Goal: Task Accomplishment & Management: Manage account settings

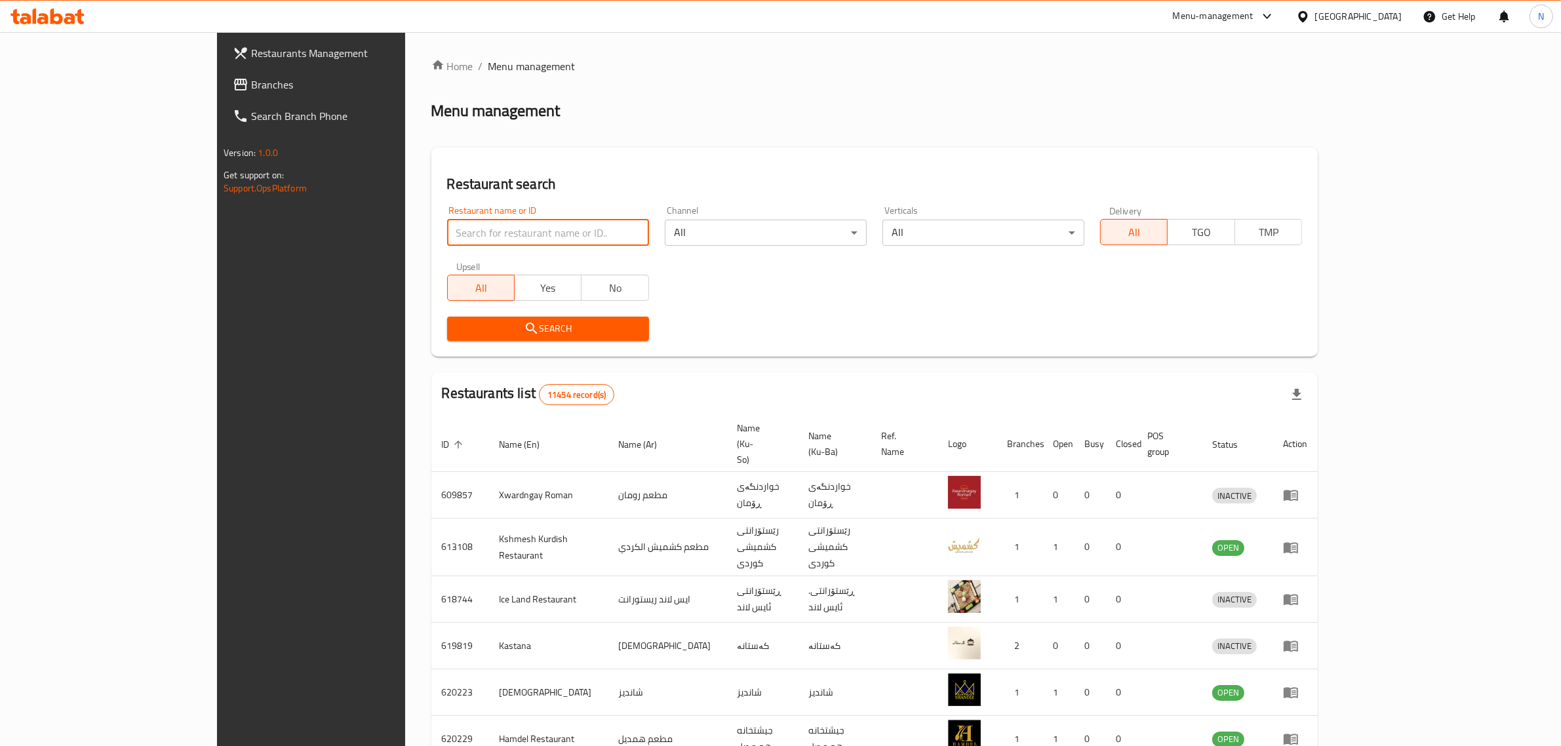
click at [563, 239] on input "search" at bounding box center [548, 233] width 202 height 26
paste input "704279"
type input "704279"
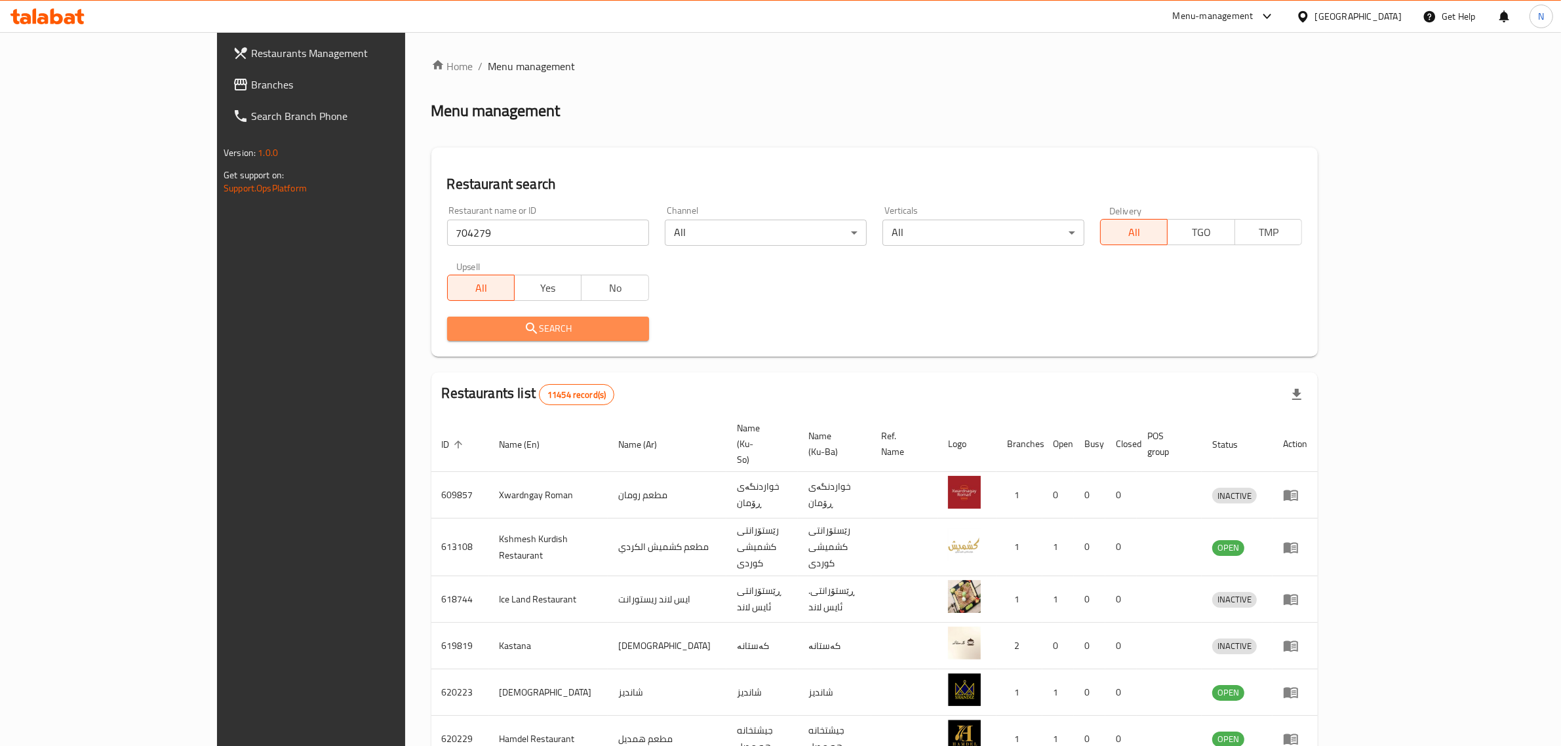
click at [559, 319] on button "Search" at bounding box center [548, 329] width 202 height 24
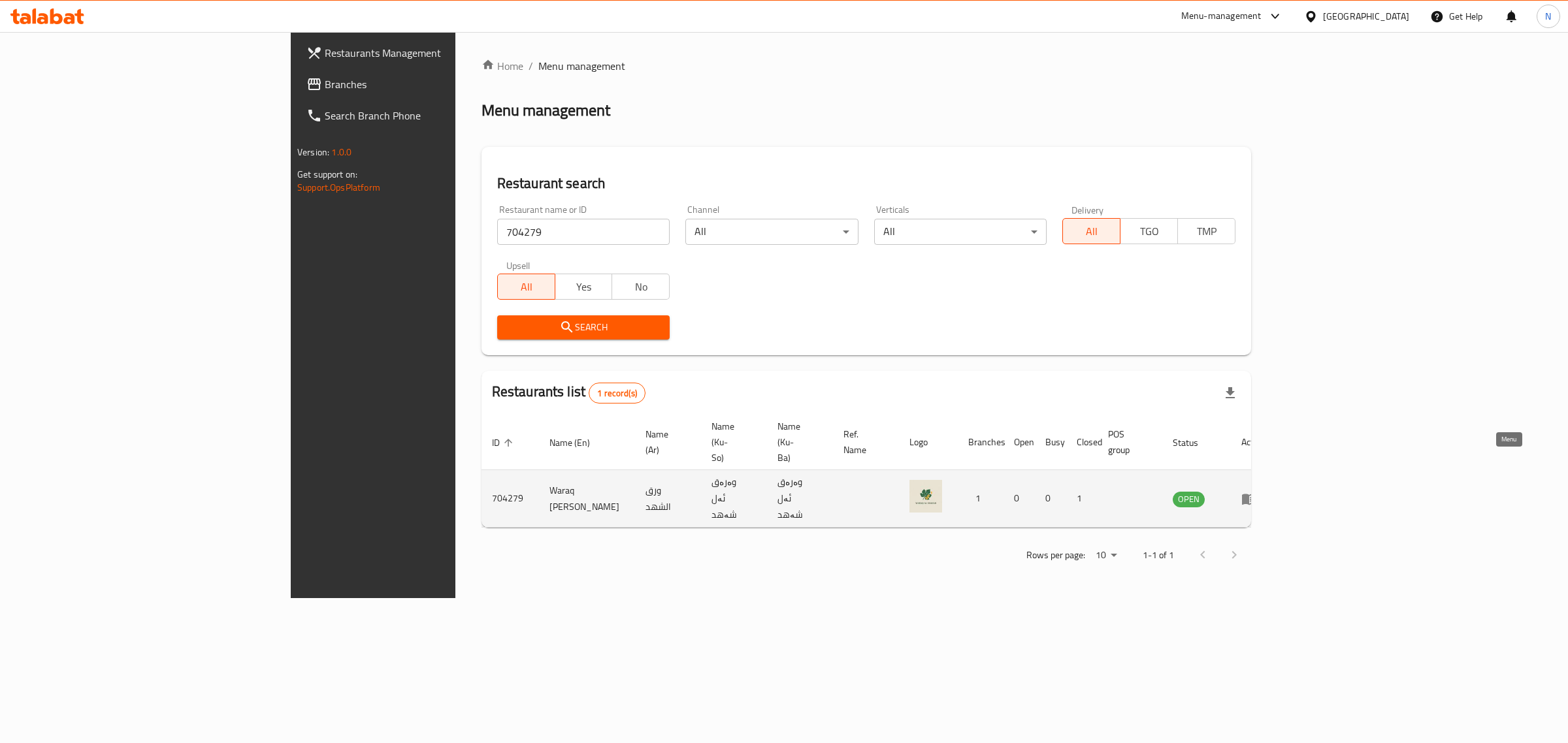
click at [1254, 497] on icon "enhanced table" at bounding box center [1252, 499] width 5 height 5
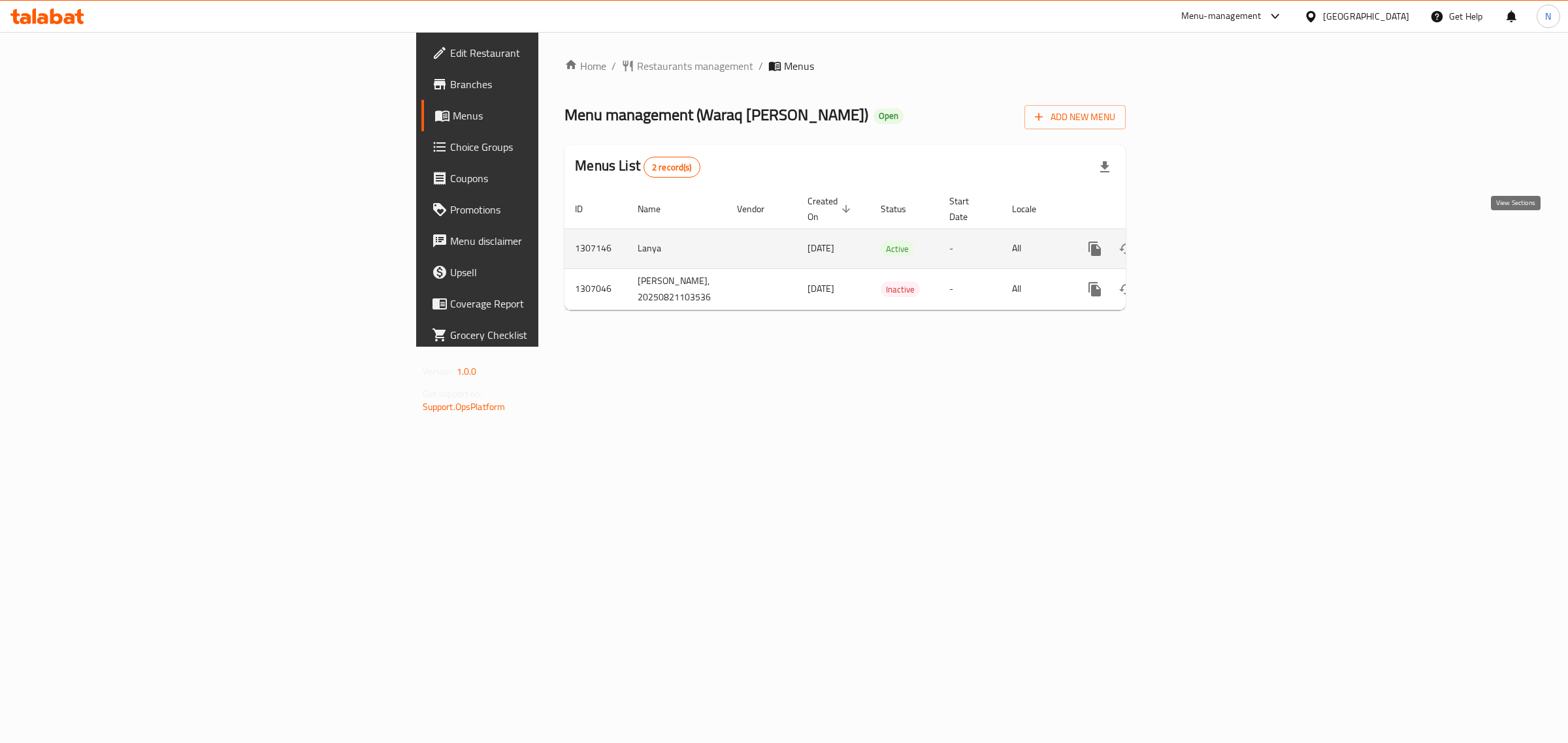
click at [1196, 241] on icon "enhanced table" at bounding box center [1189, 249] width 16 height 16
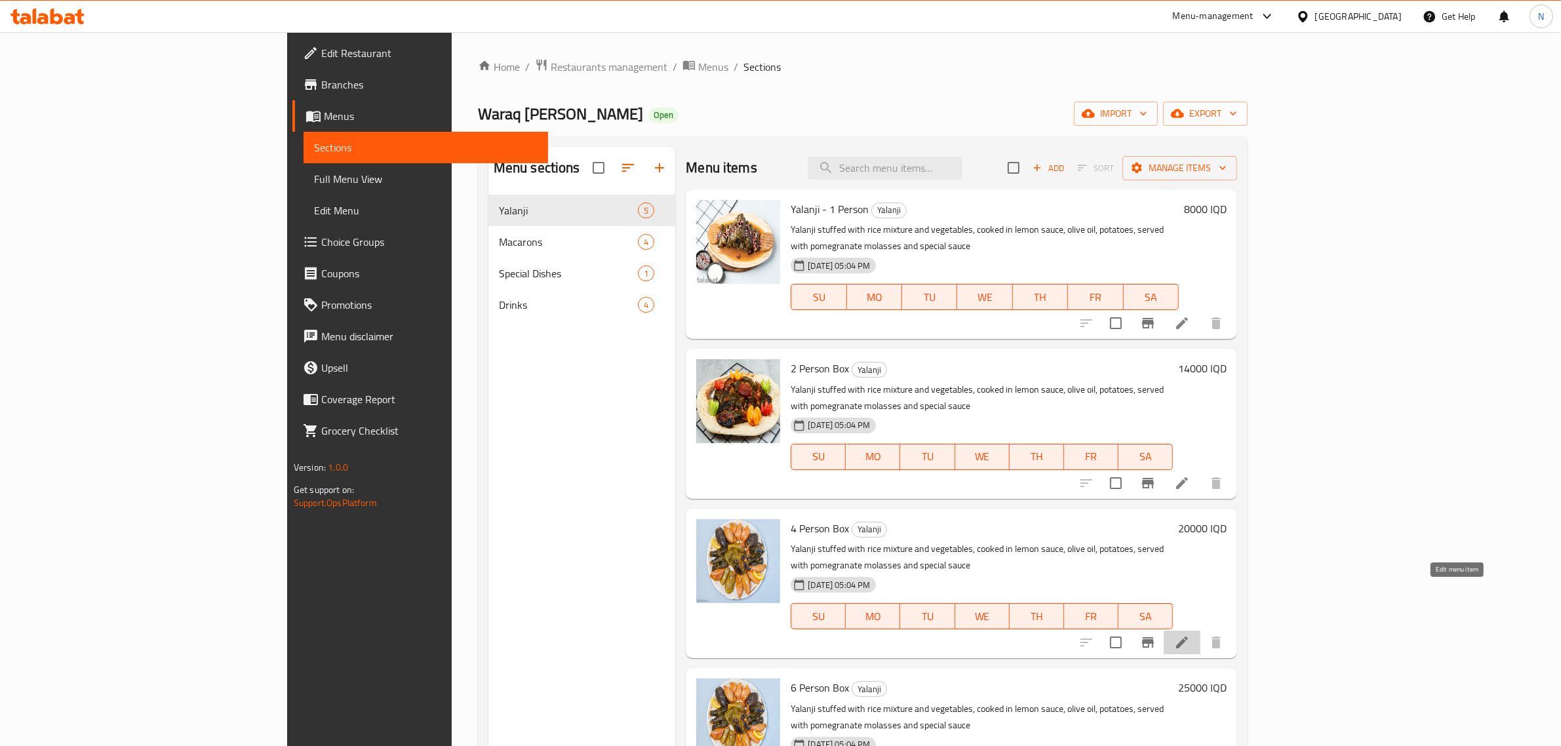
click at [1190, 635] on icon at bounding box center [1183, 643] width 16 height 16
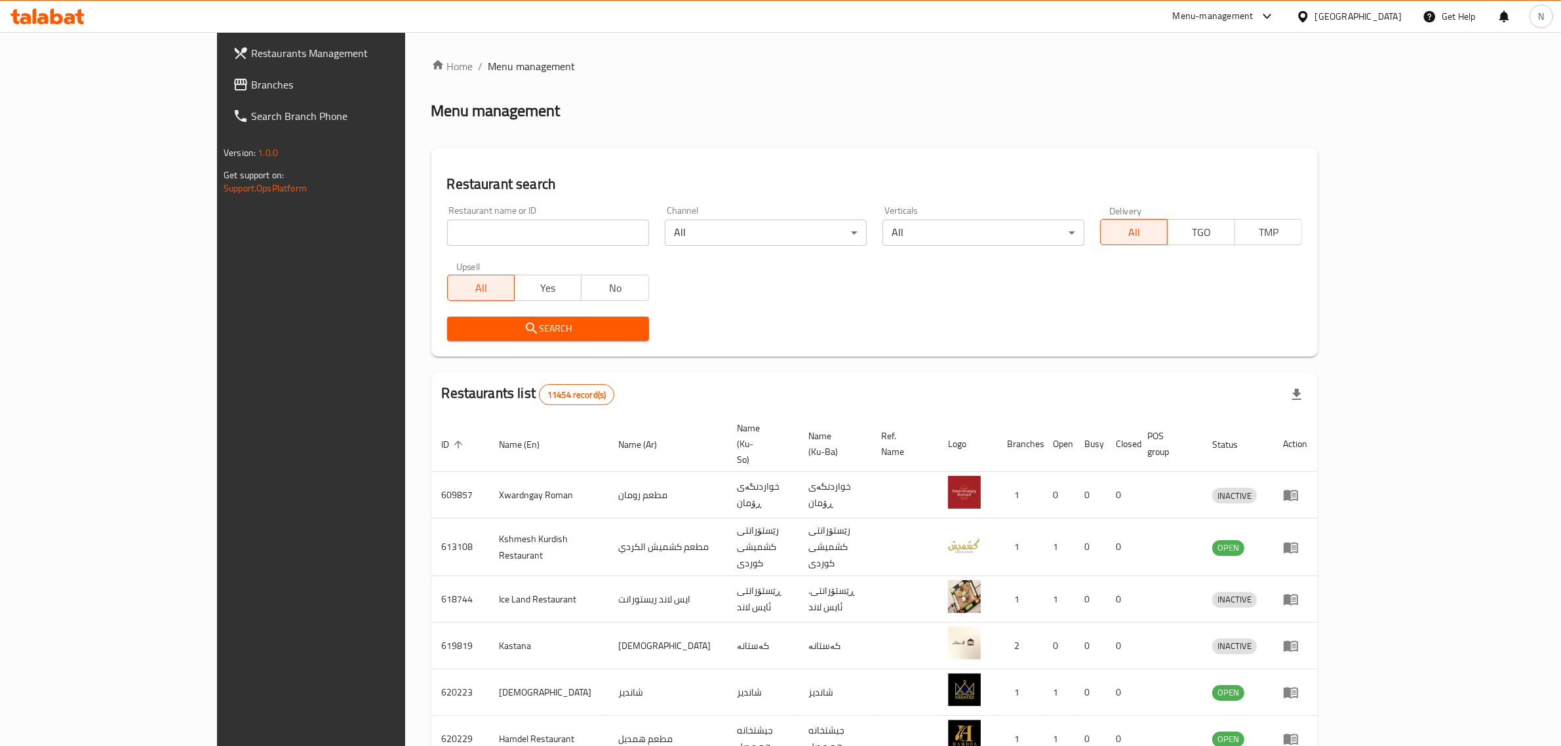
click at [535, 207] on div "Restaurant name or ID Restaurant name or ID" at bounding box center [548, 226] width 202 height 40
click at [534, 220] on input "search" at bounding box center [548, 233] width 202 height 26
paste input "704279"
type input "704279"
click at [520, 330] on span "Search" at bounding box center [548, 329] width 181 height 16
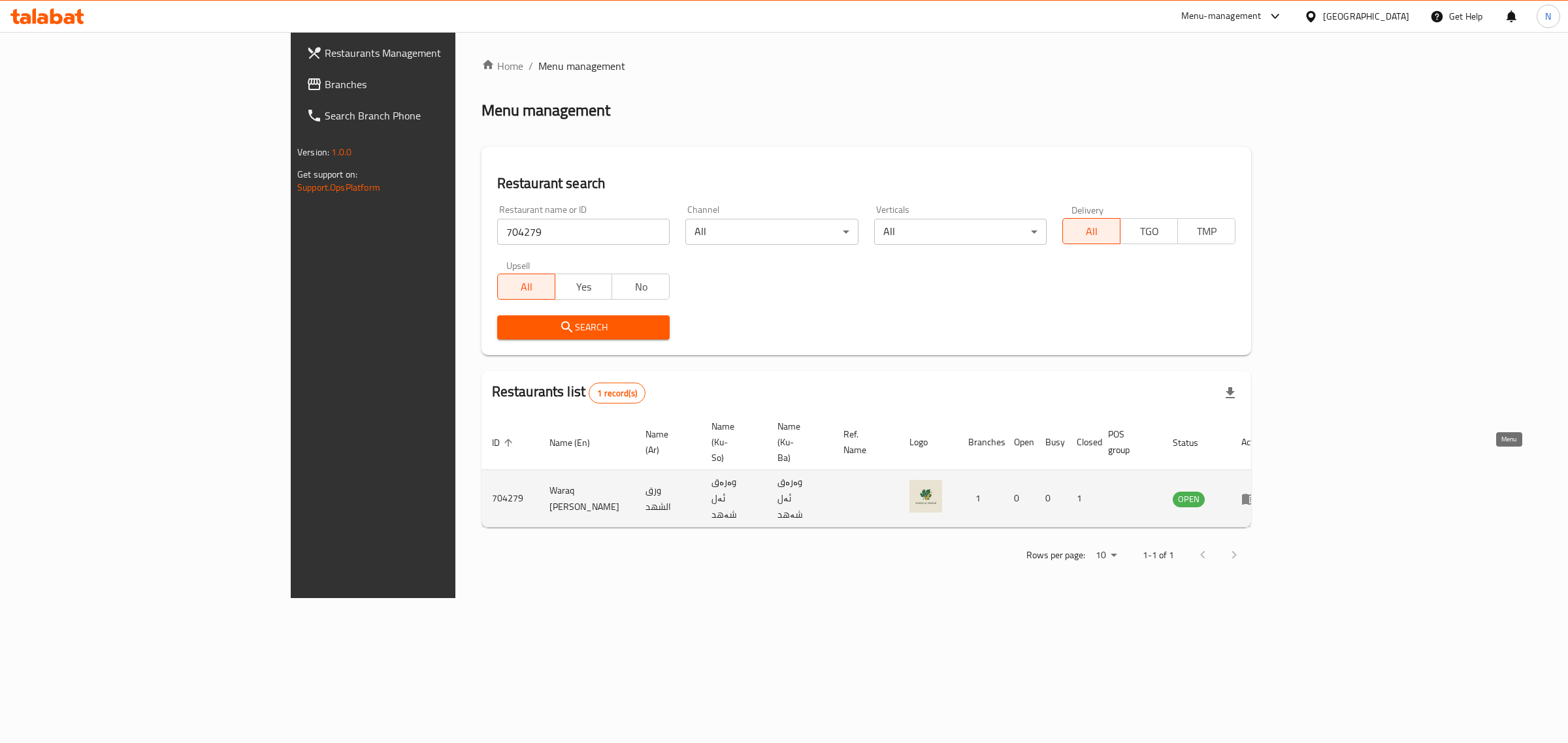
click at [1256, 494] on icon "enhanced table" at bounding box center [1249, 499] width 14 height 11
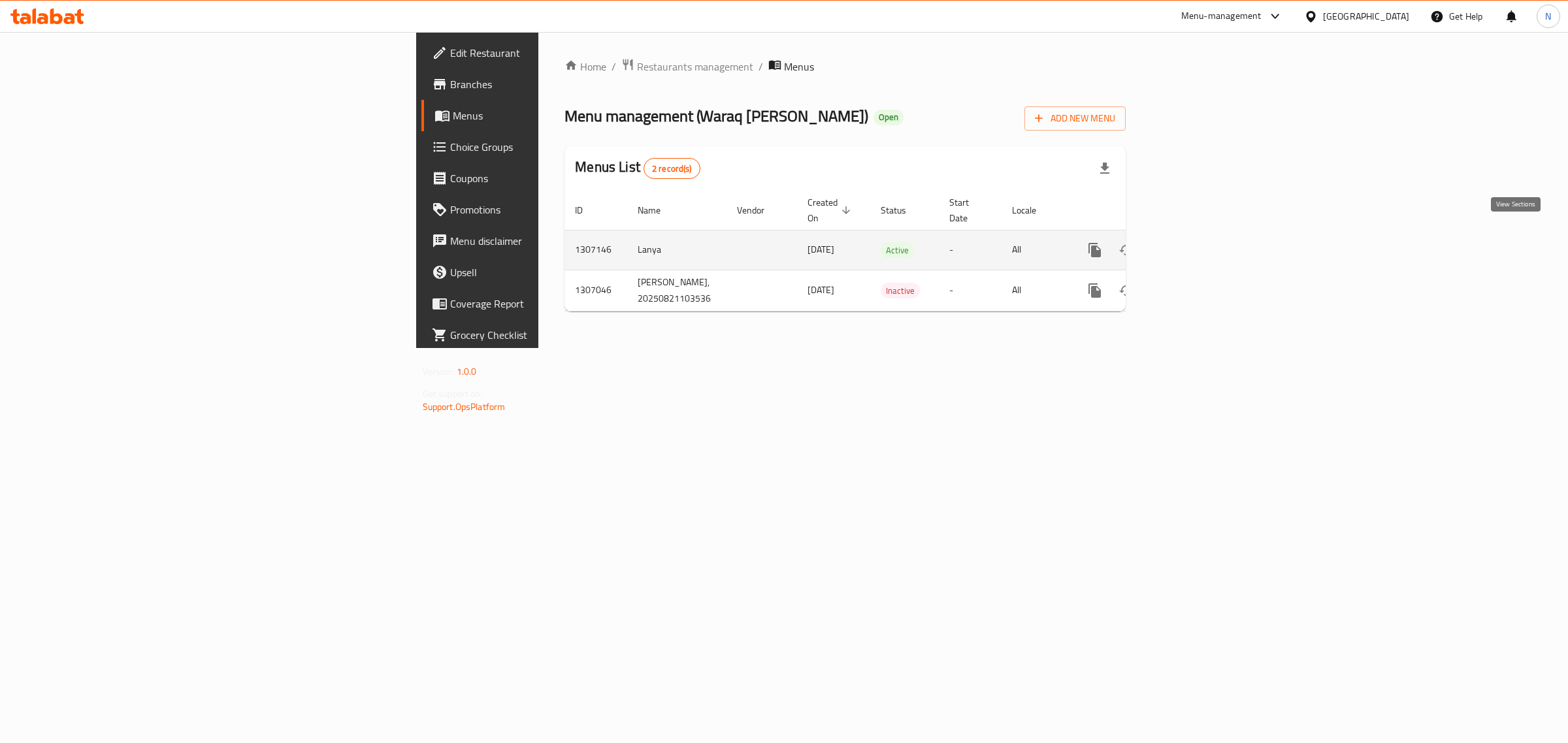
click at [1204, 246] on link "enhanced table" at bounding box center [1188, 249] width 31 height 31
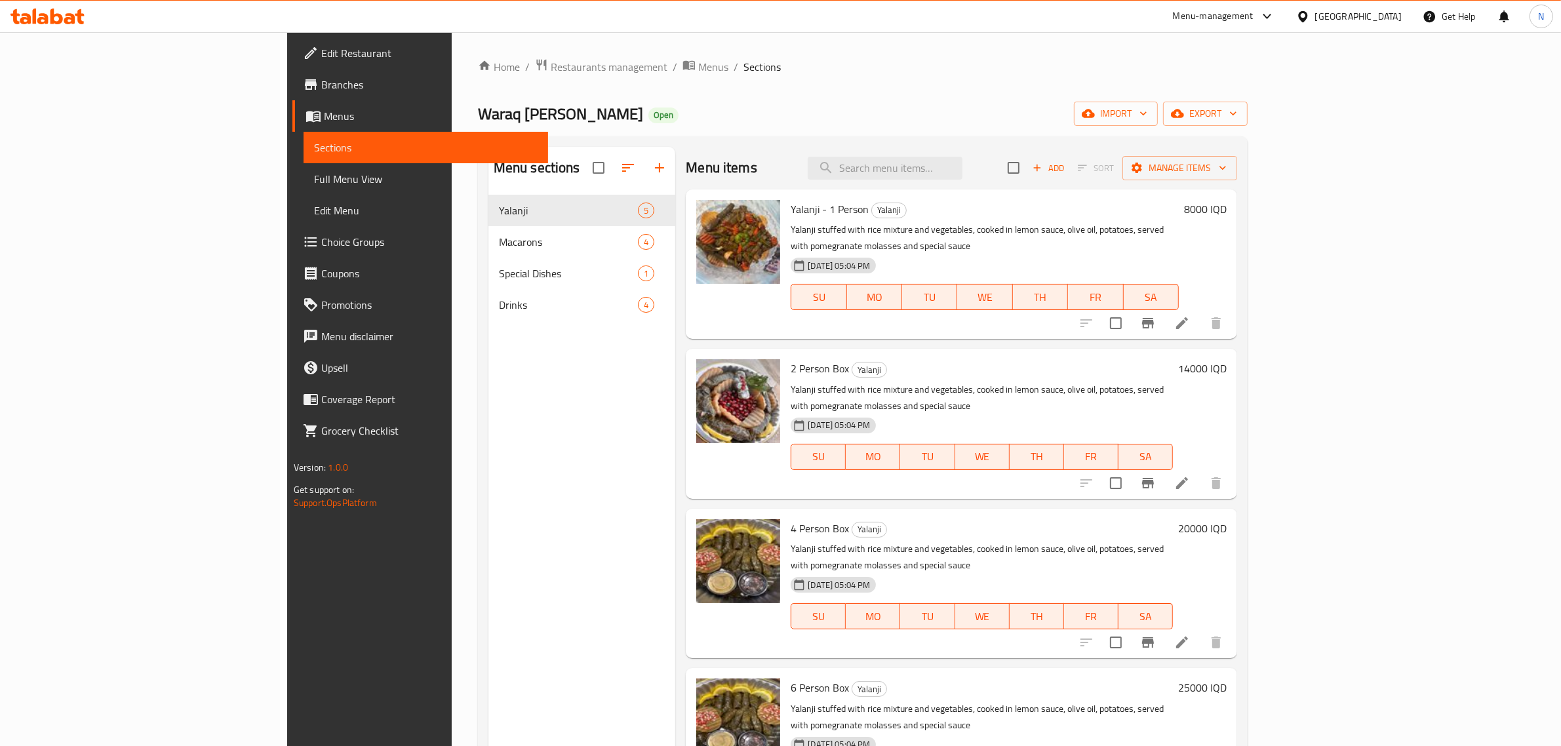
click at [56, 12] on icon at bounding box center [47, 17] width 74 height 16
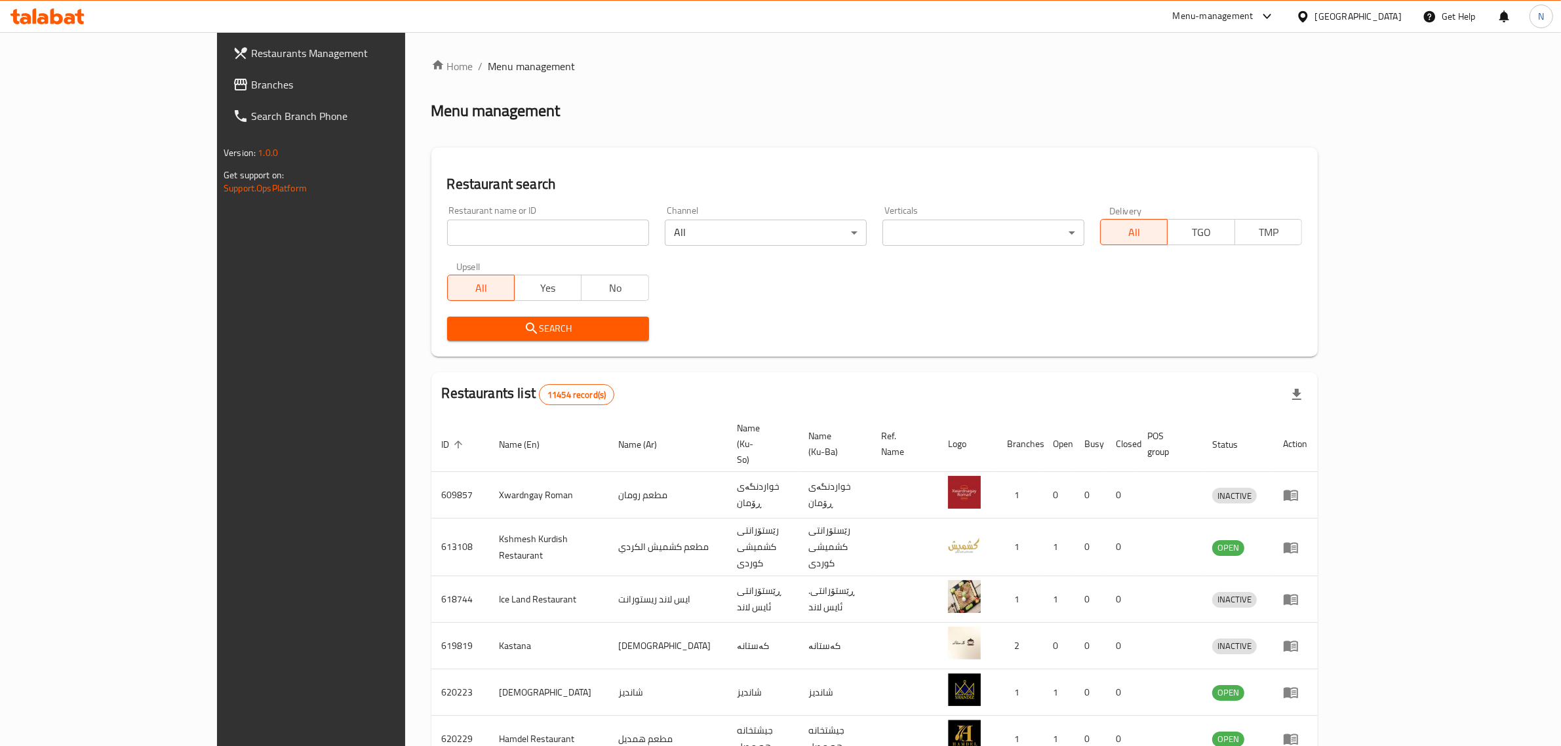
click at [521, 244] on input "search" at bounding box center [548, 233] width 202 height 26
paste input "703061"
type input "703061"
click at [534, 328] on span "Search" at bounding box center [548, 329] width 181 height 16
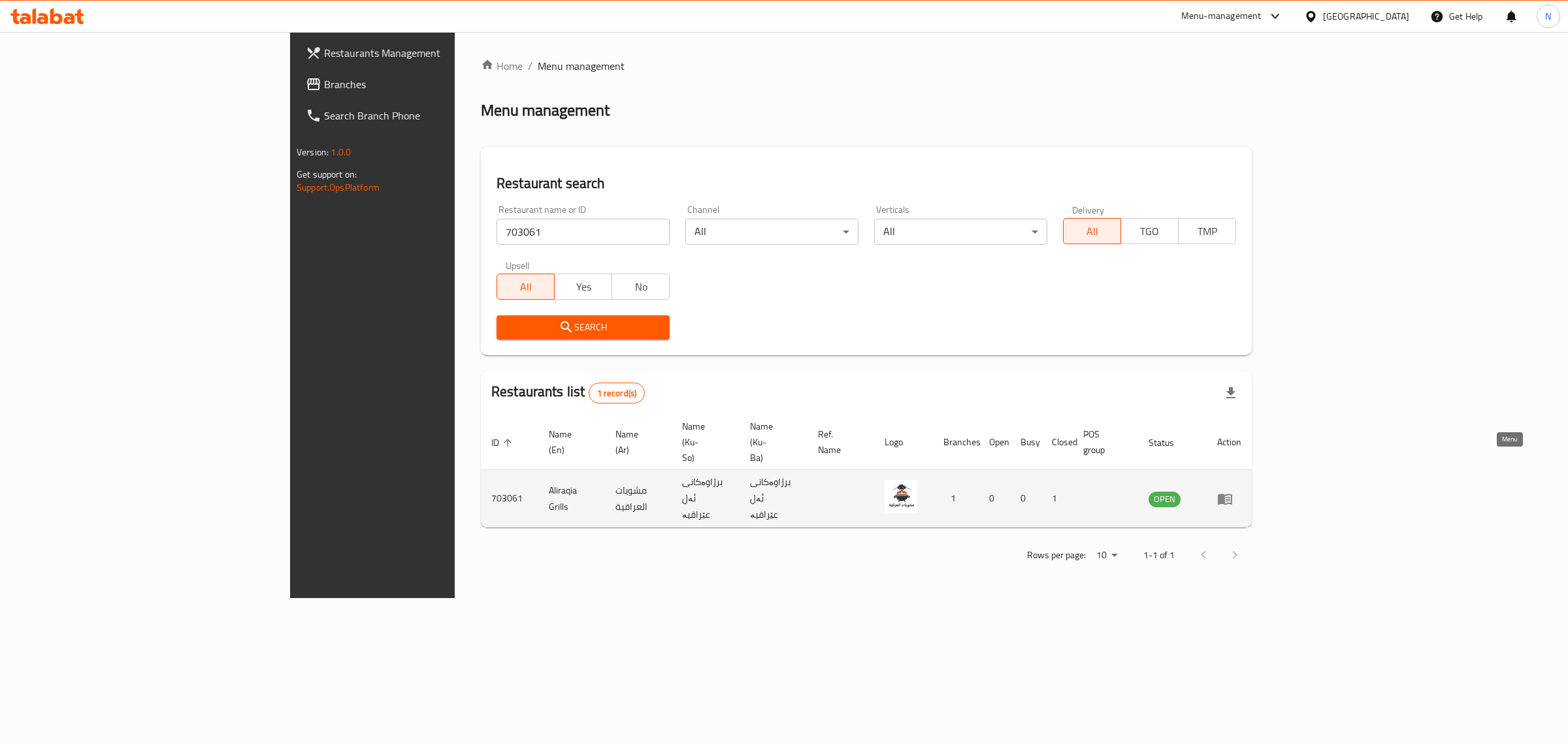
click at [1233, 491] on icon "enhanced table" at bounding box center [1225, 499] width 16 height 16
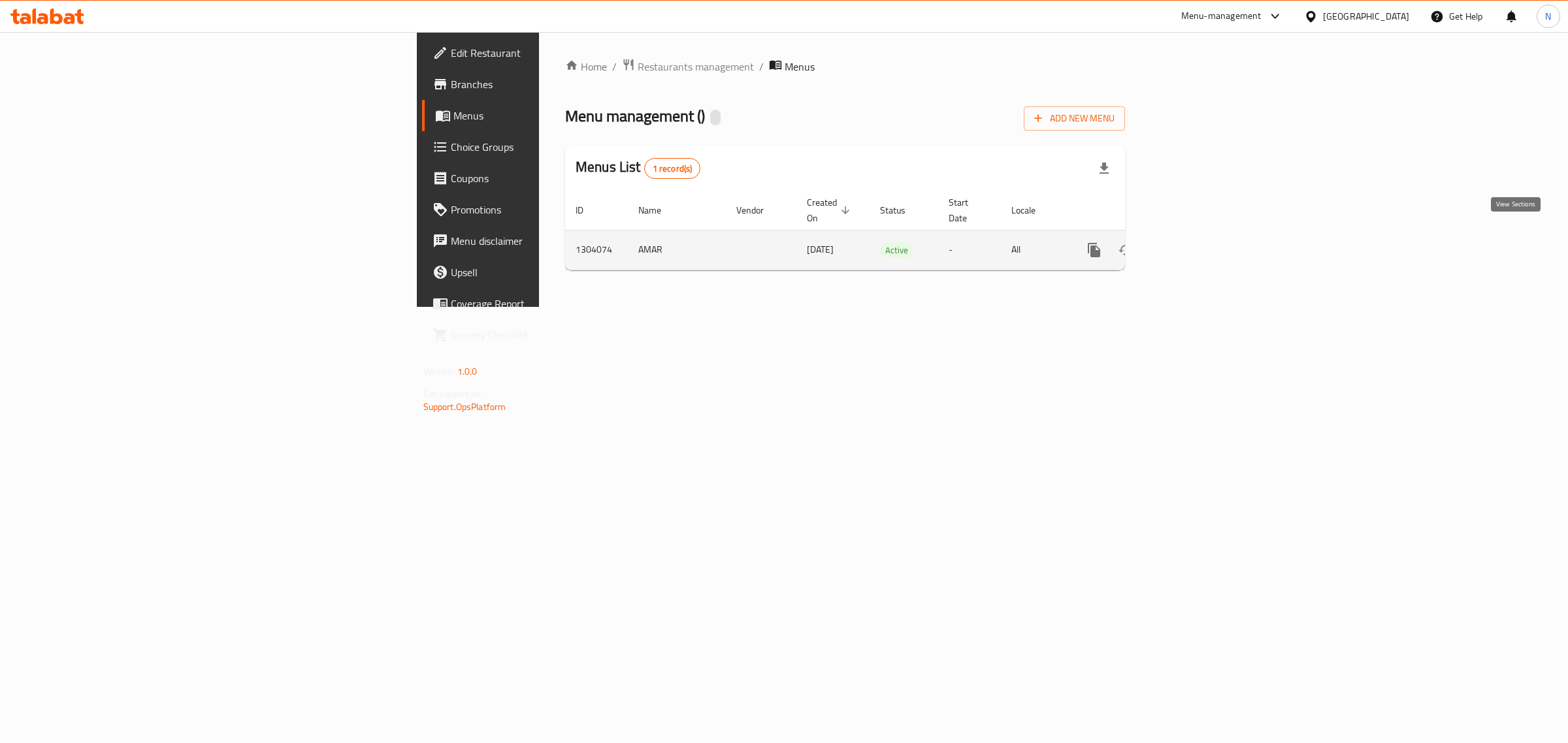
click at [1194, 244] on icon "enhanced table" at bounding box center [1188, 250] width 12 height 12
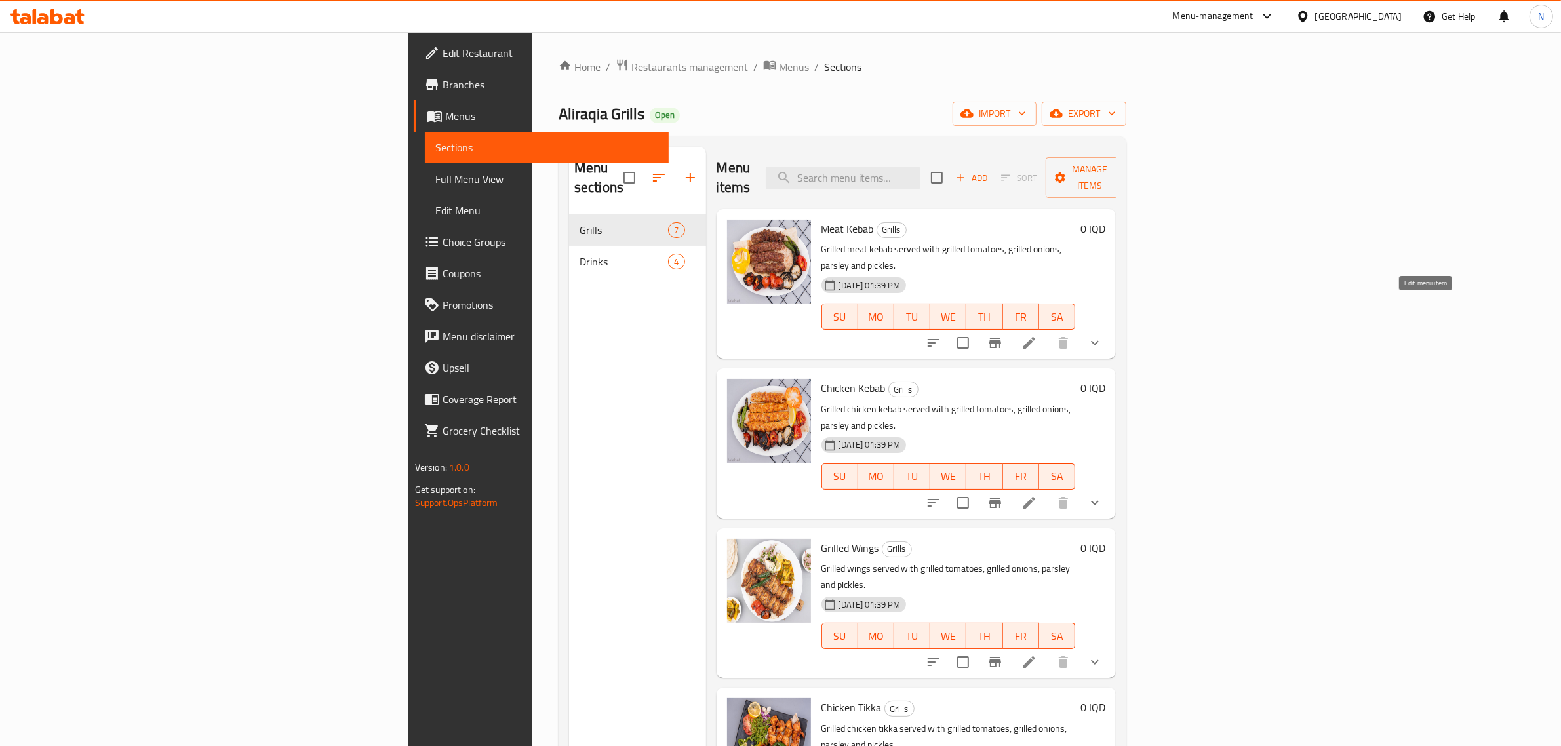
click at [1037, 335] on icon at bounding box center [1030, 343] width 16 height 16
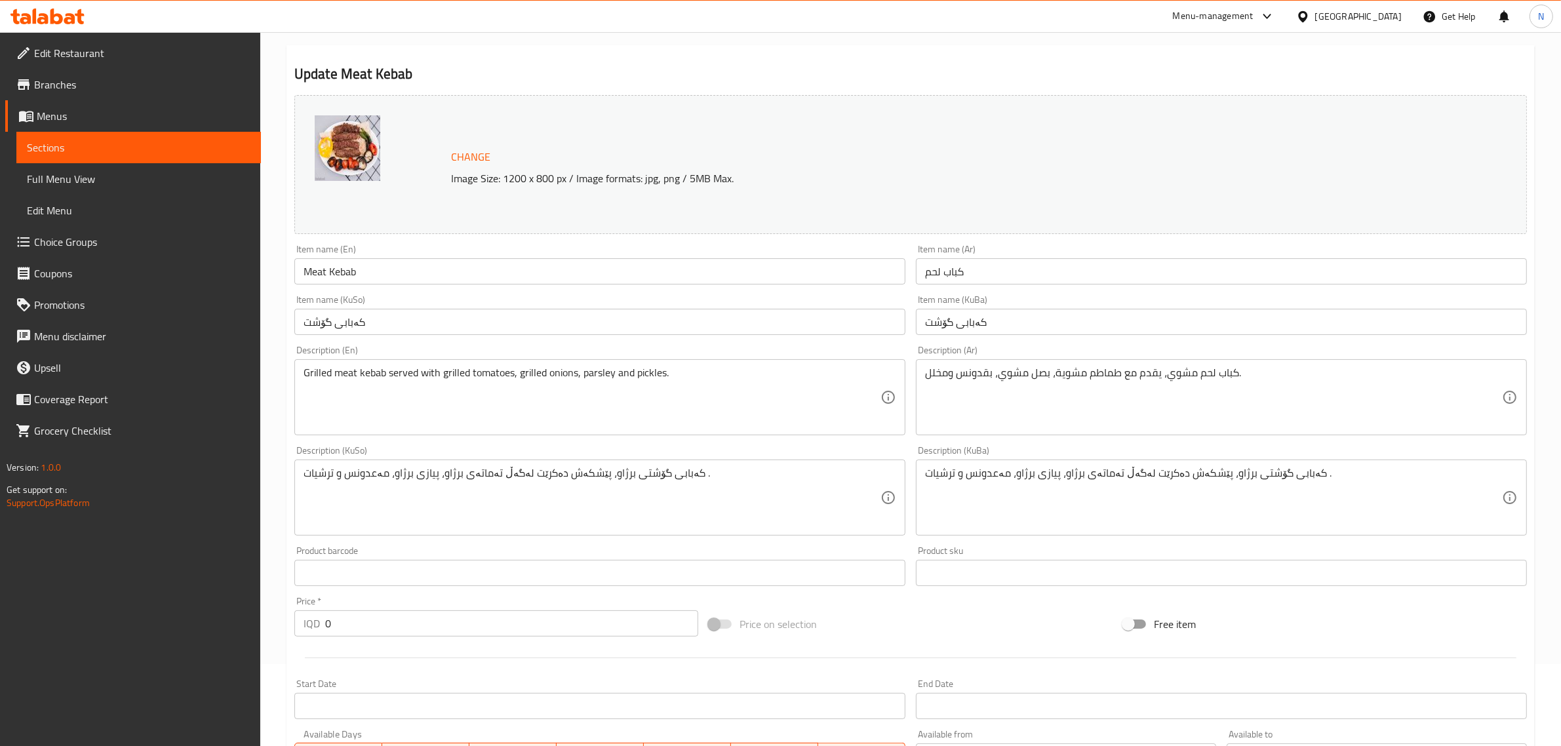
scroll to position [418, 0]
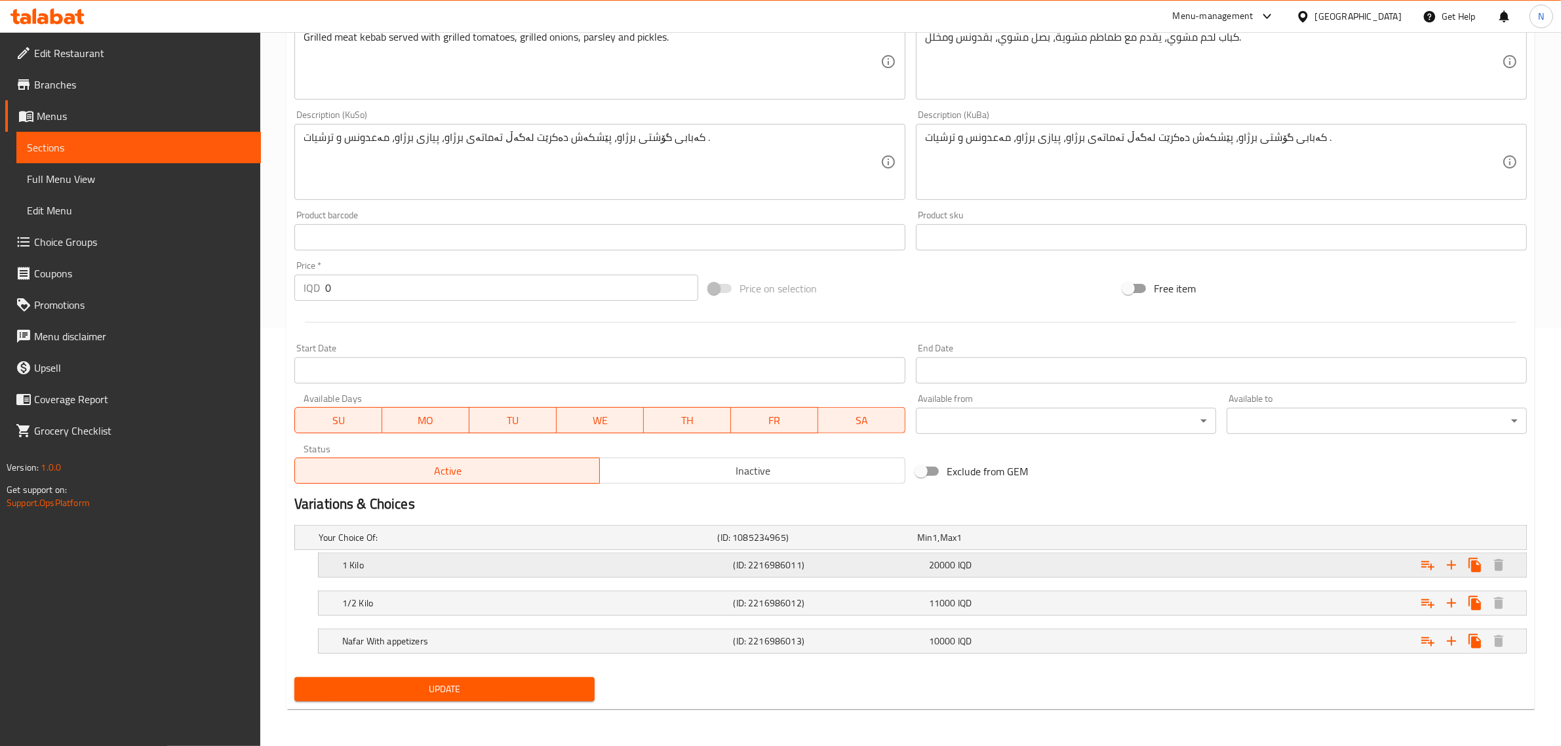
click at [900, 556] on div "(ID: 2216986011)" at bounding box center [828, 565] width 195 height 18
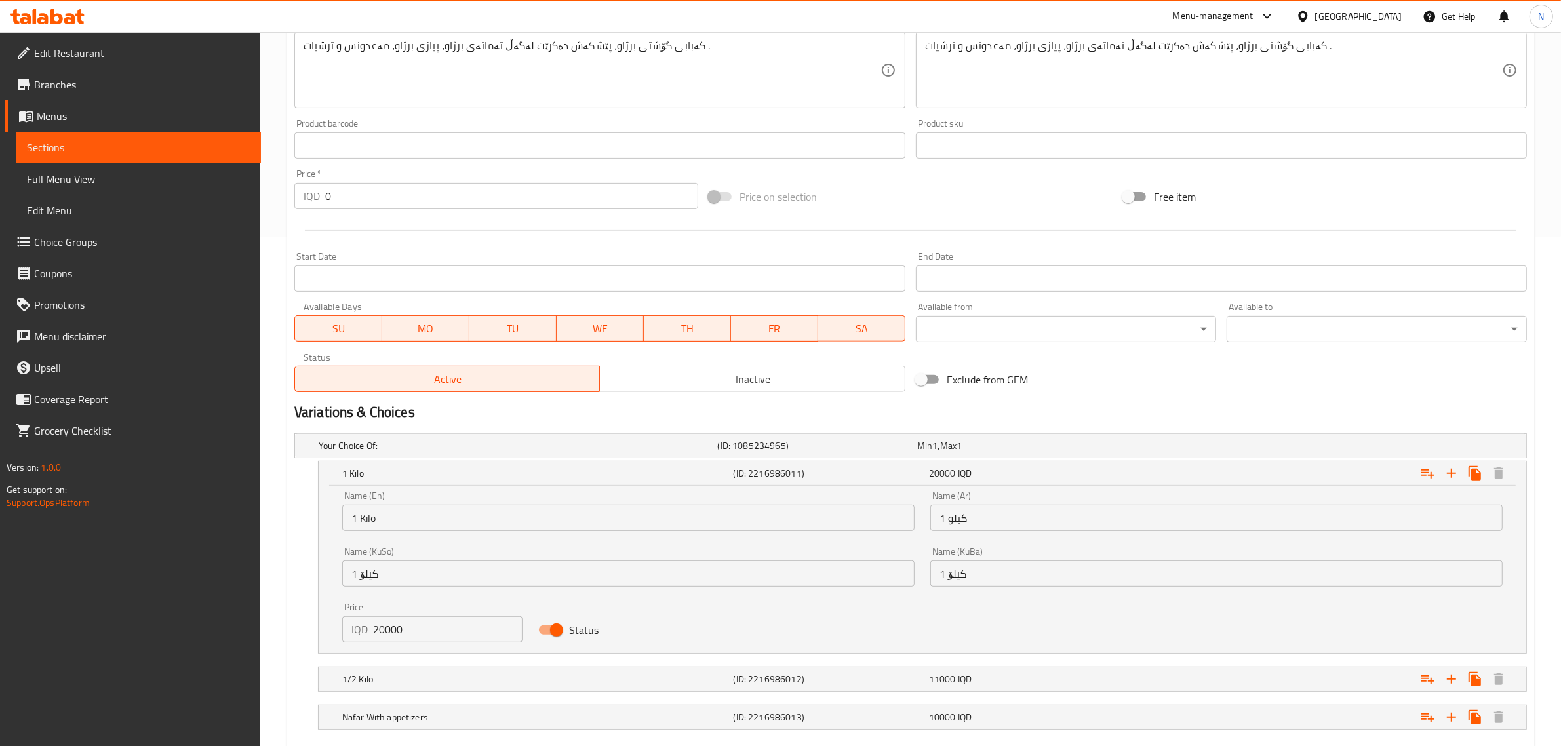
scroll to position [586, 0]
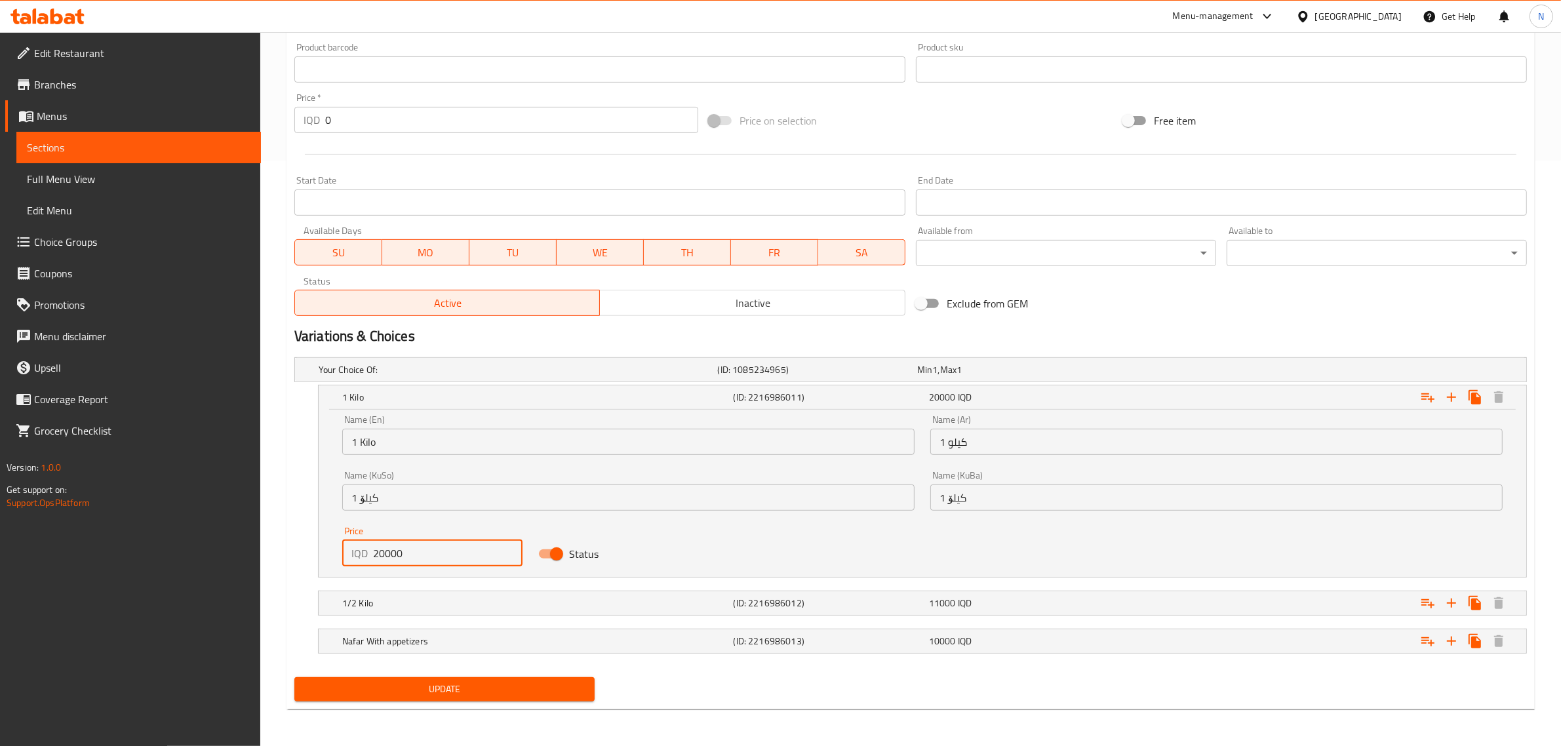
drag, startPoint x: 378, startPoint y: 548, endPoint x: 355, endPoint y: 551, distance: 22.5
click at [355, 551] on div "IQD 20000 Price" at bounding box center [432, 553] width 180 height 26
type input "30000"
click at [647, 588] on nav at bounding box center [910, 585] width 1233 height 10
click at [649, 605] on h5 "1/2 Kilo" at bounding box center [535, 603] width 386 height 13
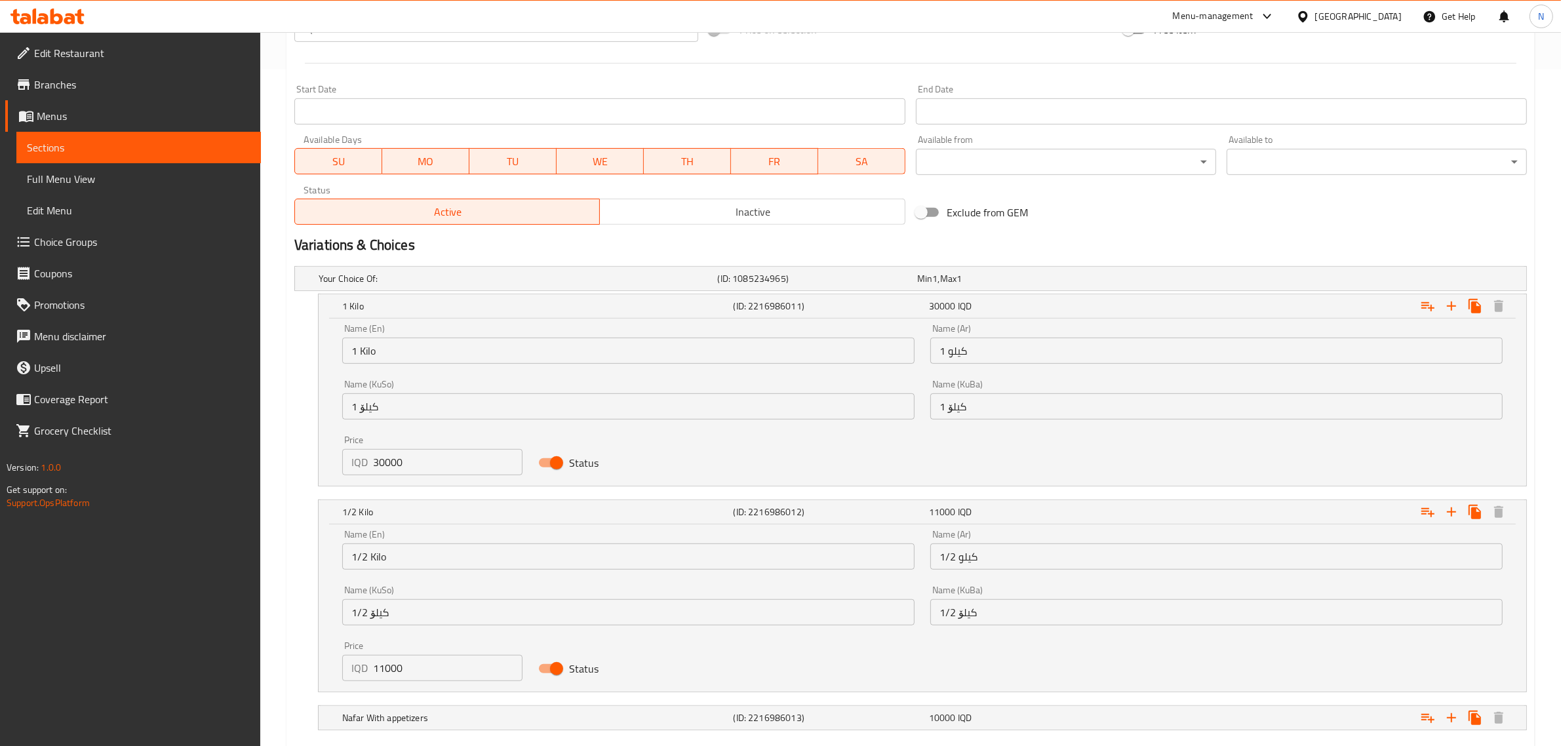
scroll to position [753, 0]
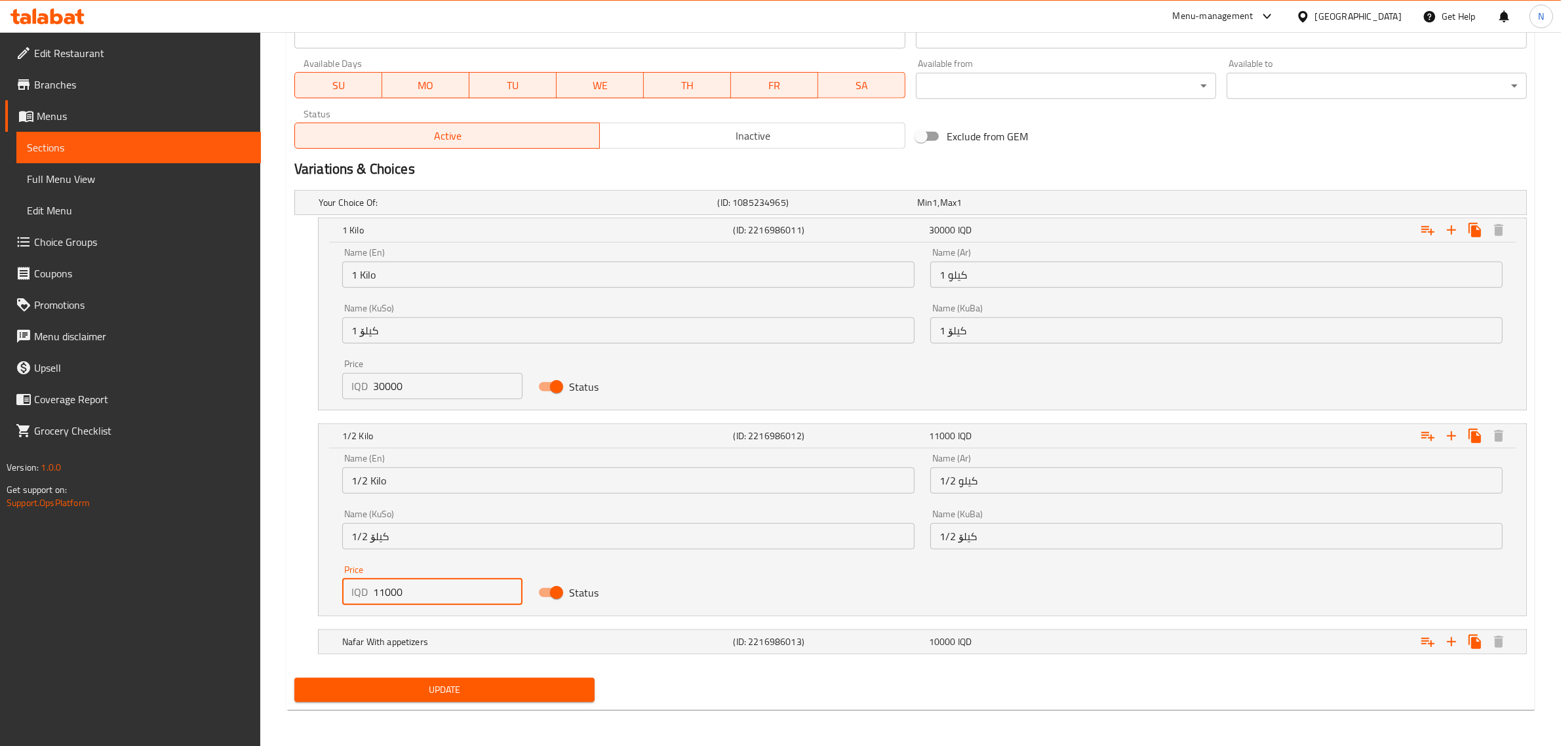
click at [384, 589] on input "11000" at bounding box center [448, 592] width 150 height 26
type input "15000"
click at [532, 692] on span "Update" at bounding box center [444, 690] width 279 height 16
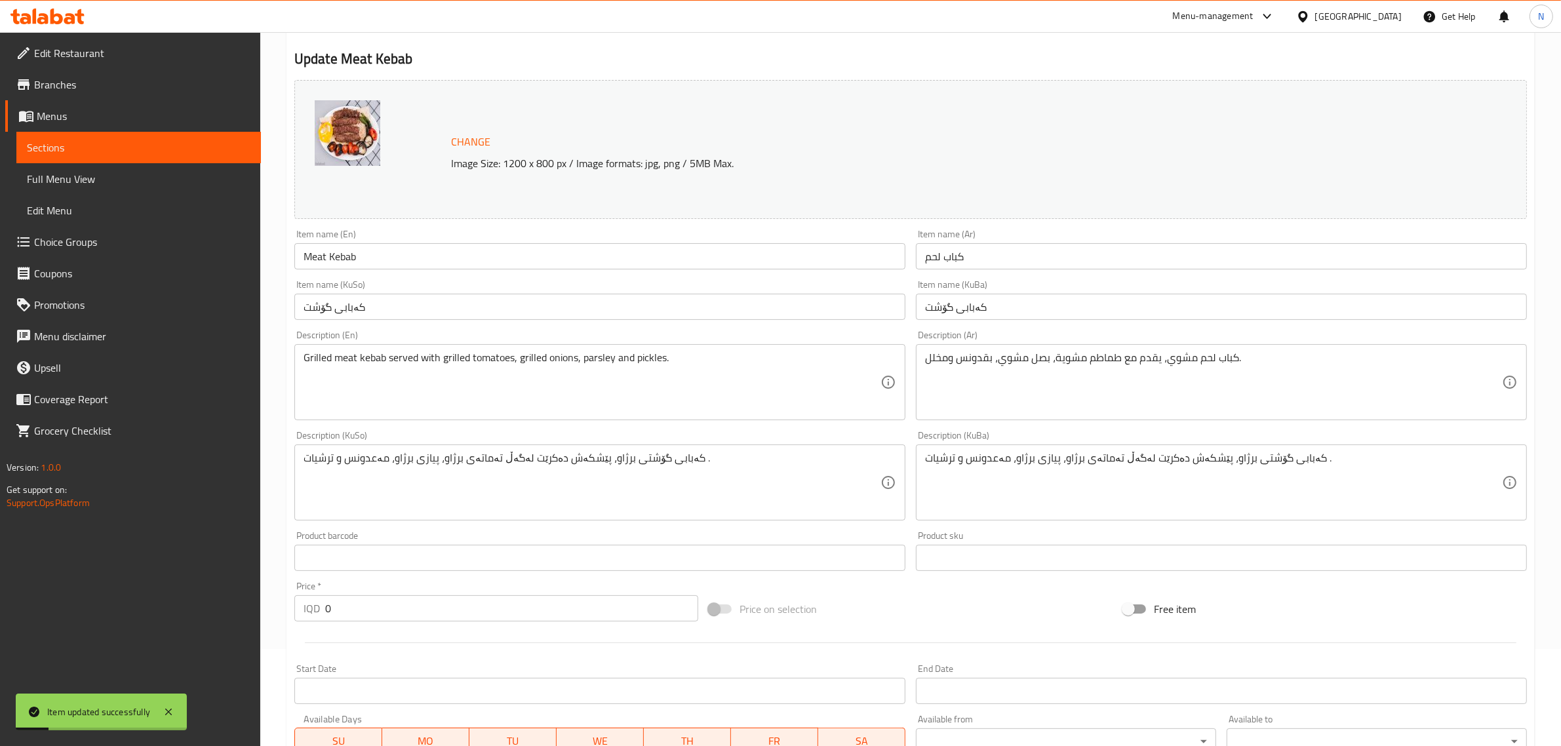
scroll to position [0, 0]
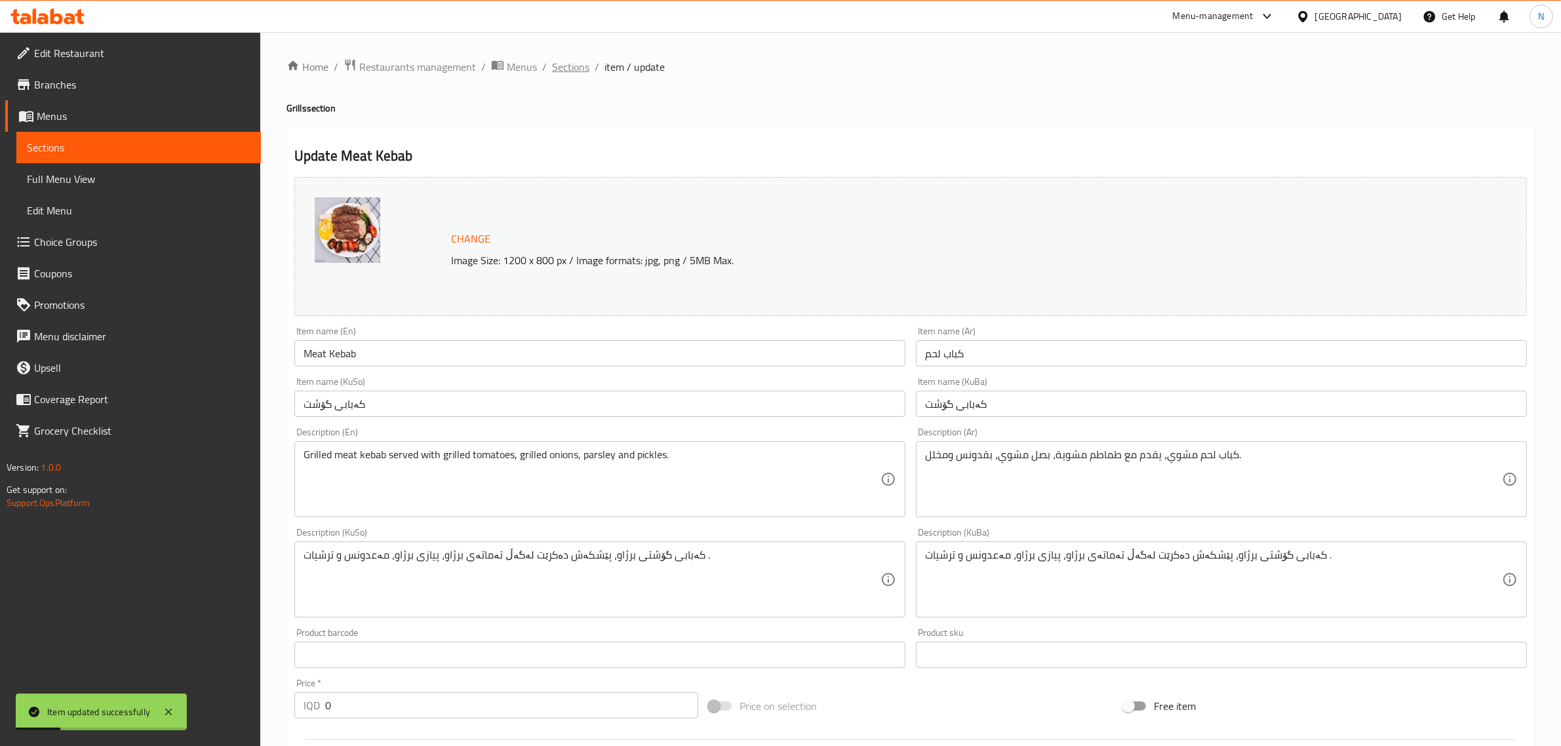
click at [574, 73] on span "Sections" at bounding box center [570, 67] width 37 height 16
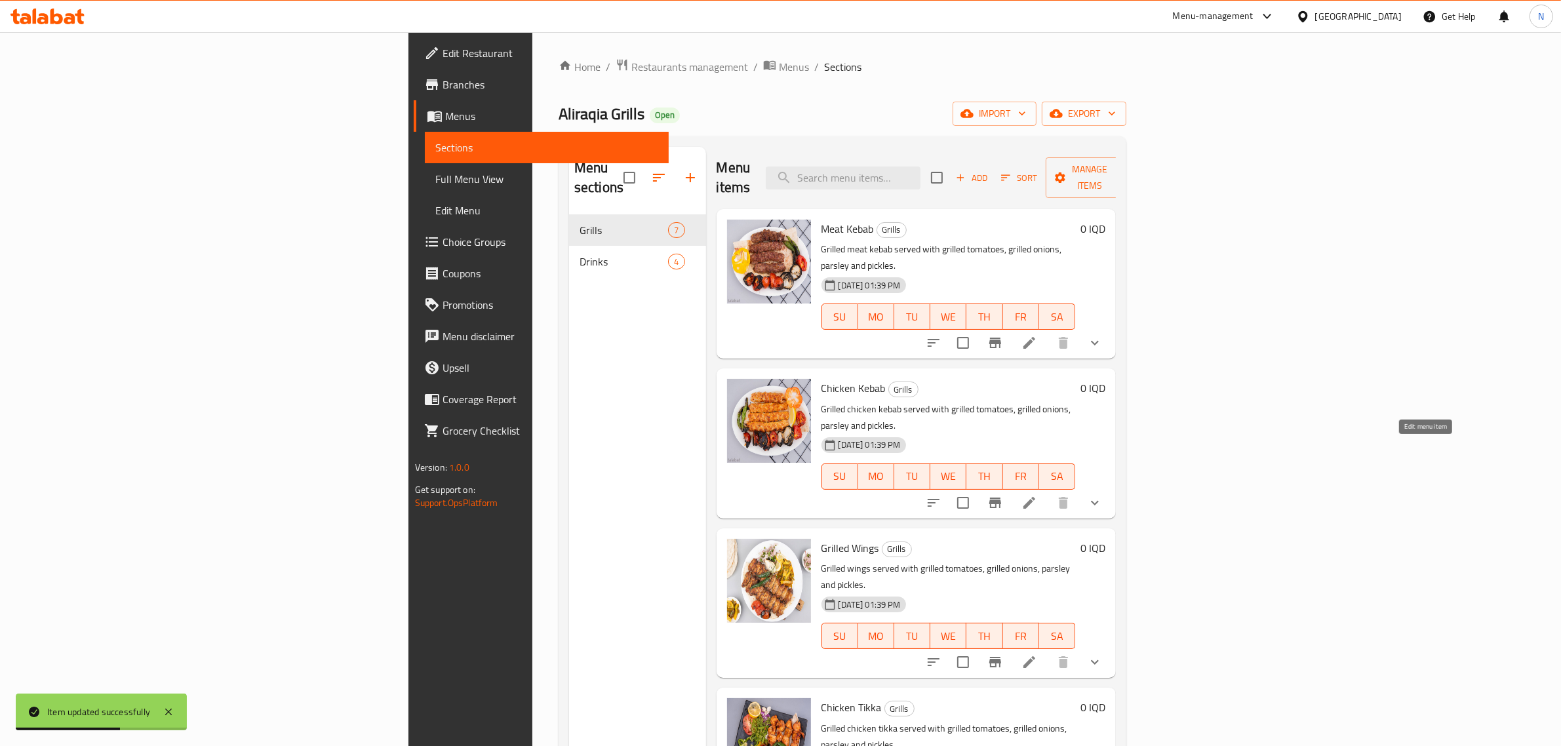
click at [1037, 495] on icon at bounding box center [1030, 503] width 16 height 16
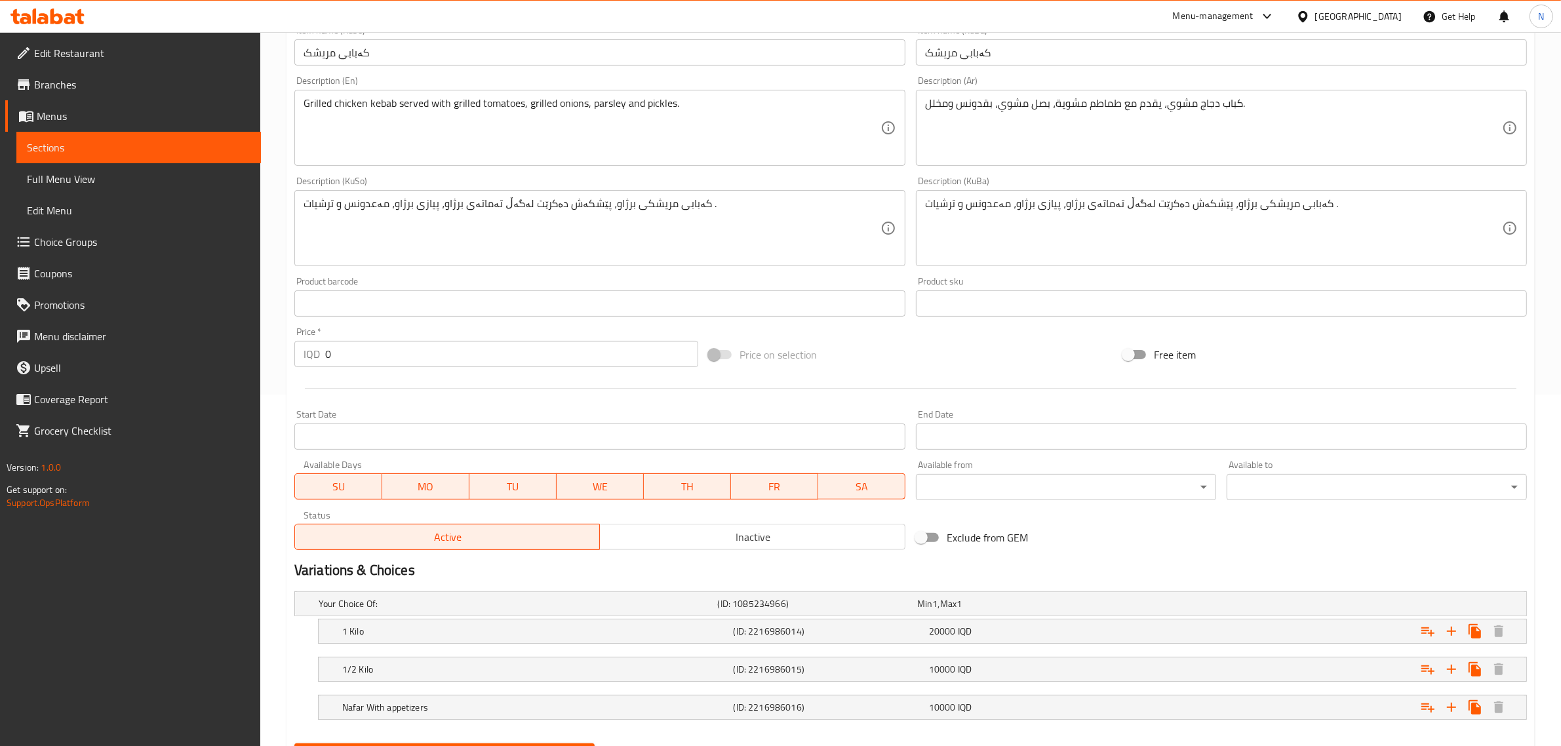
scroll to position [418, 0]
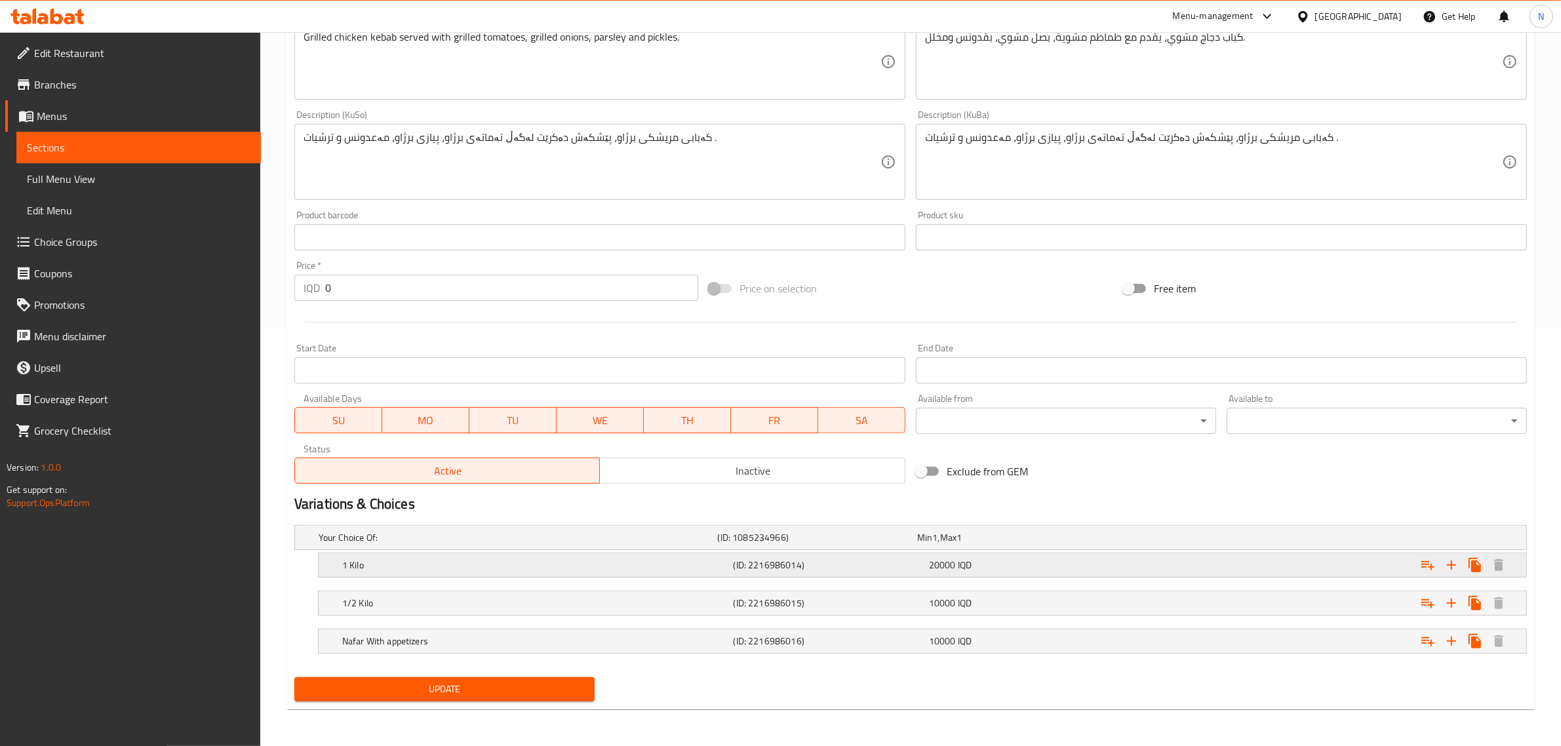
click at [778, 568] on h5 "(ID: 2216986014)" at bounding box center [829, 565] width 190 height 13
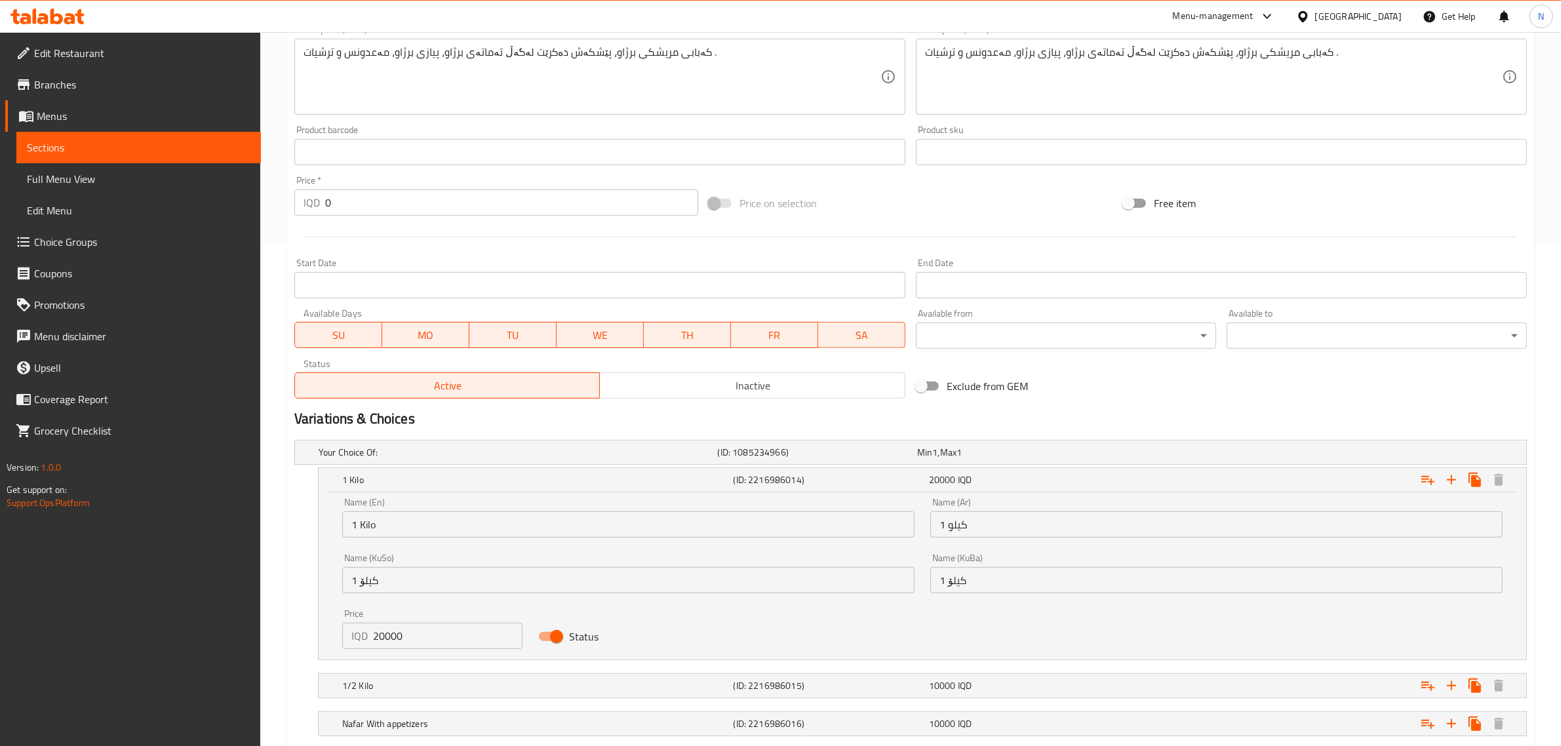
scroll to position [586, 0]
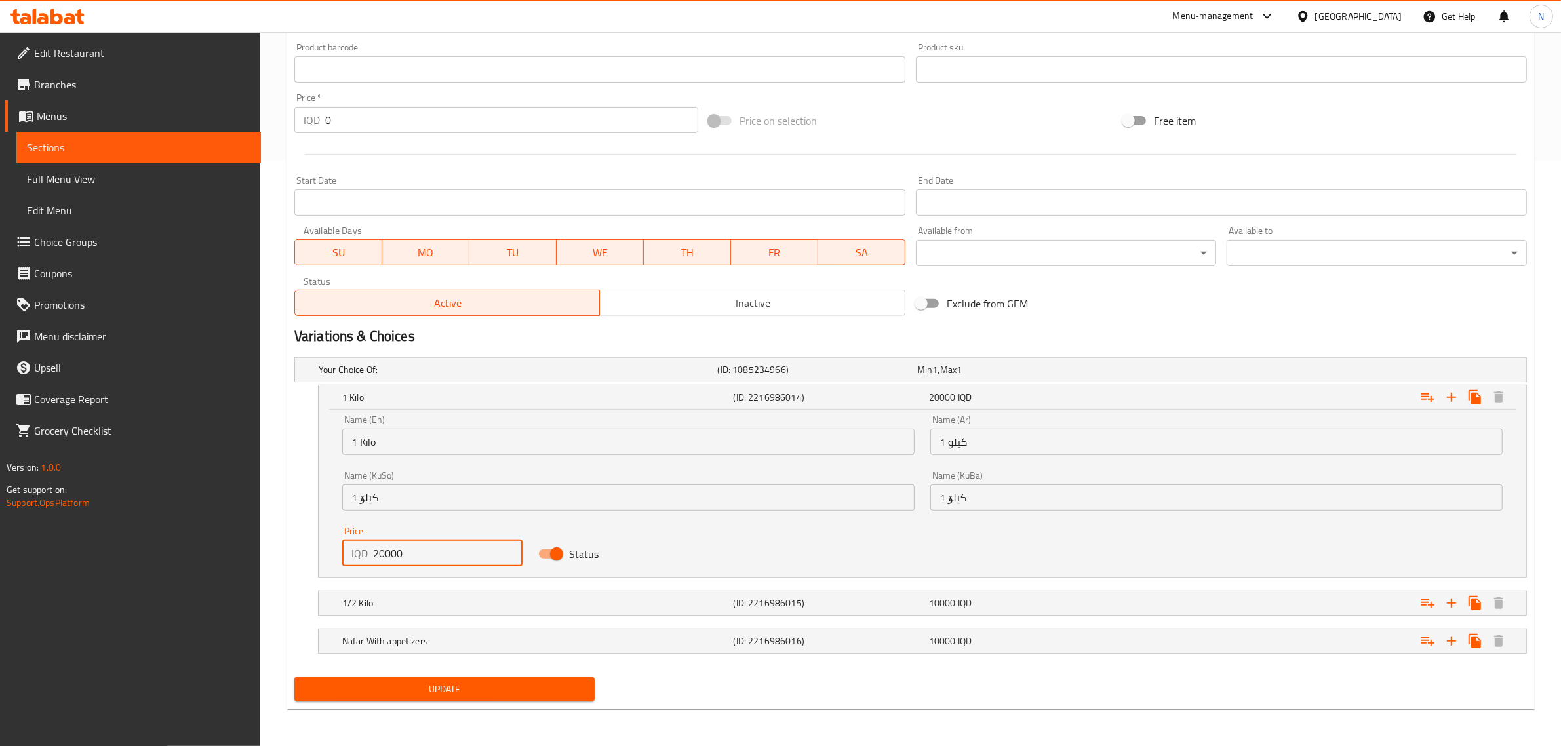
click at [378, 552] on input "20000" at bounding box center [448, 553] width 150 height 26
click at [379, 552] on input "20000" at bounding box center [448, 553] width 150 height 26
click at [381, 552] on input "20000" at bounding box center [448, 553] width 150 height 26
drag, startPoint x: 384, startPoint y: 552, endPoint x: 379, endPoint y: 556, distance: 7.0
click at [379, 556] on input "20000" at bounding box center [448, 553] width 150 height 26
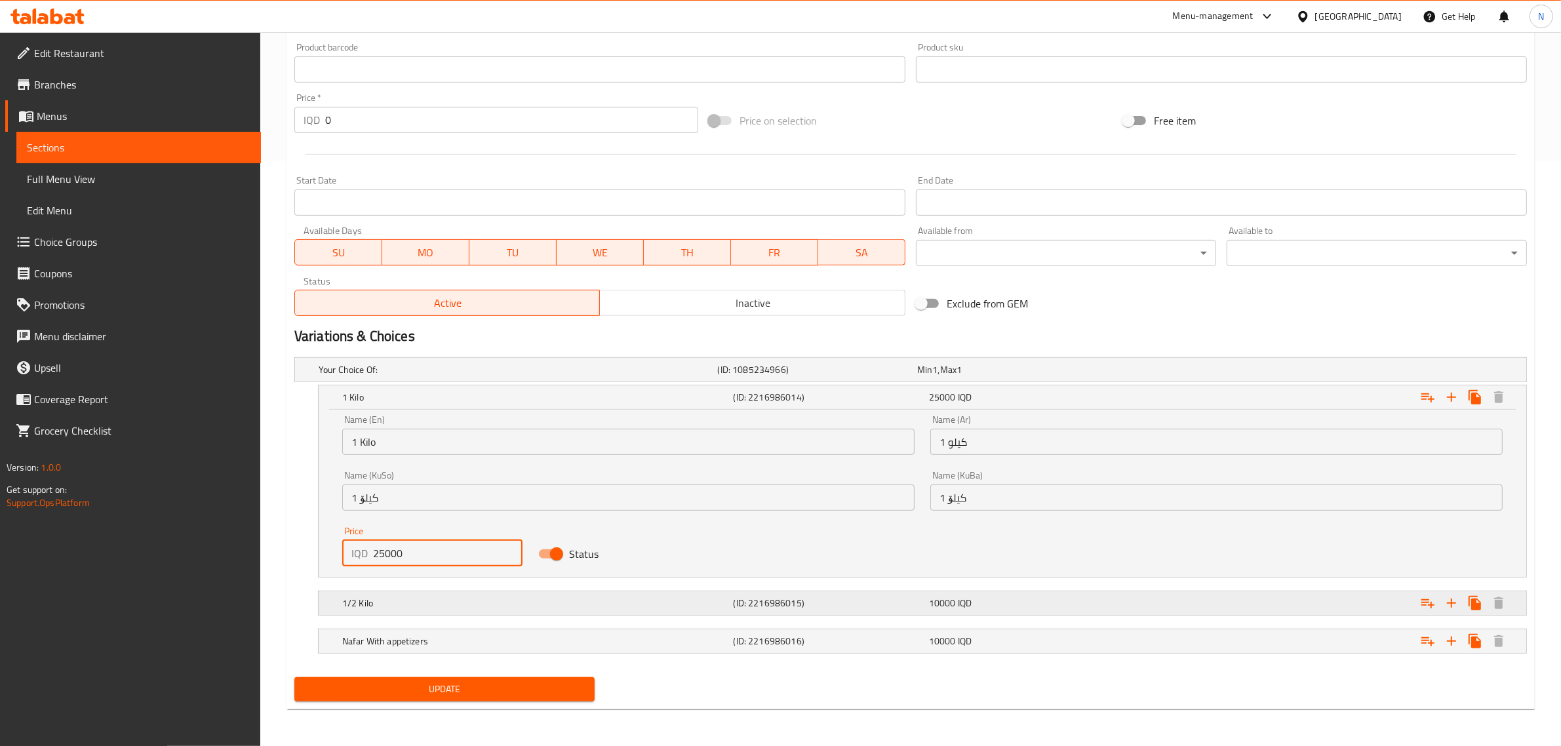
type input "25000"
click at [703, 604] on h5 "1/2 Kilo" at bounding box center [535, 603] width 386 height 13
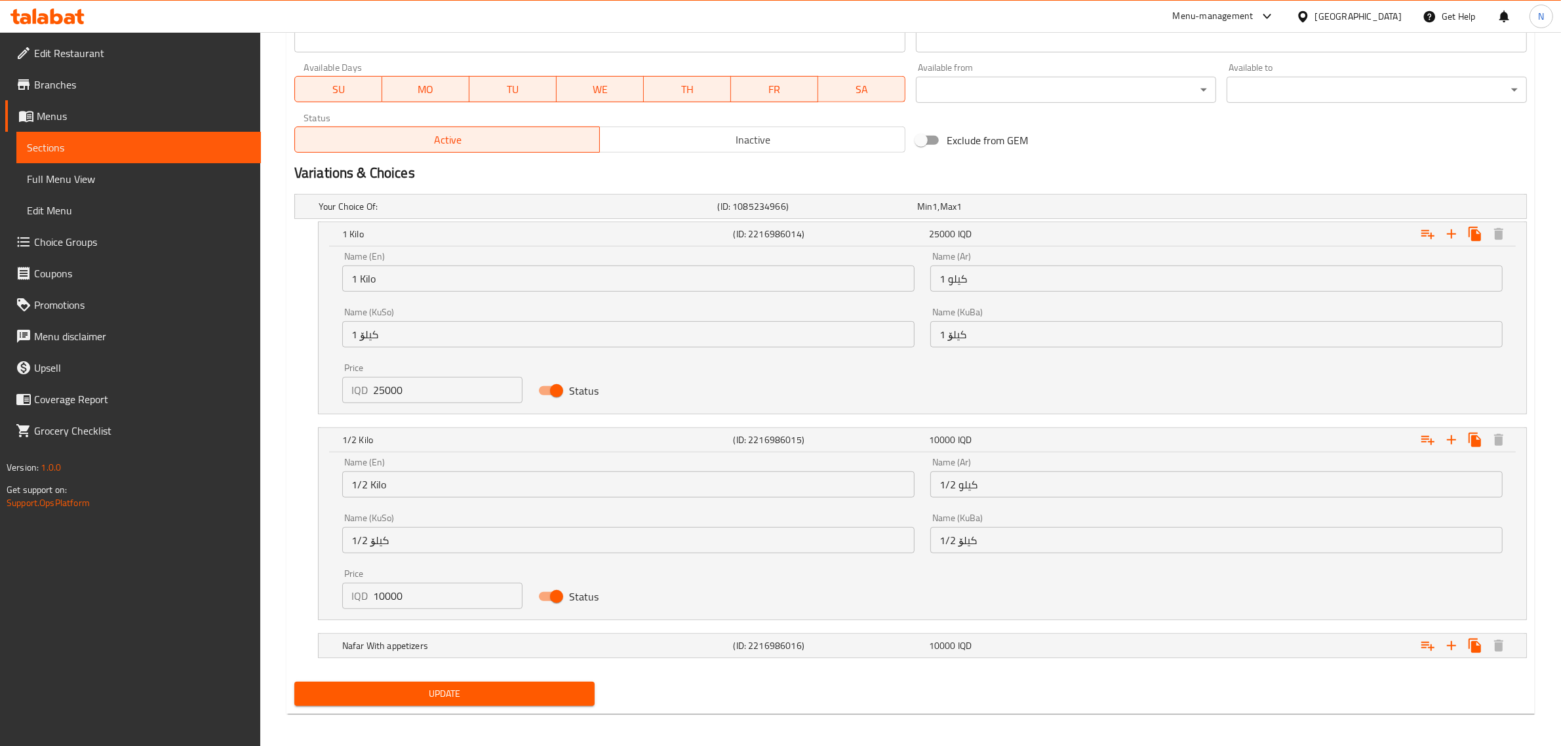
scroll to position [753, 0]
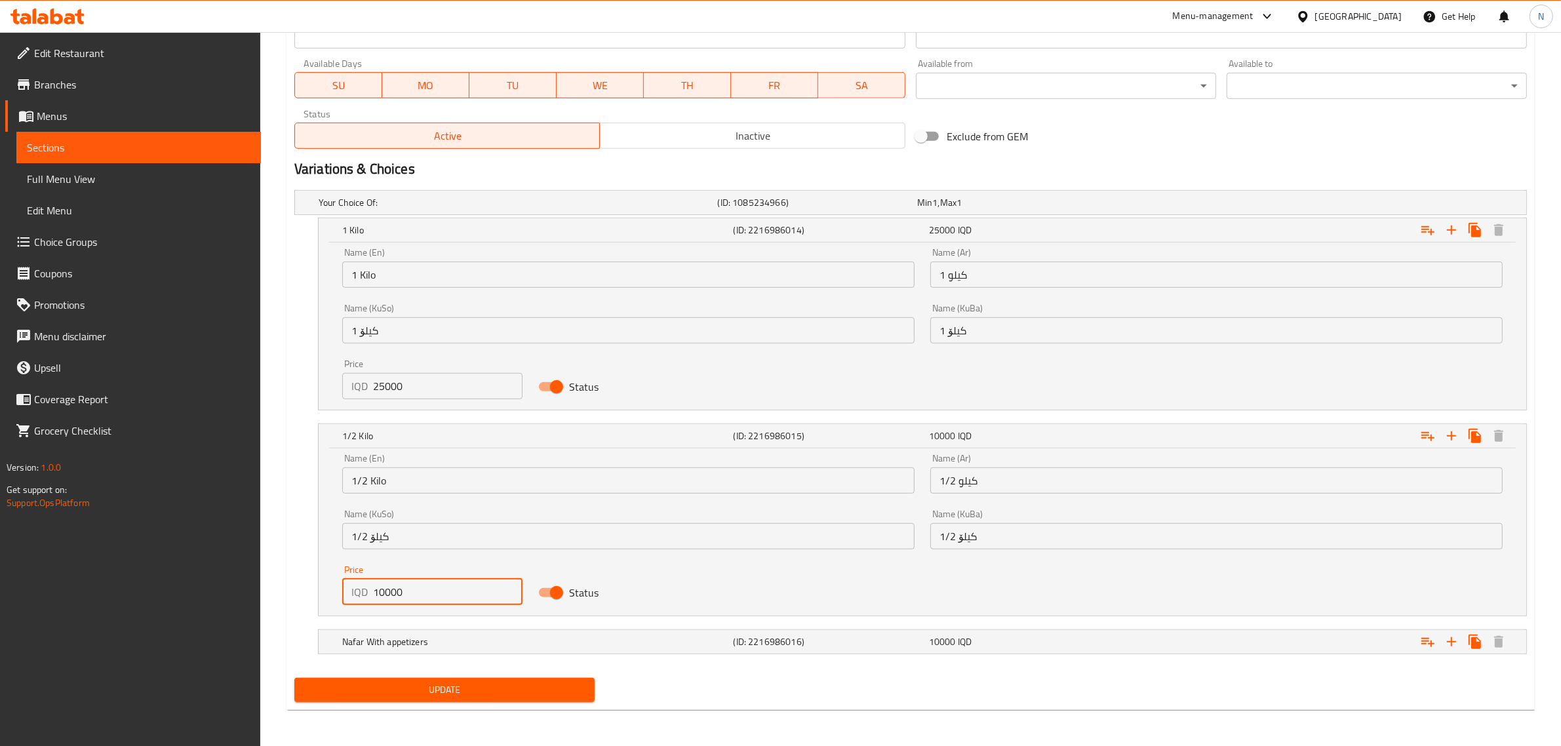
drag, startPoint x: 389, startPoint y: 591, endPoint x: 350, endPoint y: 611, distance: 44.0
click at [350, 611] on div "Price IQD 10000 Price" at bounding box center [432, 585] width 196 height 56
type input "12500"
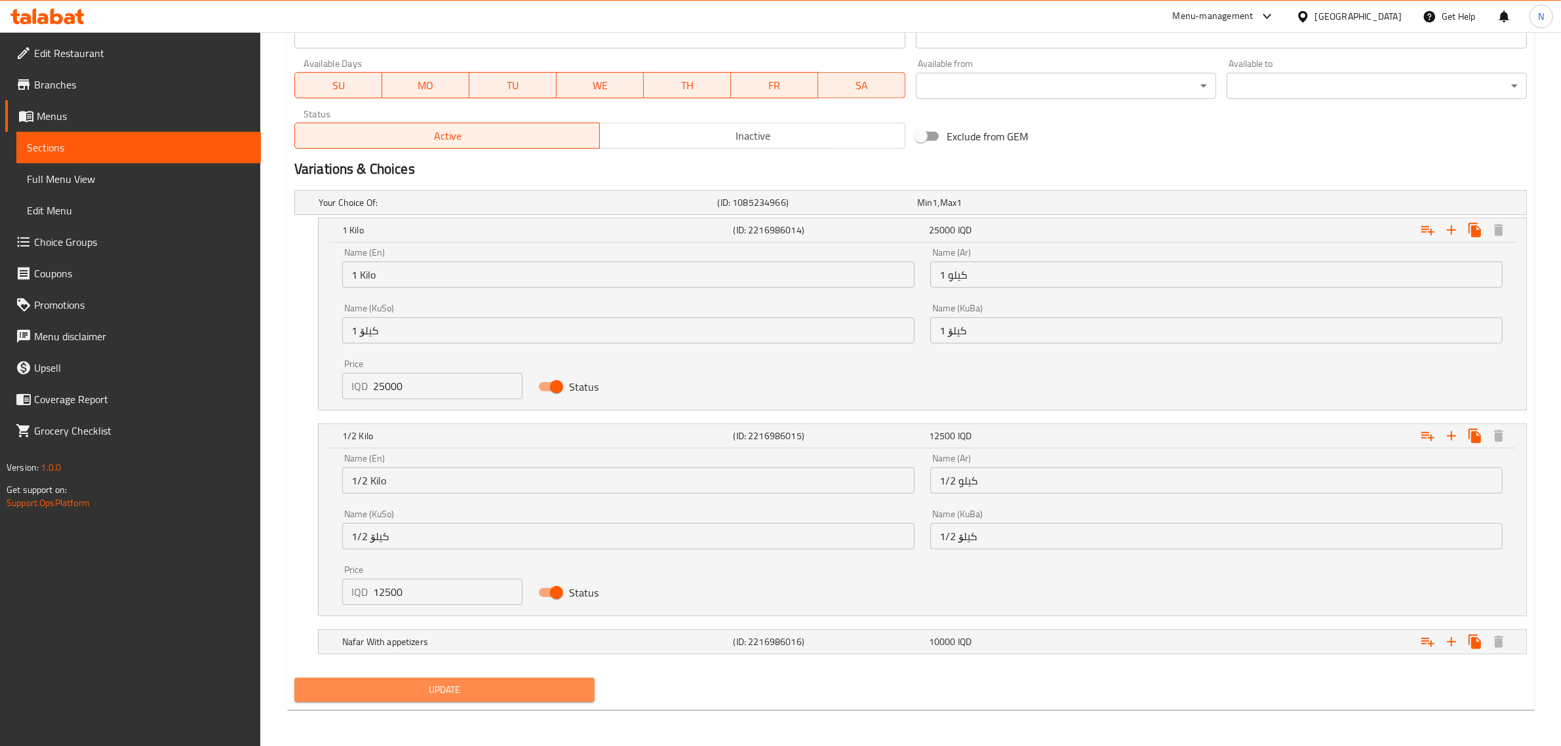
click at [528, 683] on span "Update" at bounding box center [444, 690] width 279 height 16
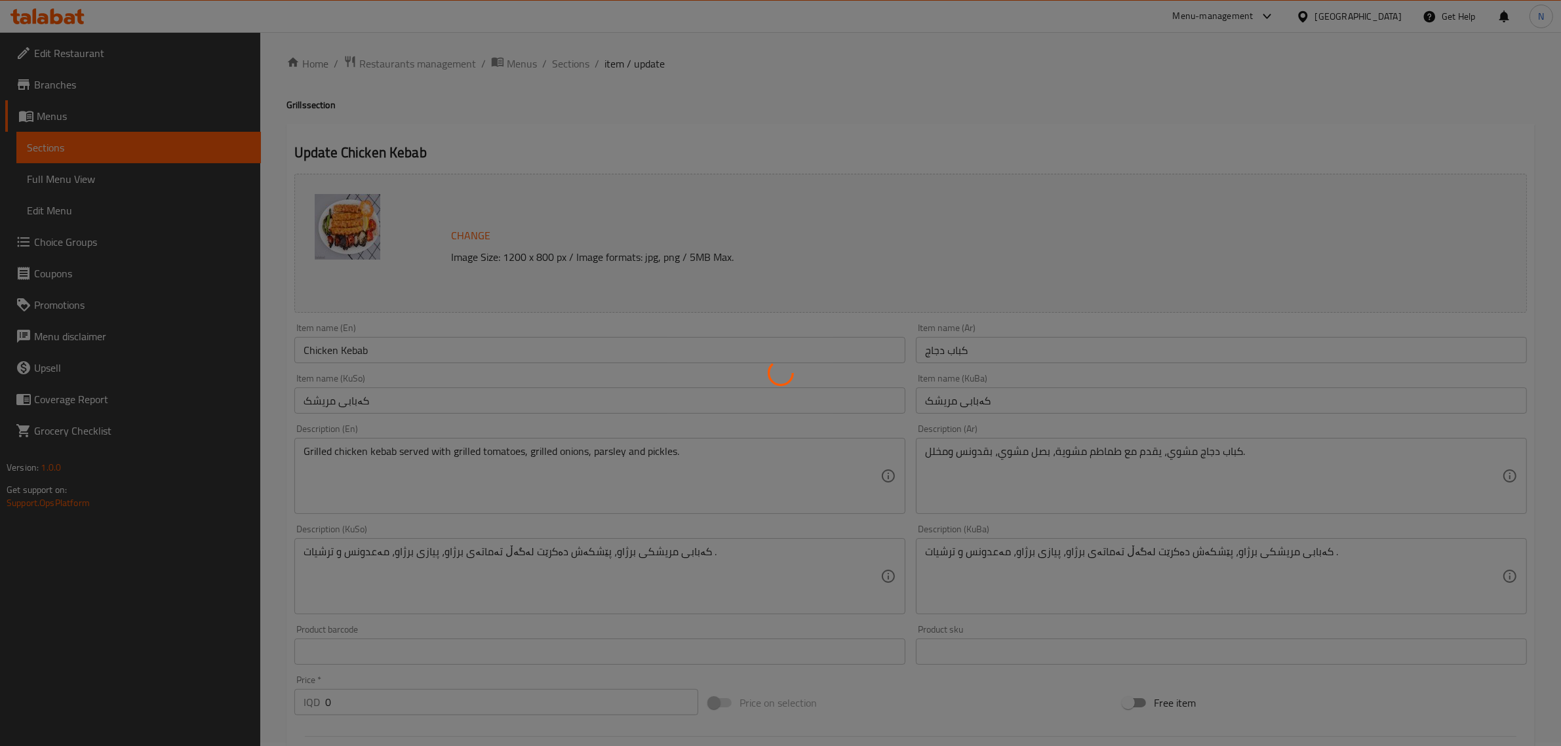
scroll to position [0, 0]
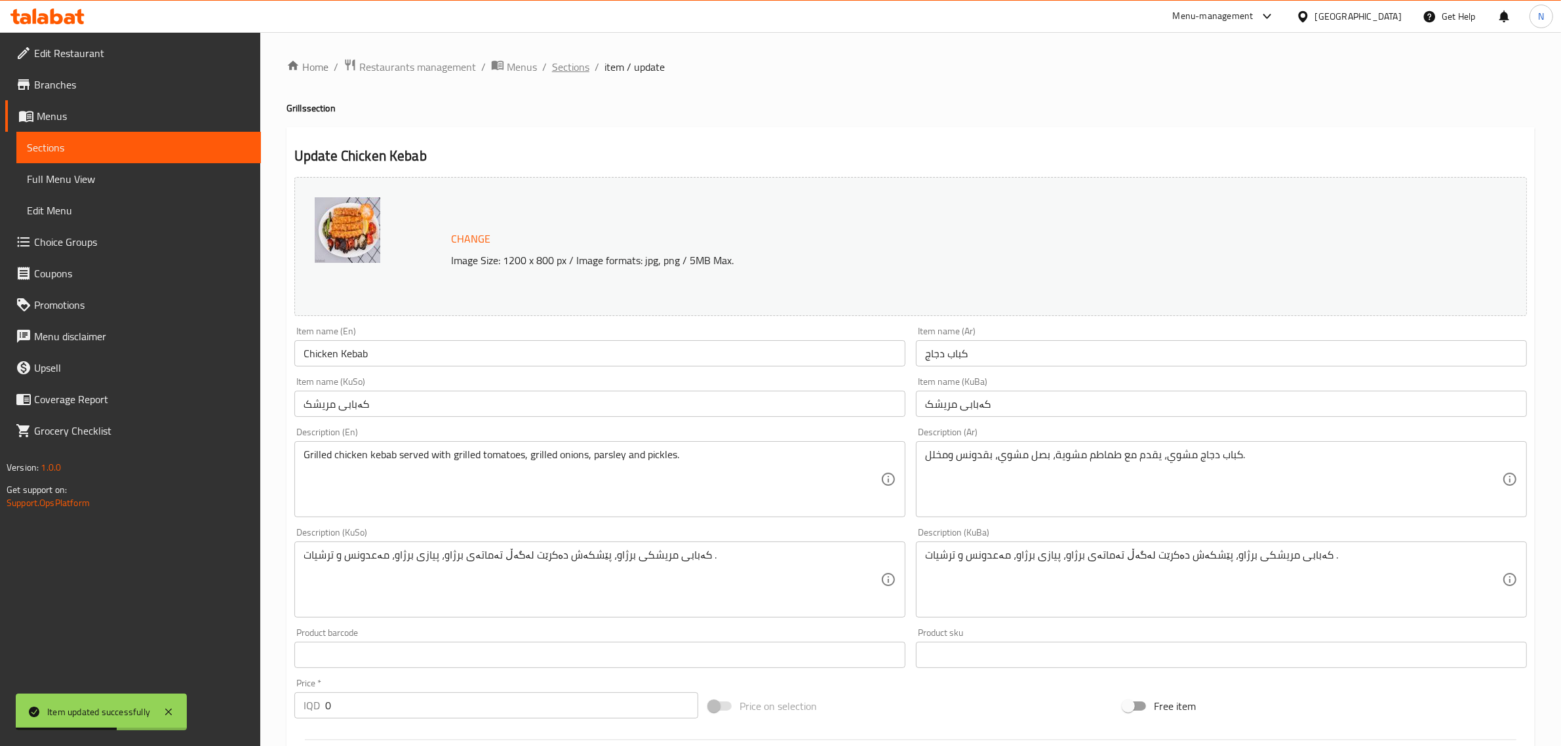
click at [561, 68] on span "Sections" at bounding box center [570, 67] width 37 height 16
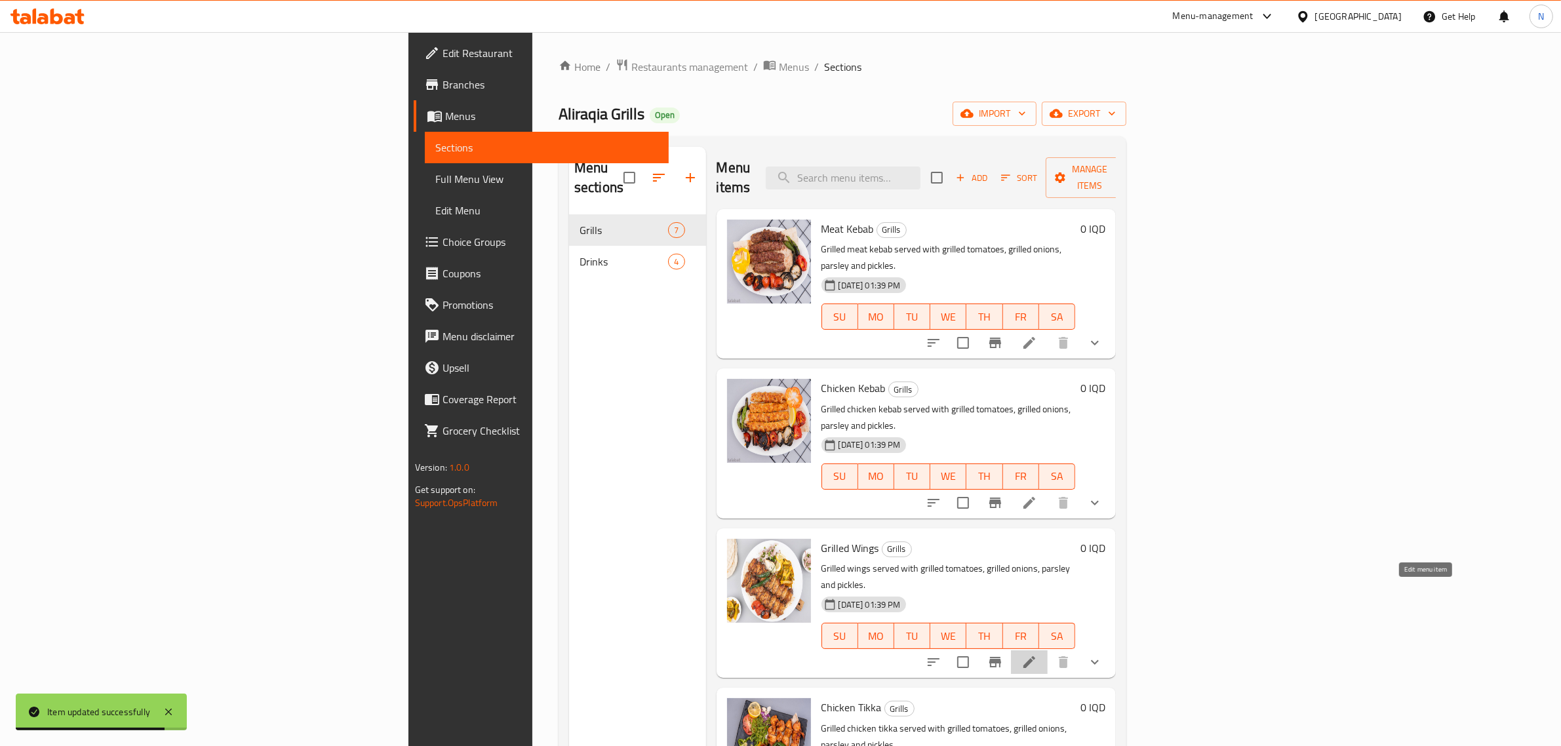
click at [1037, 654] on icon at bounding box center [1030, 662] width 16 height 16
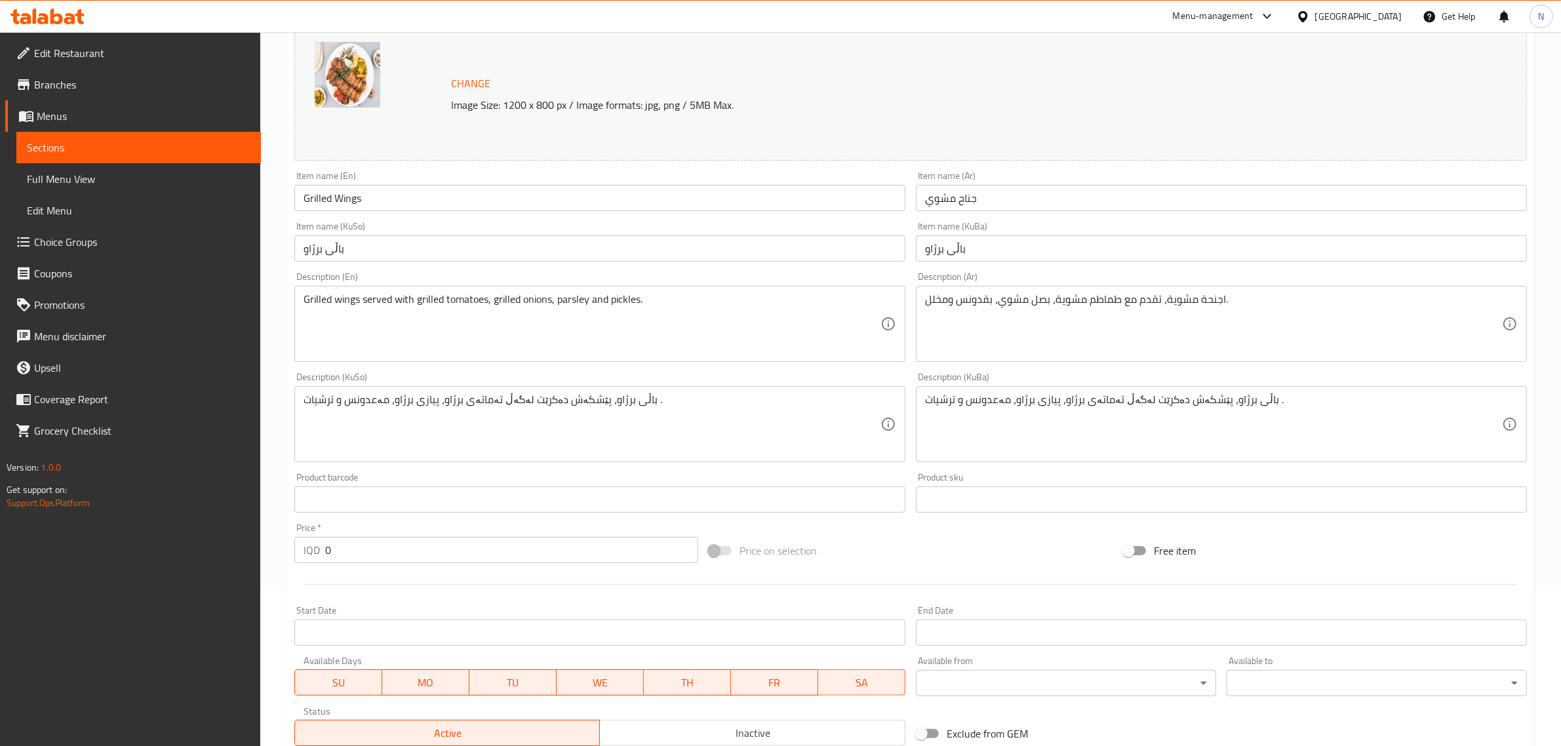
scroll to position [379, 0]
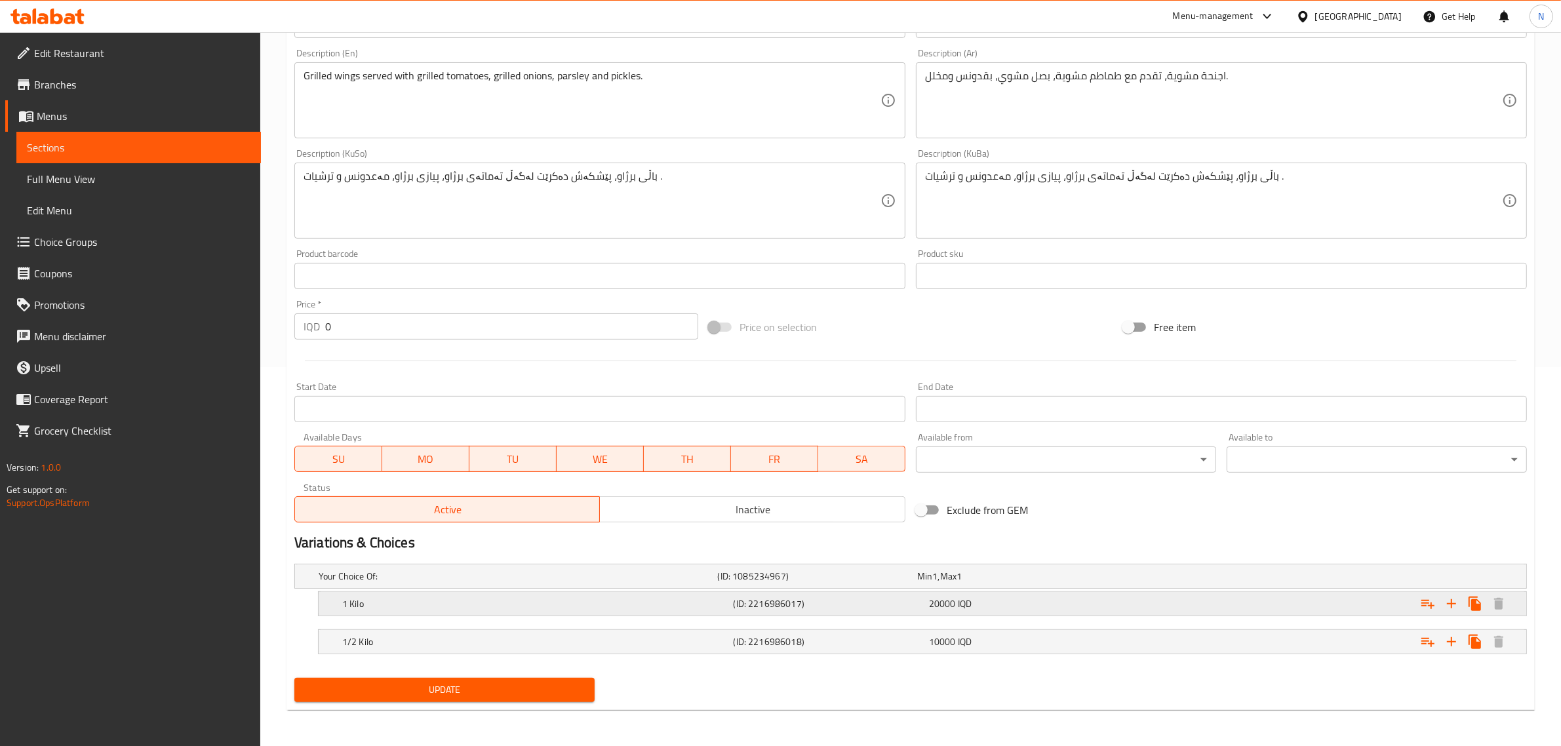
click at [813, 601] on h5 "(ID: 2216986017)" at bounding box center [829, 603] width 190 height 13
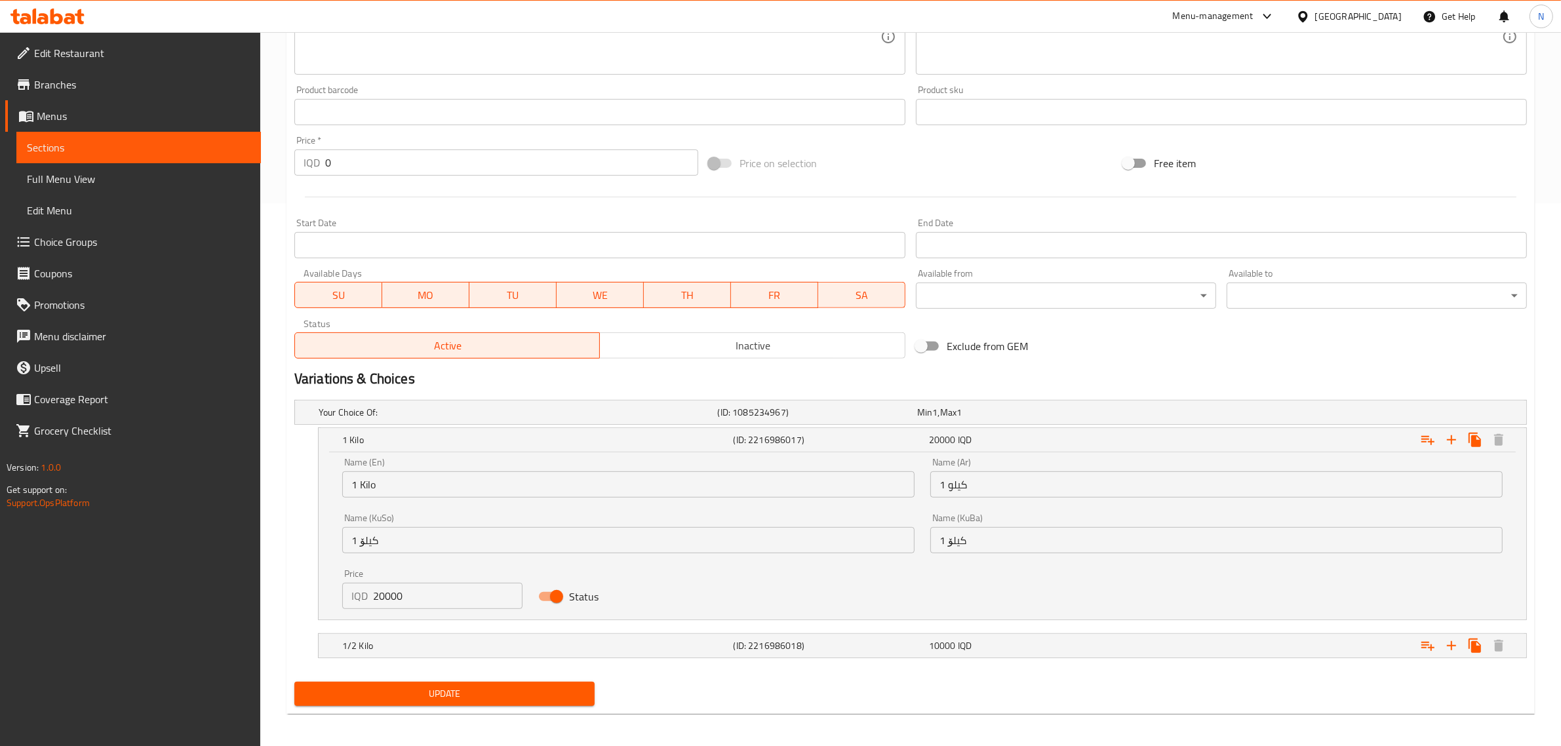
scroll to position [548, 0]
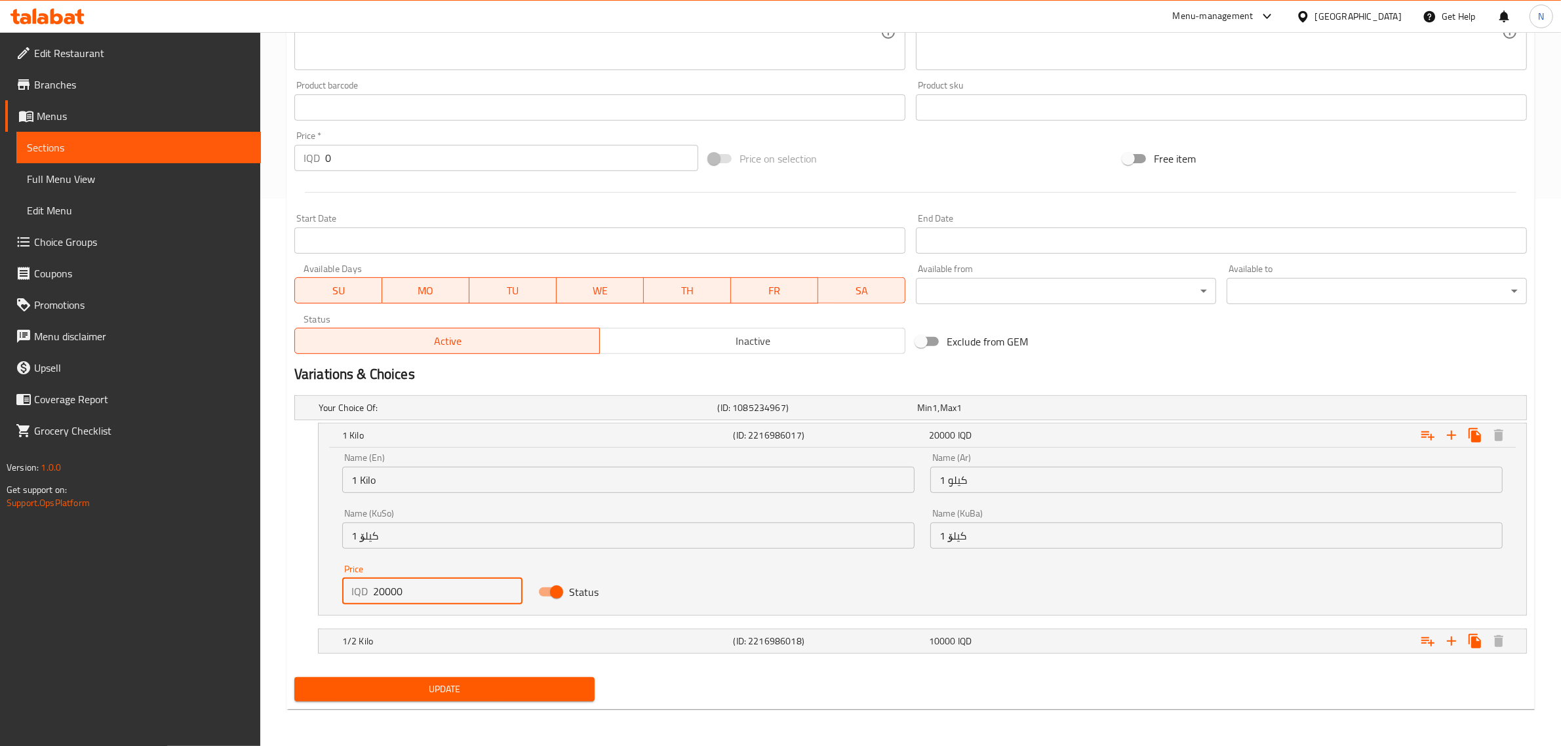
drag, startPoint x: 386, startPoint y: 589, endPoint x: 379, endPoint y: 595, distance: 8.8
click at [379, 595] on input "20000" at bounding box center [448, 591] width 150 height 26
type input "25000"
click at [1056, 647] on div "10000 IQD" at bounding box center [1024, 641] width 190 height 13
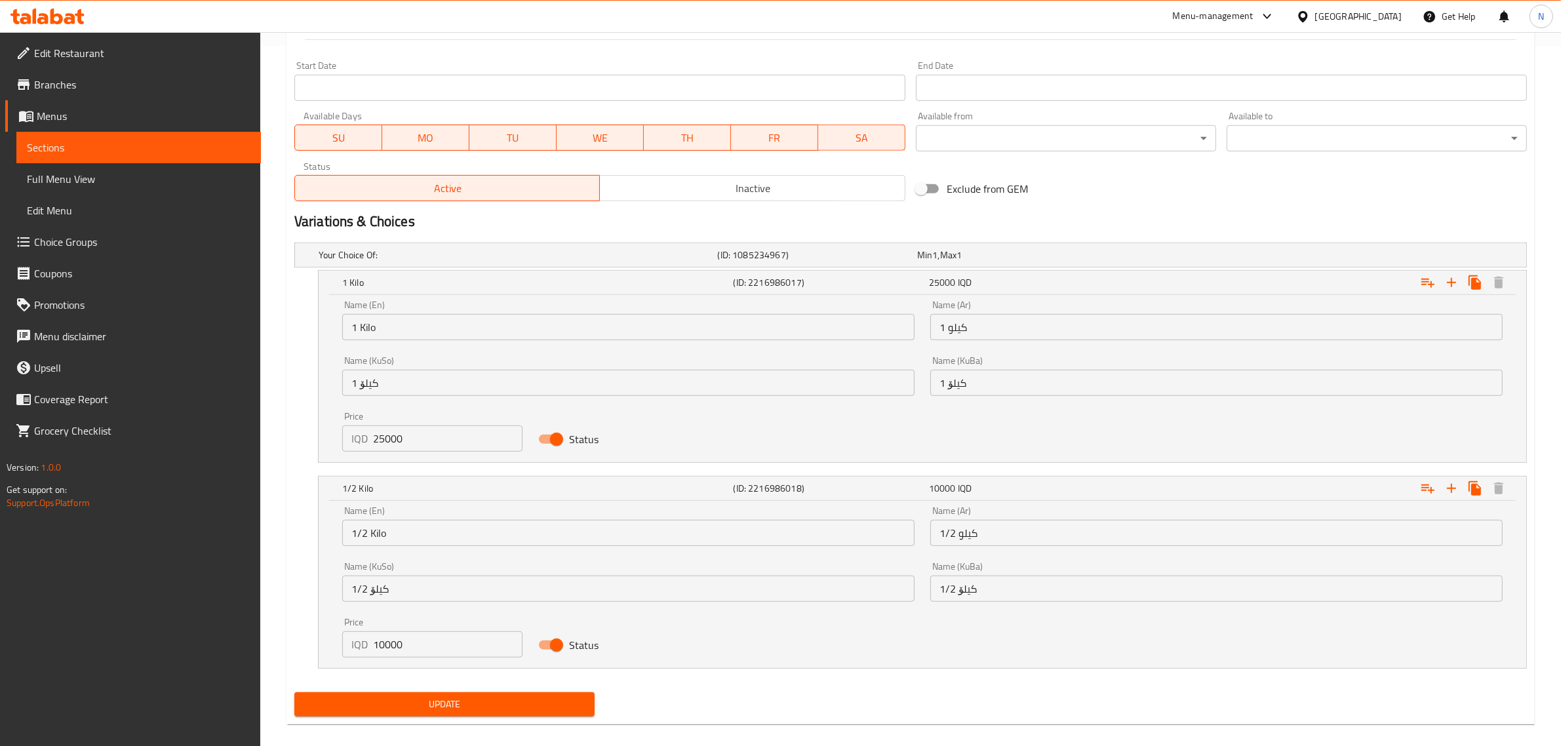
scroll to position [715, 0]
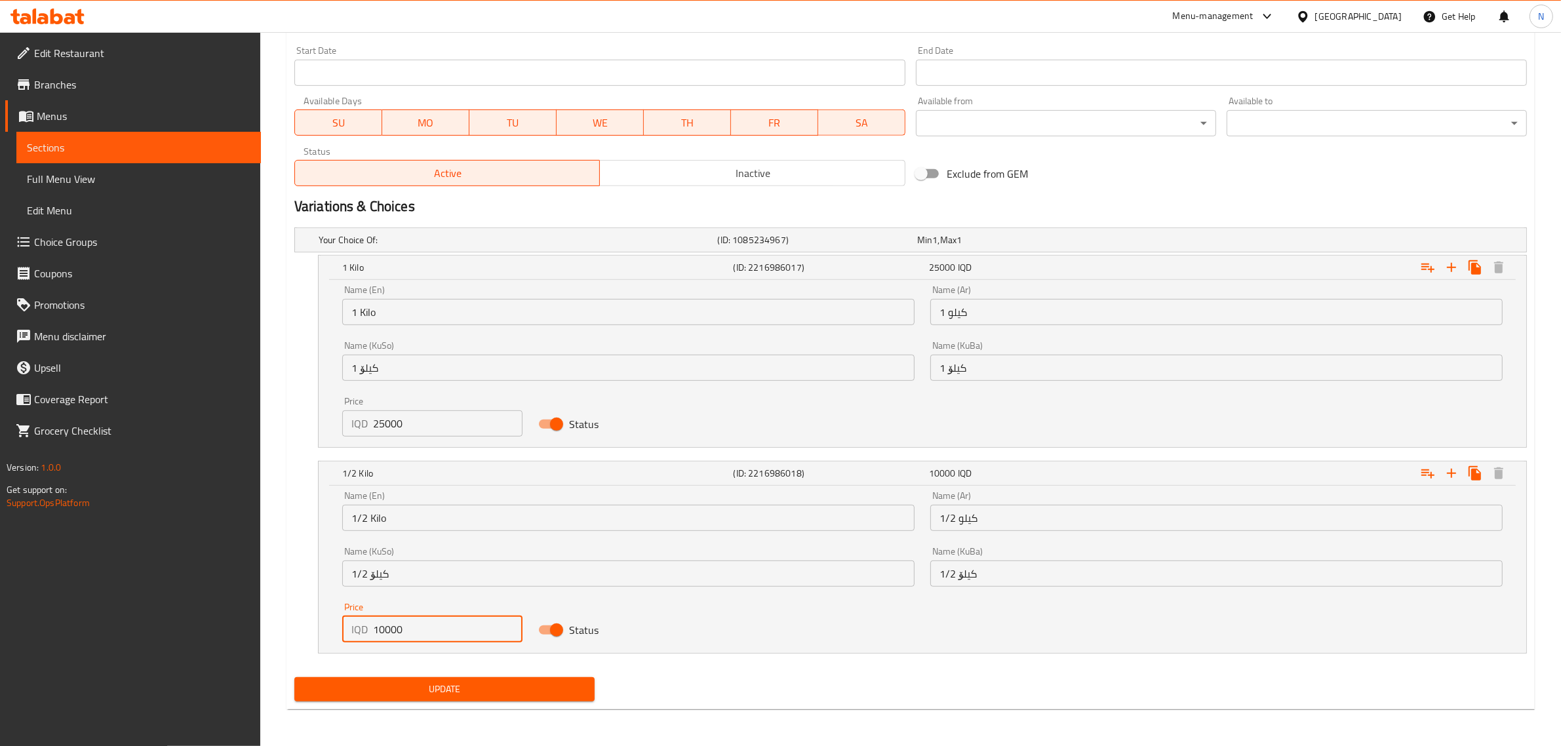
drag, startPoint x: 389, startPoint y: 630, endPoint x: 379, endPoint y: 637, distance: 12.2
click at [379, 637] on input "10000" at bounding box center [448, 629] width 150 height 26
type input "12500"
click at [556, 686] on span "Update" at bounding box center [444, 689] width 279 height 16
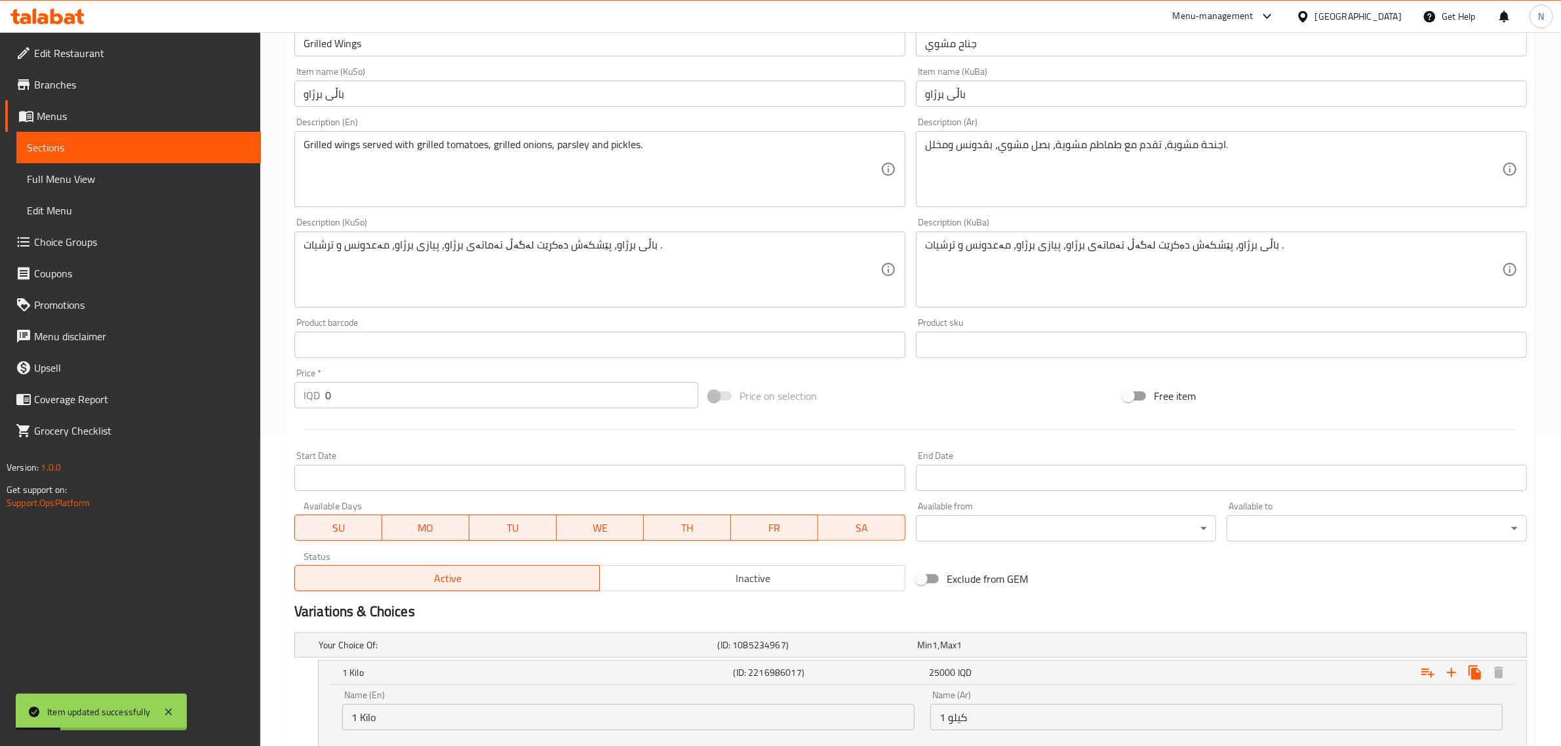
scroll to position [0, 0]
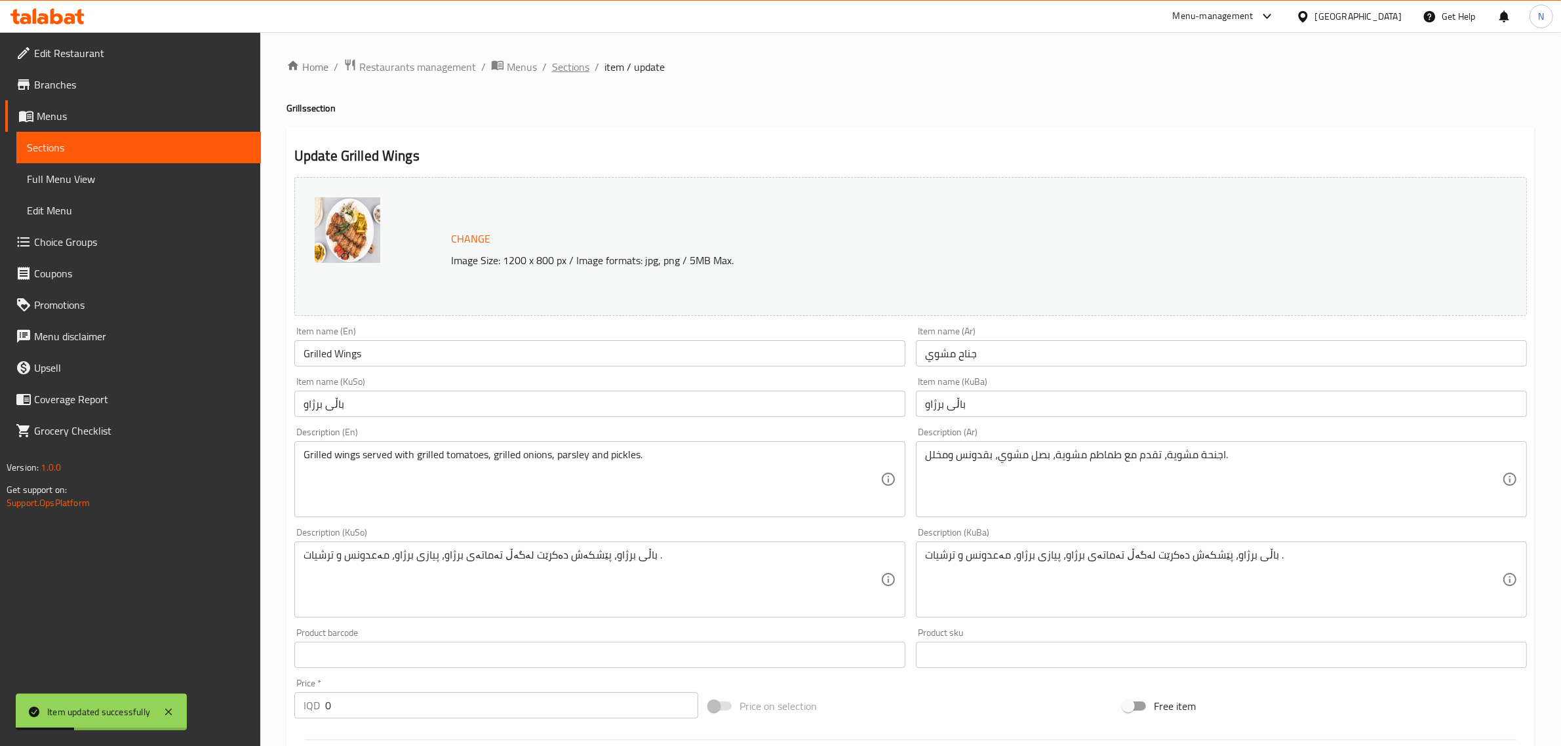
click at [578, 75] on span "Sections" at bounding box center [570, 67] width 37 height 16
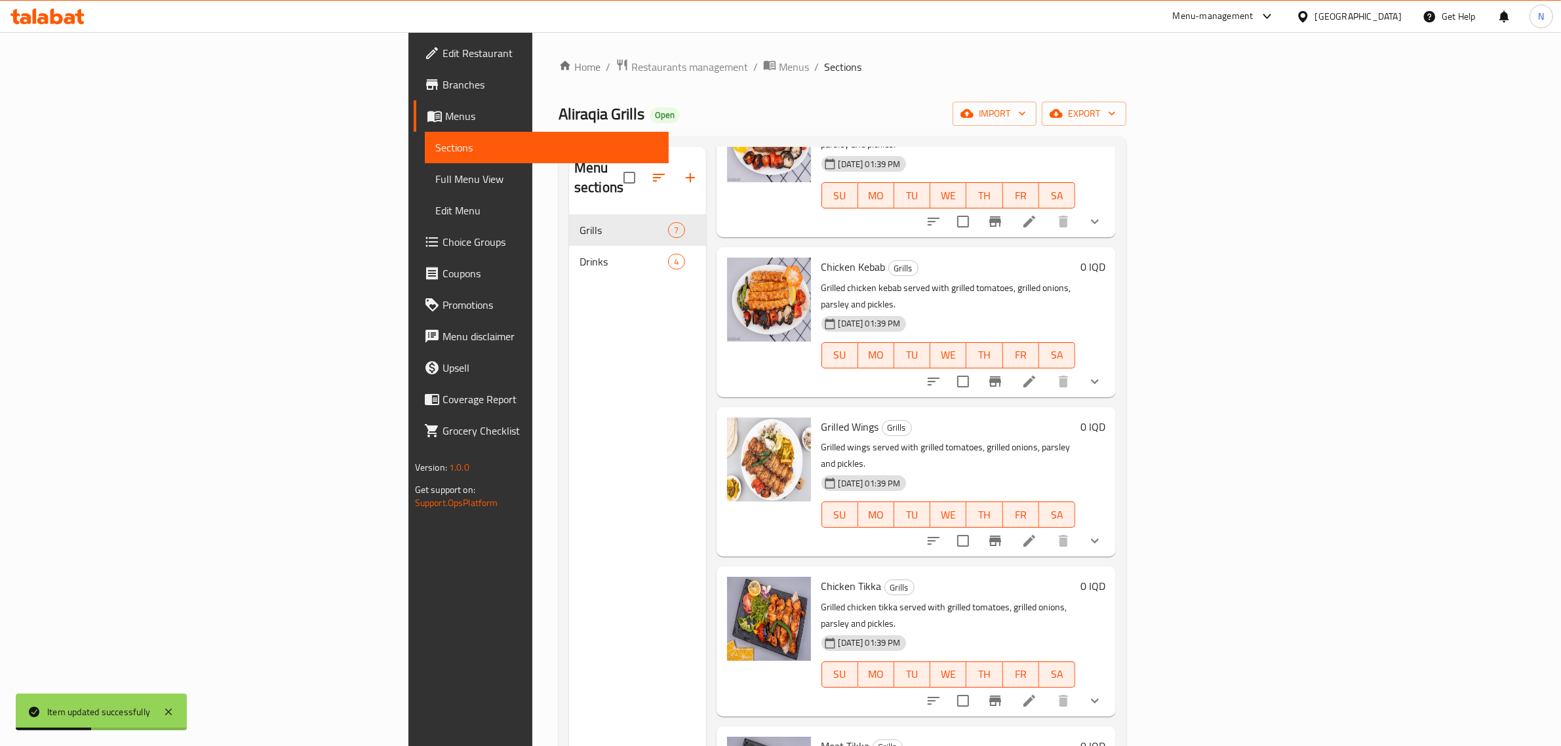
scroll to position [164, 0]
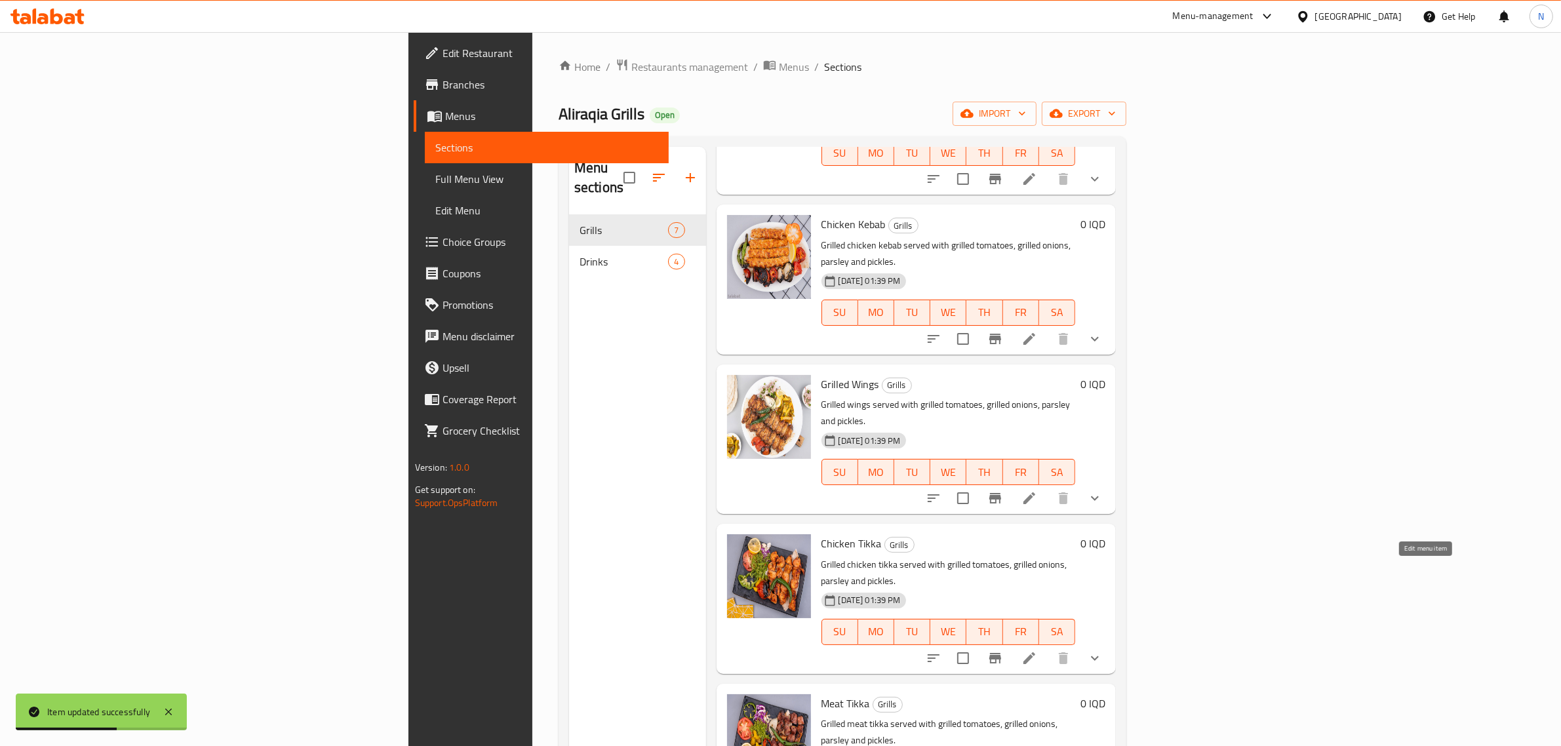
click at [1037, 651] on icon at bounding box center [1030, 659] width 16 height 16
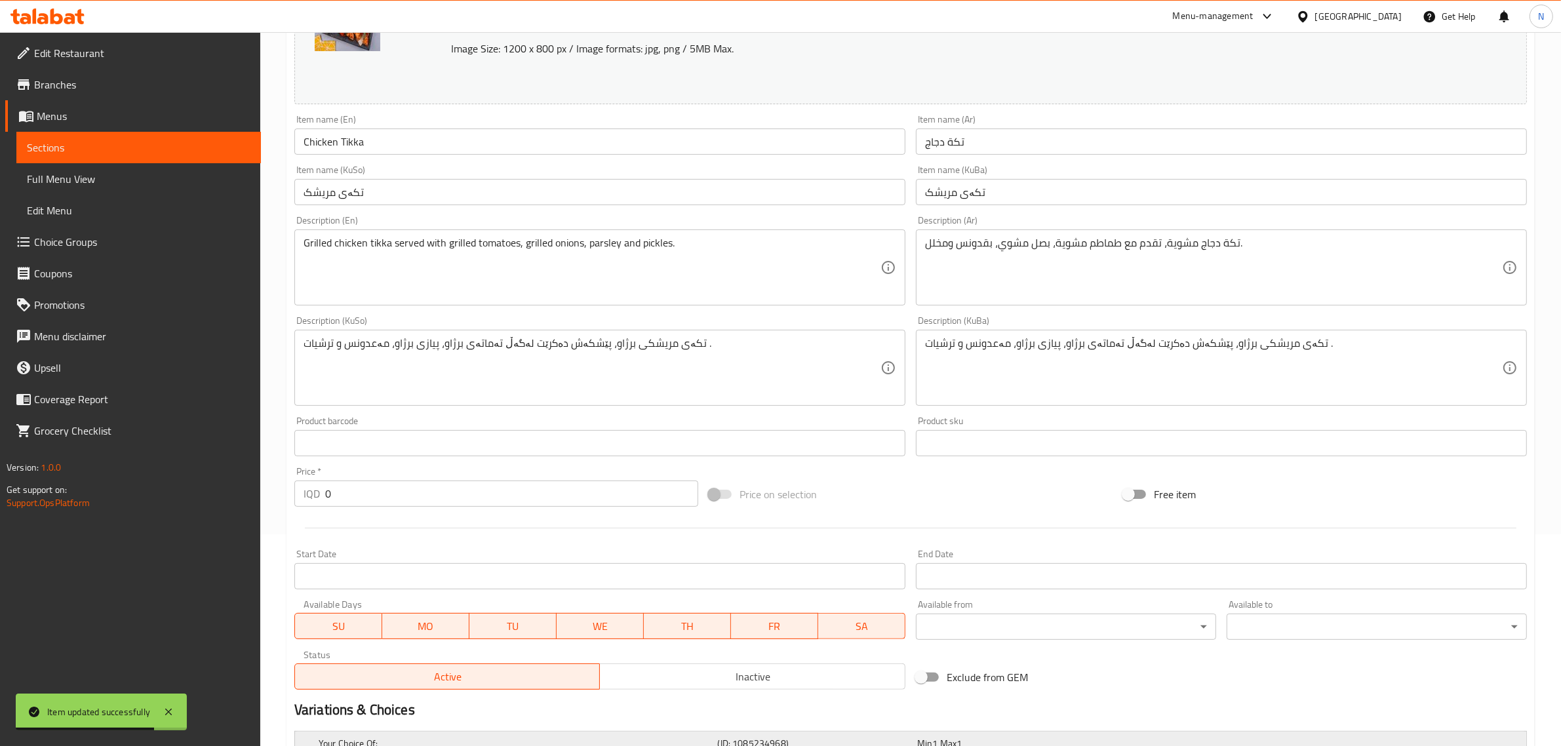
scroll to position [418, 0]
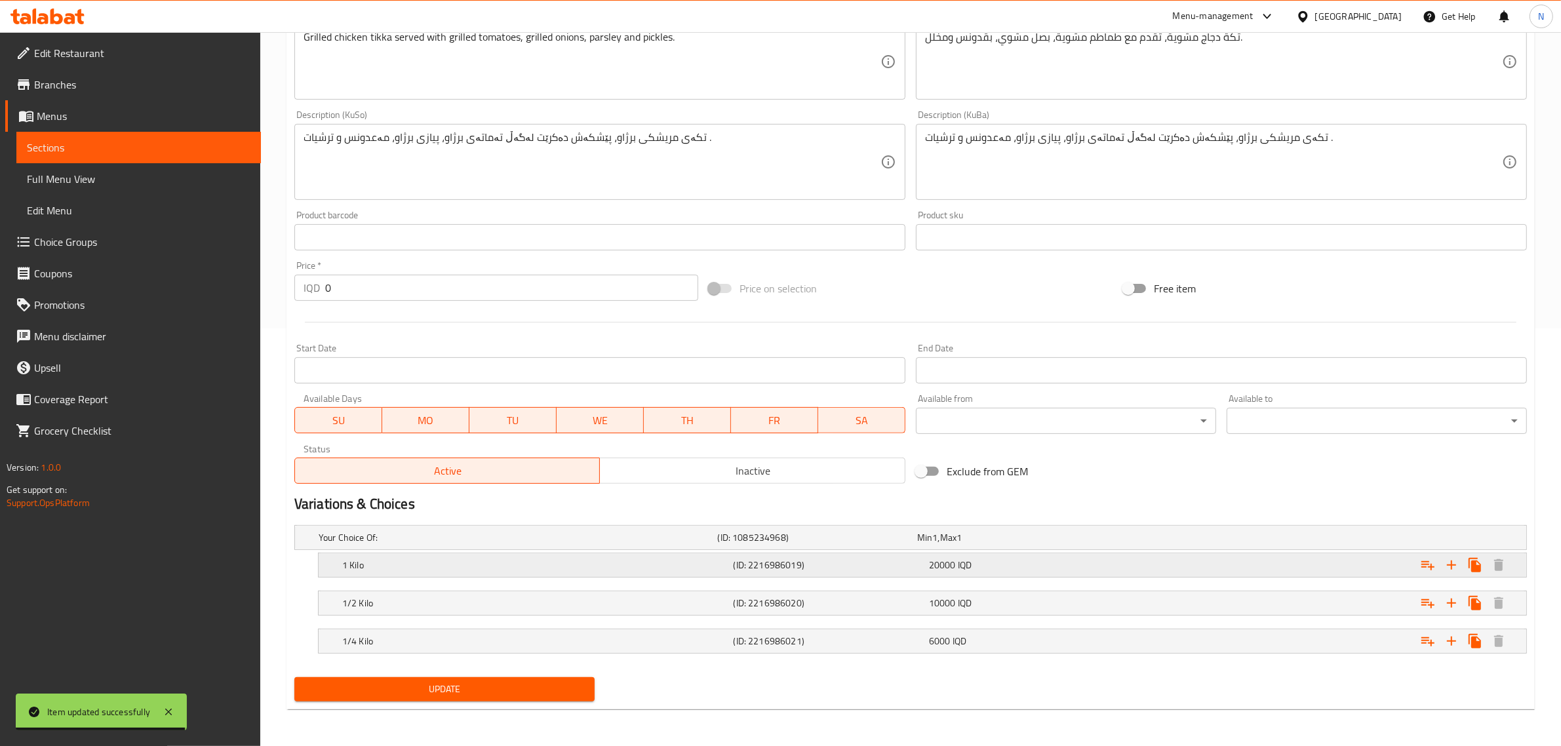
click at [854, 565] on h5 "(ID: 2216986019)" at bounding box center [829, 565] width 190 height 13
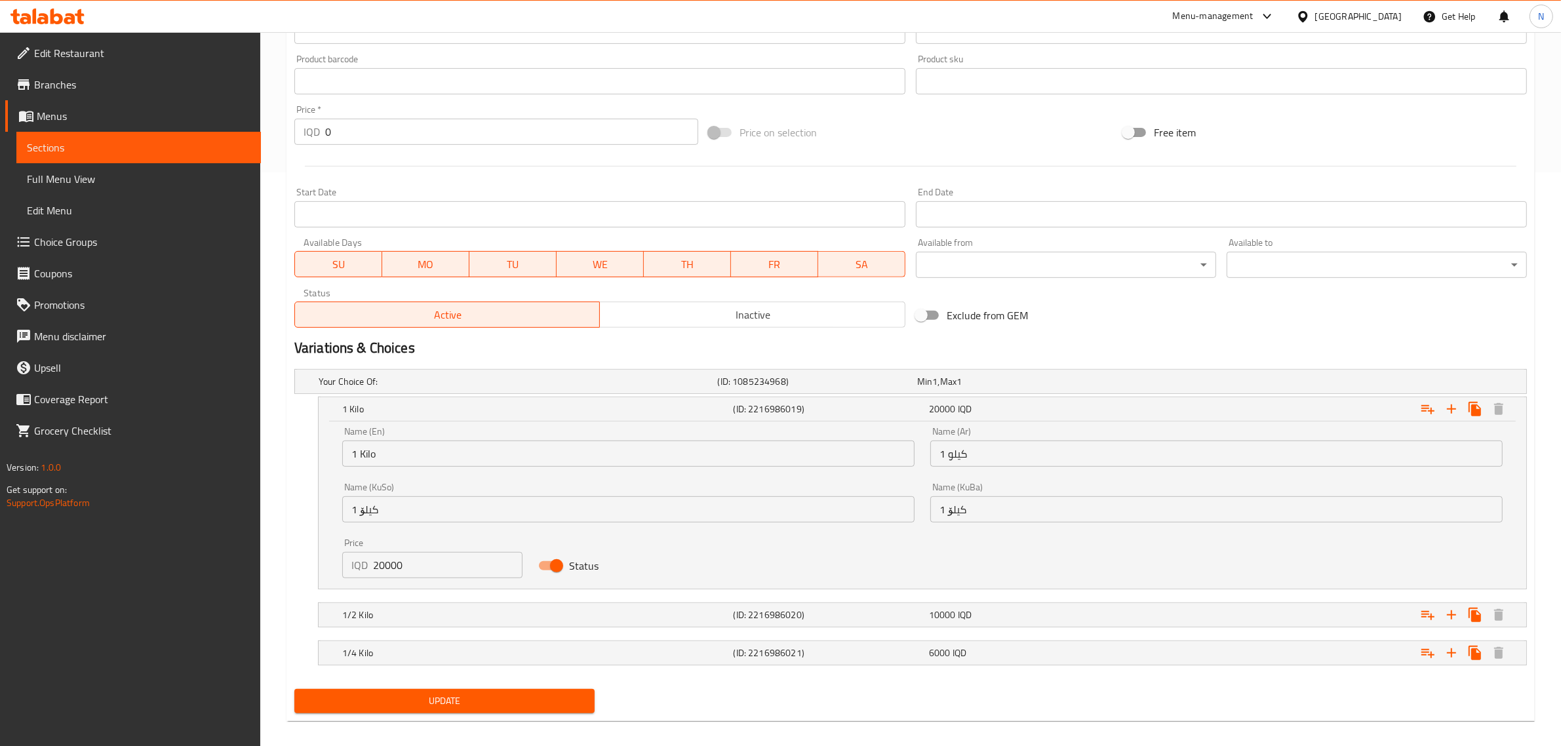
scroll to position [586, 0]
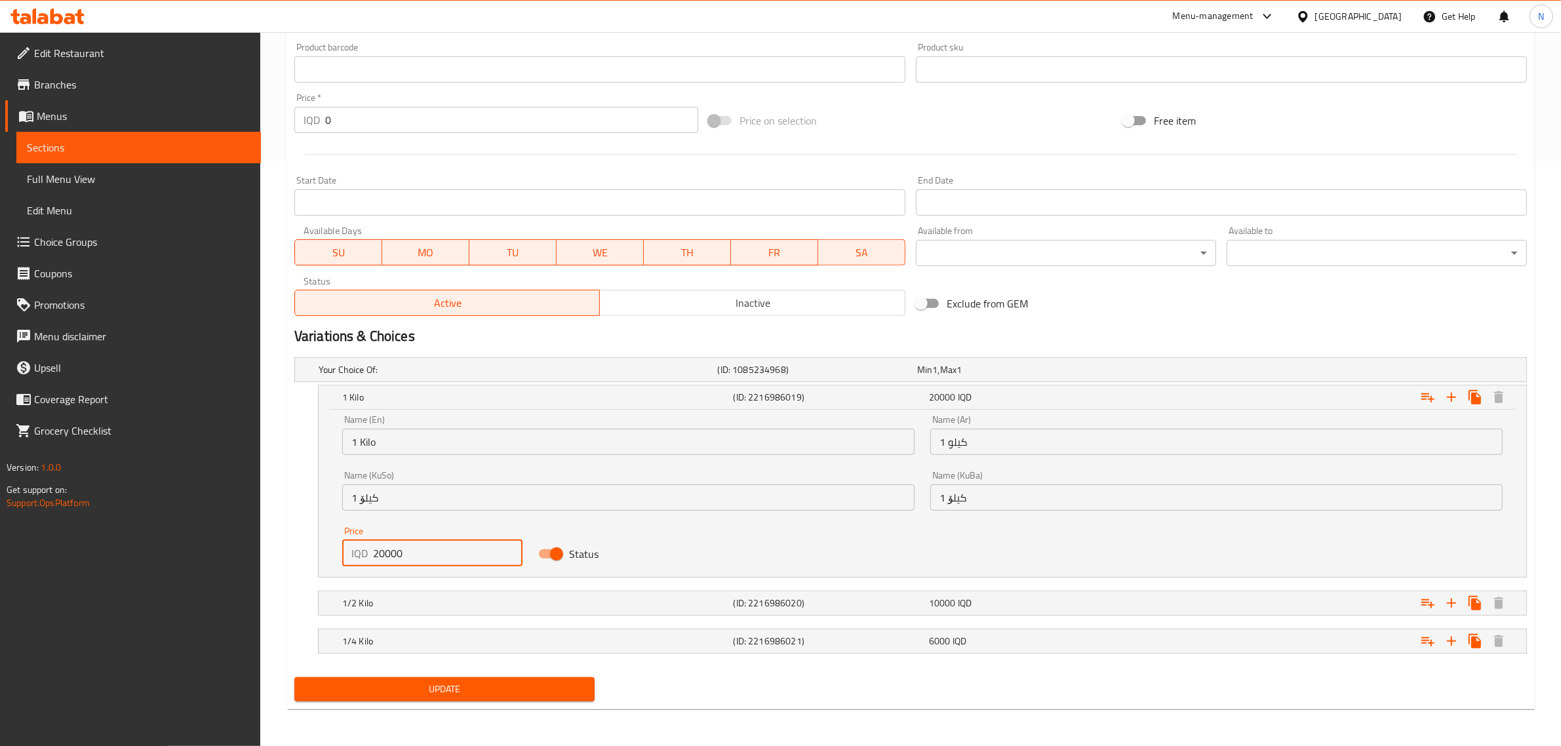
drag, startPoint x: 381, startPoint y: 552, endPoint x: 389, endPoint y: 552, distance: 7.9
click at [389, 552] on input "20000" at bounding box center [448, 553] width 150 height 26
type input "25000"
click at [755, 591] on div "1/2 Kilo (ID: 2216986020) 10000 IQD" at bounding box center [927, 603] width 1174 height 29
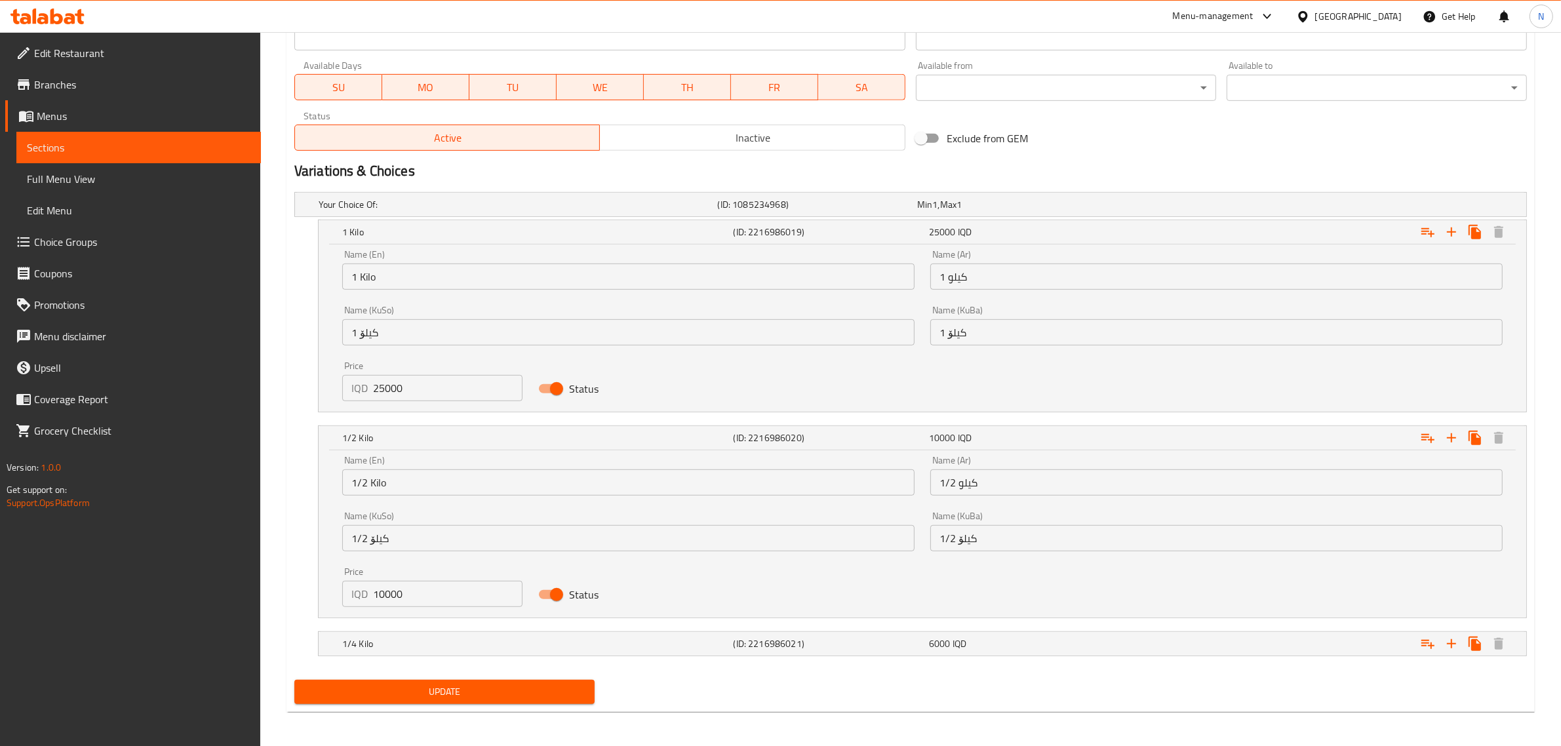
scroll to position [753, 0]
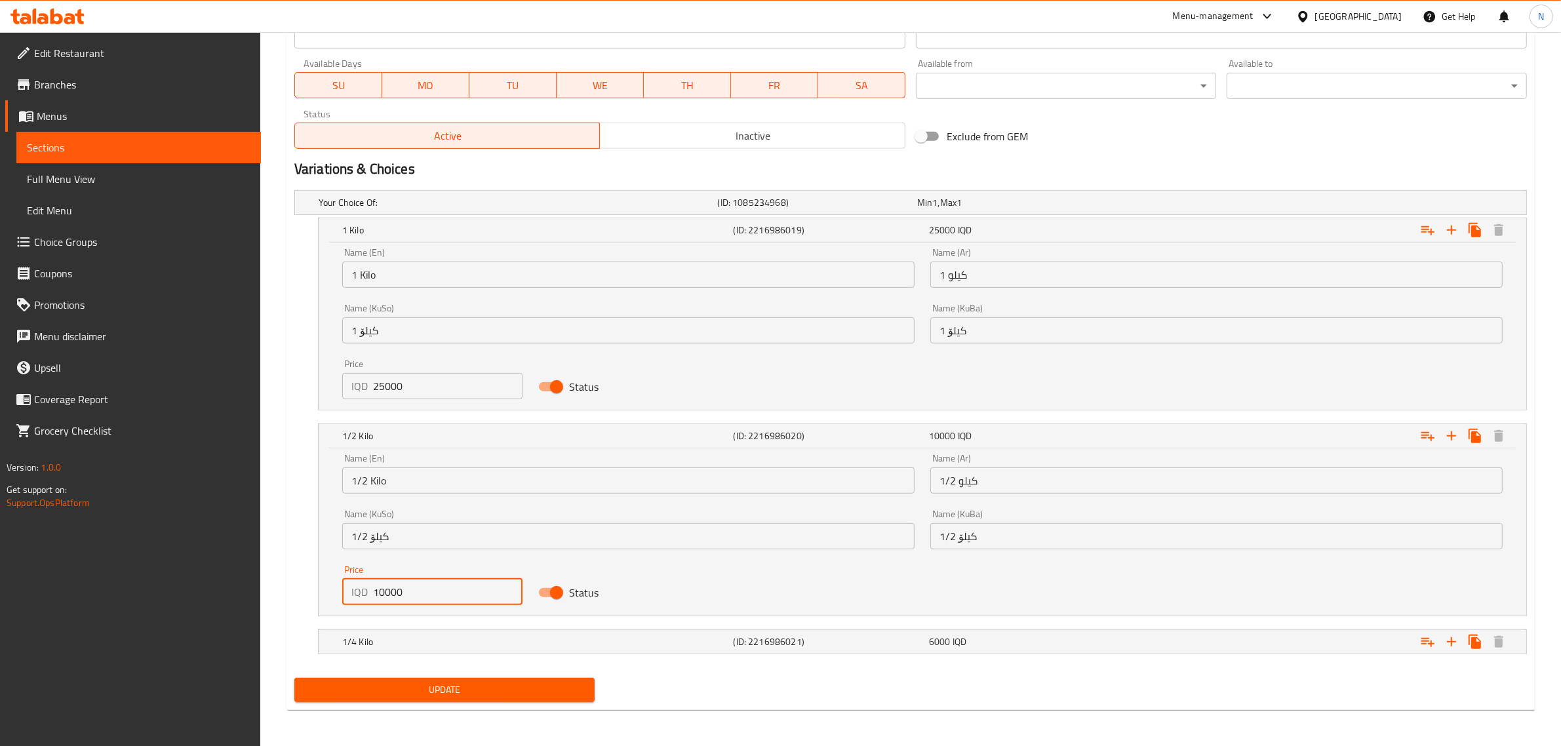
click at [390, 592] on input "10000" at bounding box center [448, 592] width 150 height 26
click at [391, 592] on input "10000" at bounding box center [448, 592] width 150 height 26
drag, startPoint x: 391, startPoint y: 592, endPoint x: 381, endPoint y: 599, distance: 12.2
click at [381, 599] on input "10000" at bounding box center [448, 592] width 150 height 26
type input "12500"
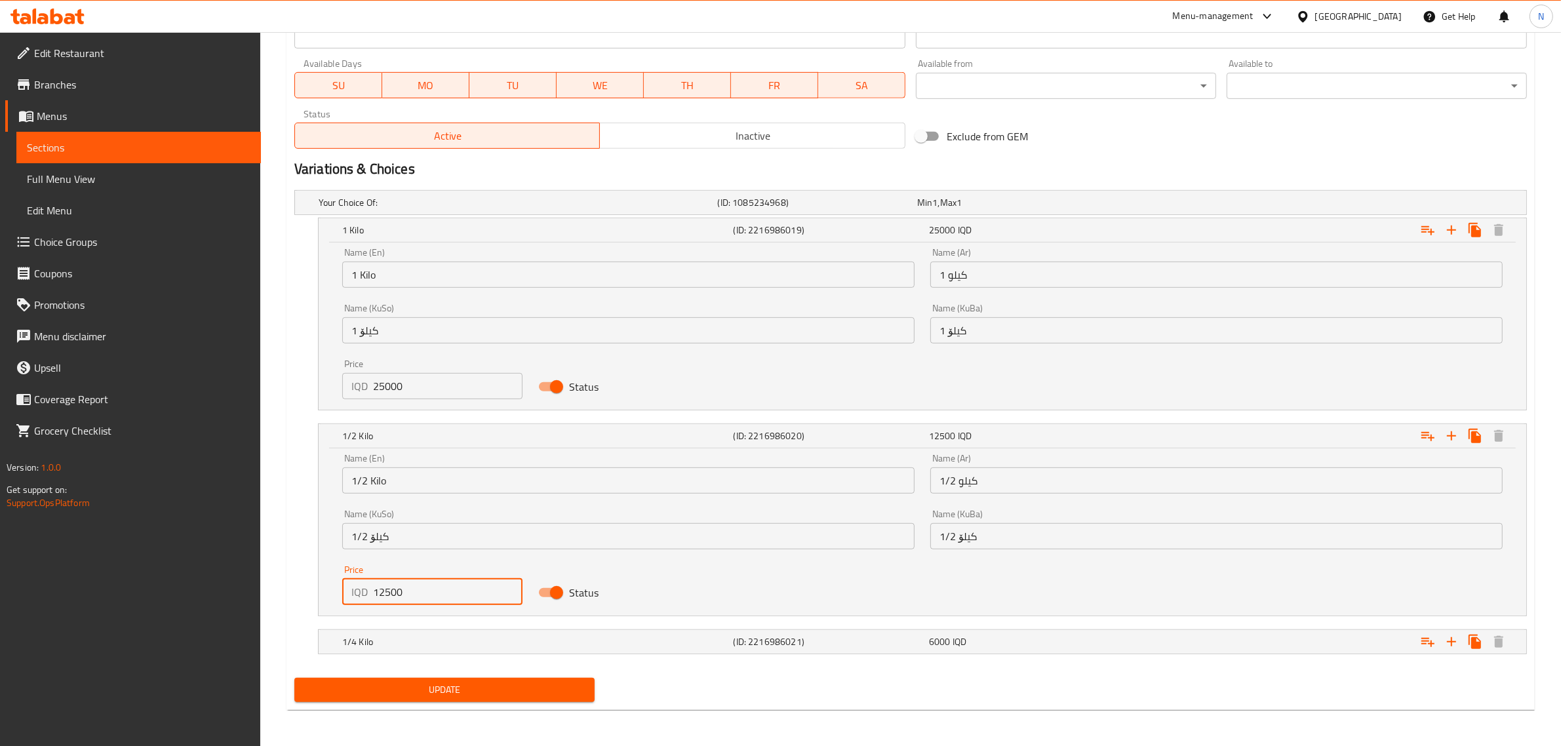
click at [526, 687] on span "Update" at bounding box center [444, 690] width 279 height 16
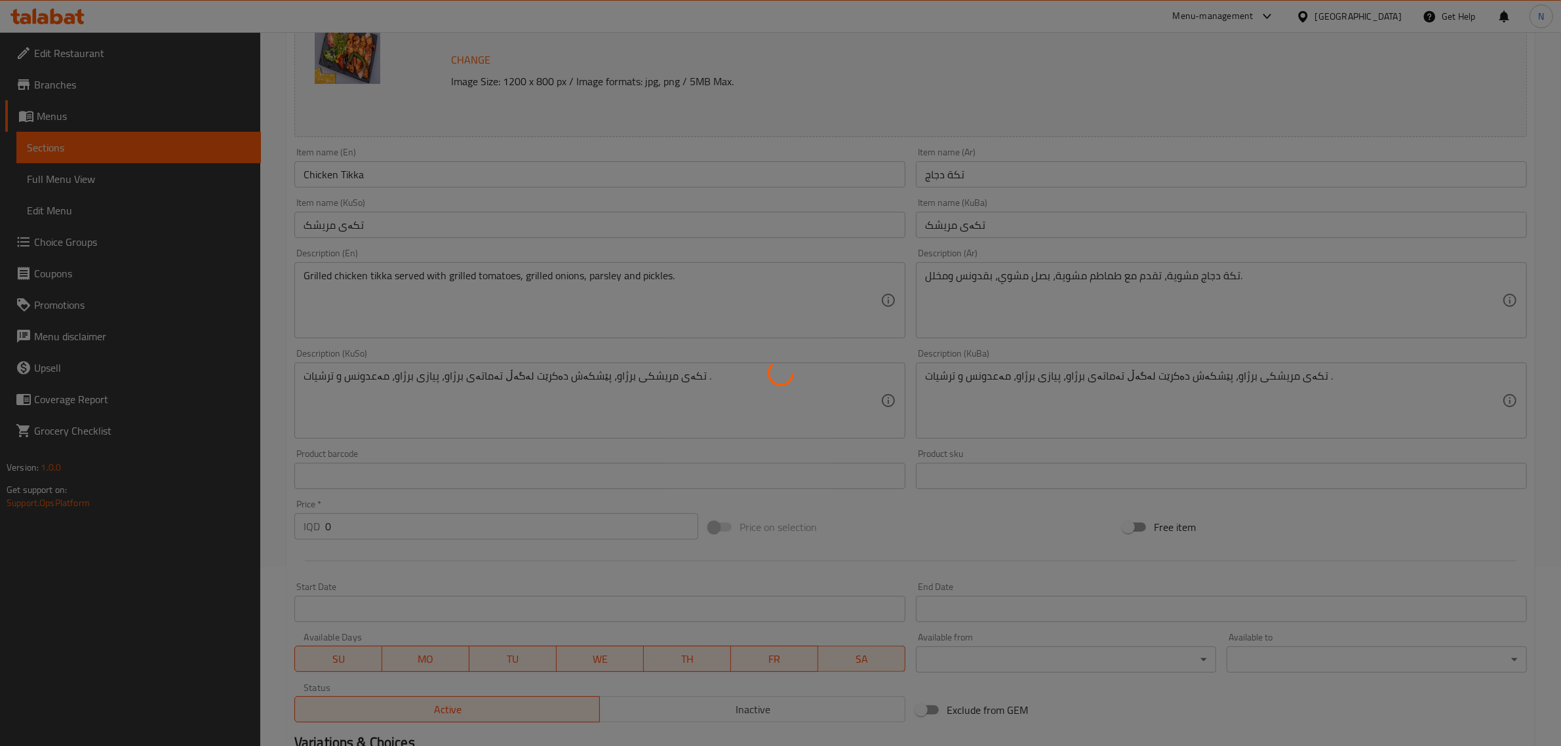
scroll to position [0, 0]
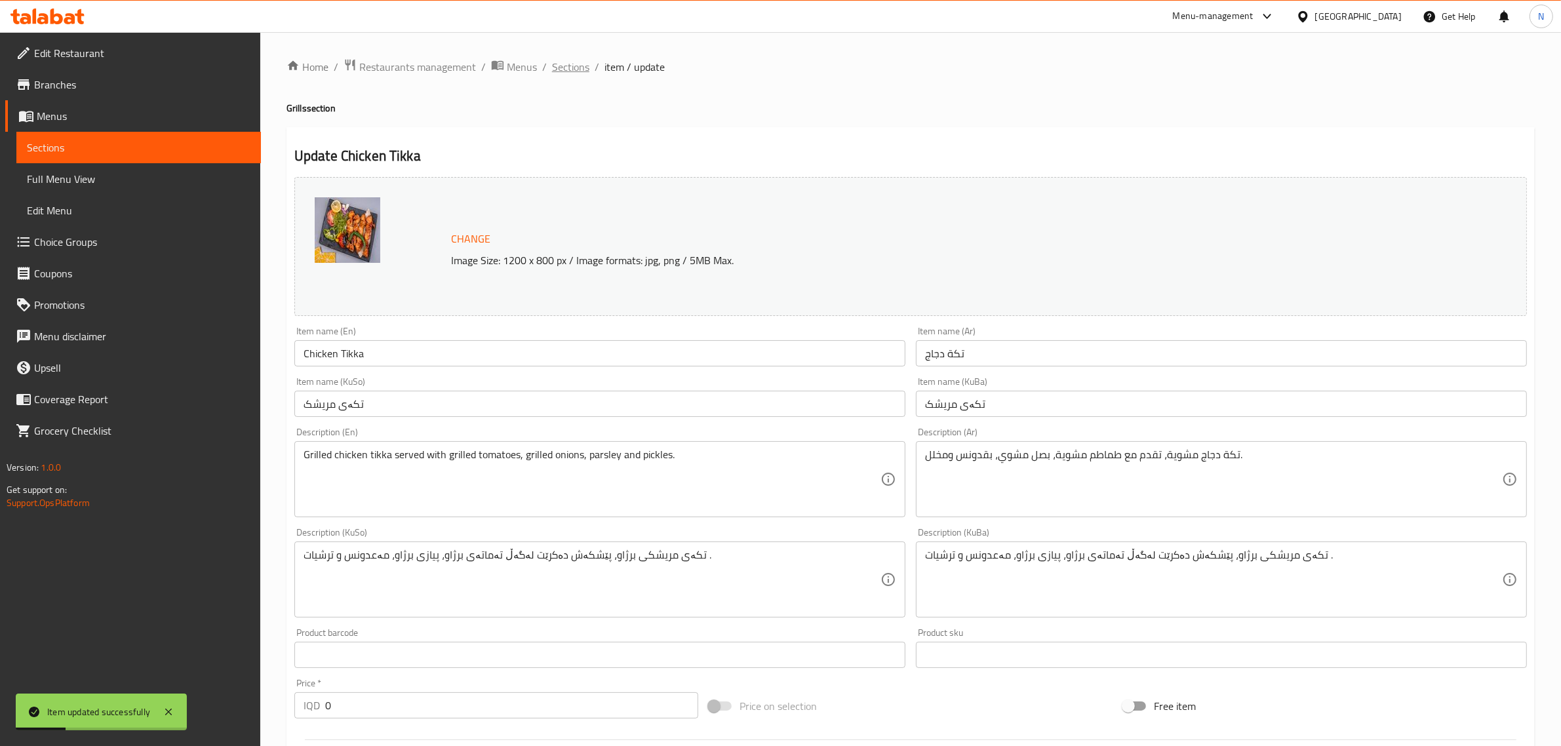
click at [562, 66] on span "Sections" at bounding box center [570, 67] width 37 height 16
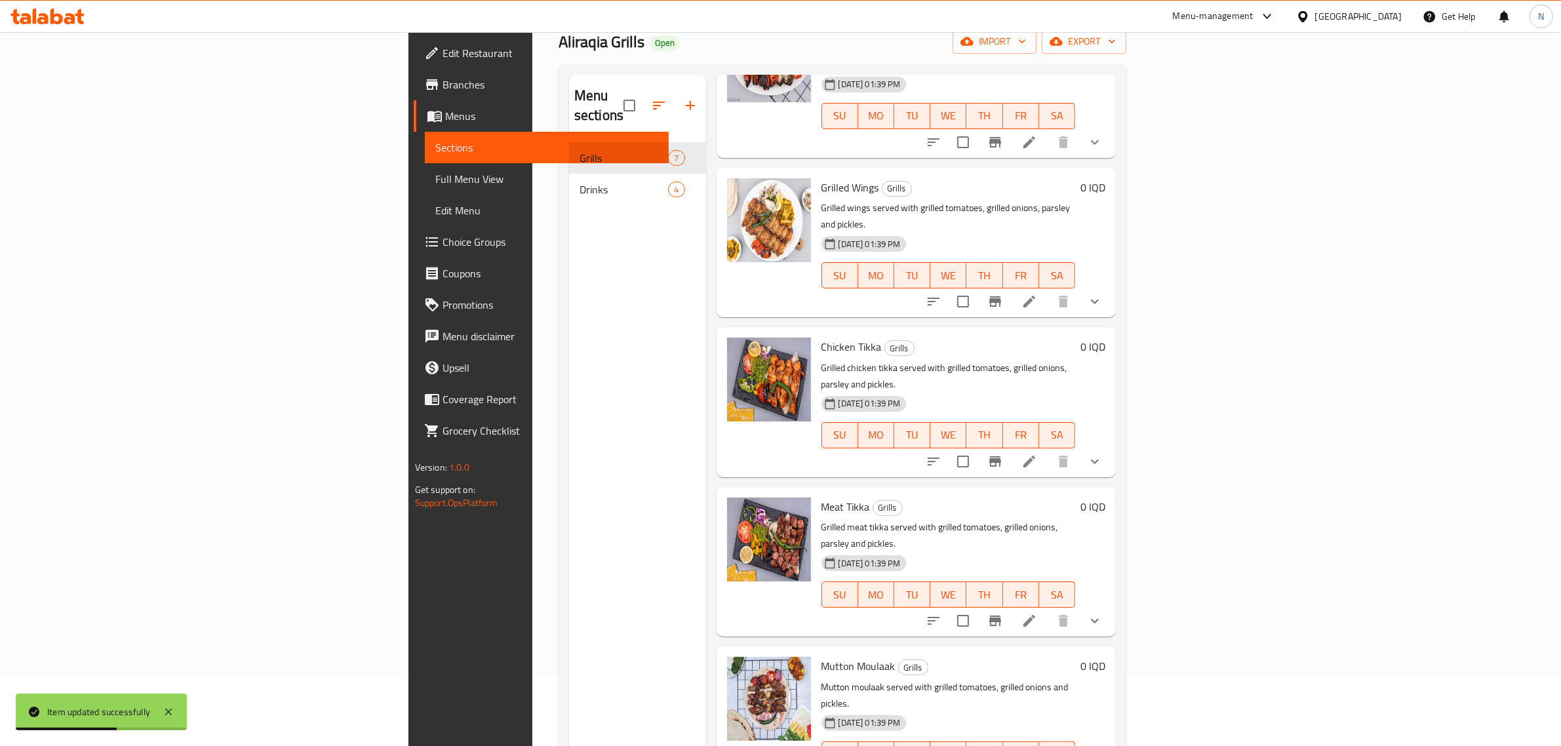
scroll to position [164, 0]
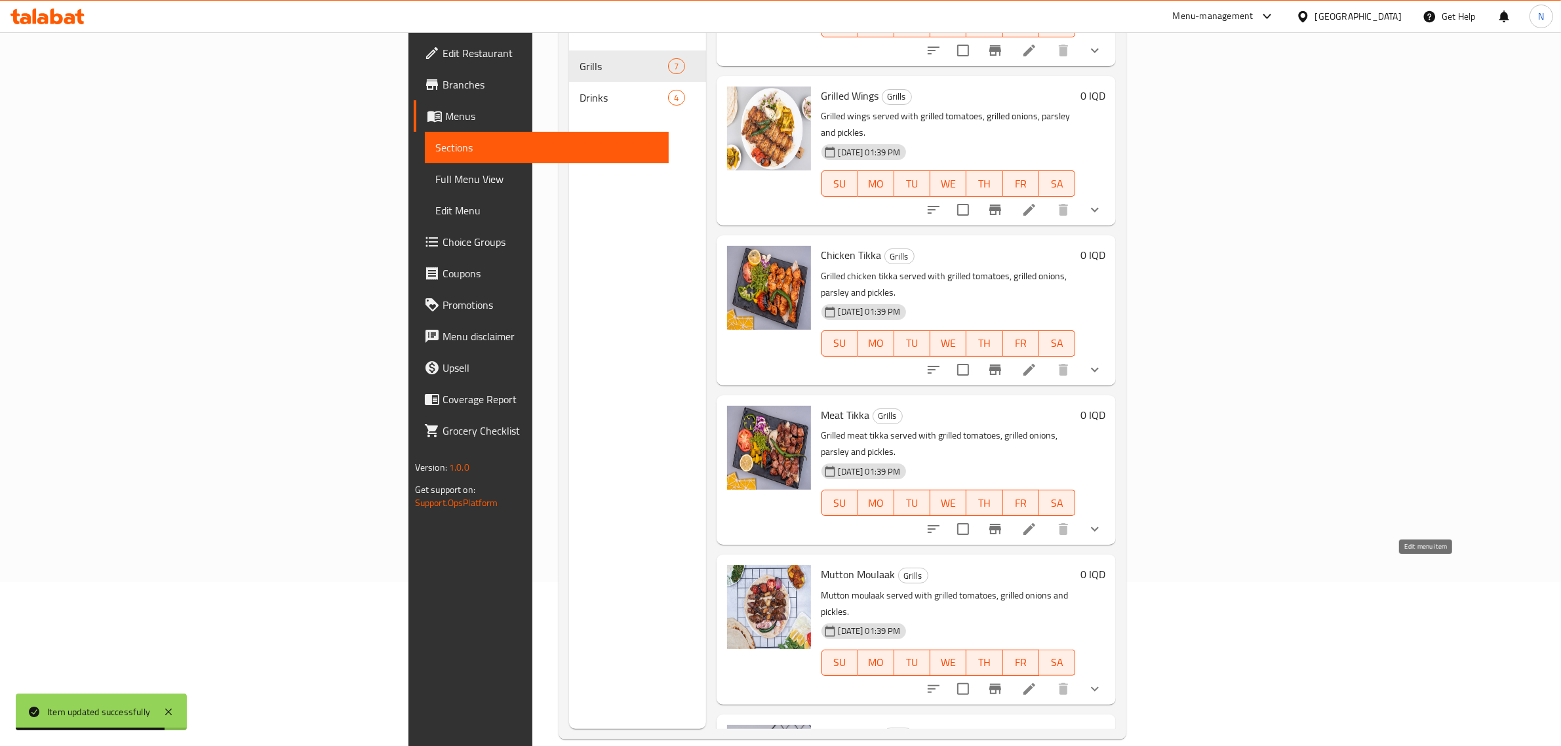
click at [1037, 681] on icon at bounding box center [1030, 689] width 16 height 16
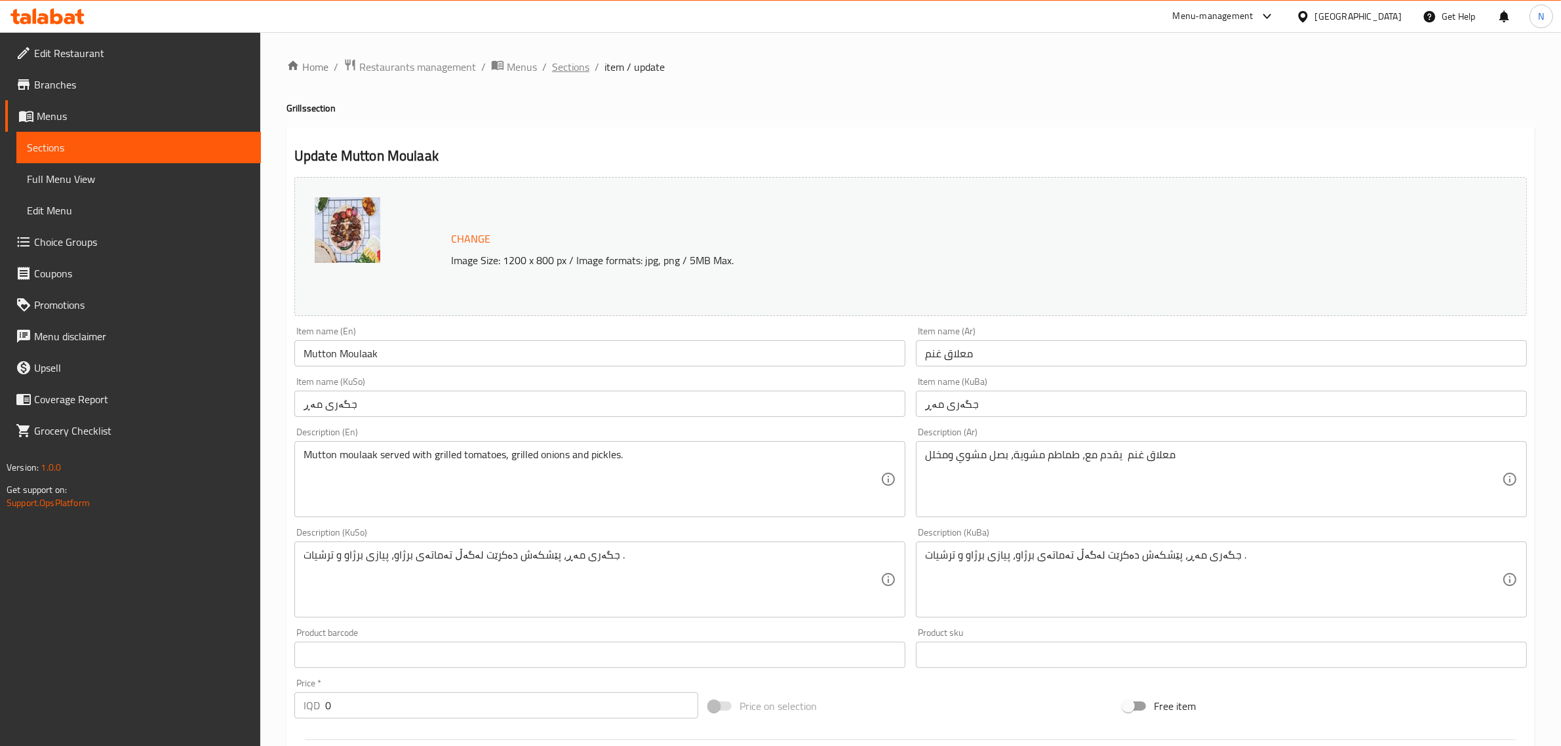
click at [565, 69] on span "Sections" at bounding box center [570, 67] width 37 height 16
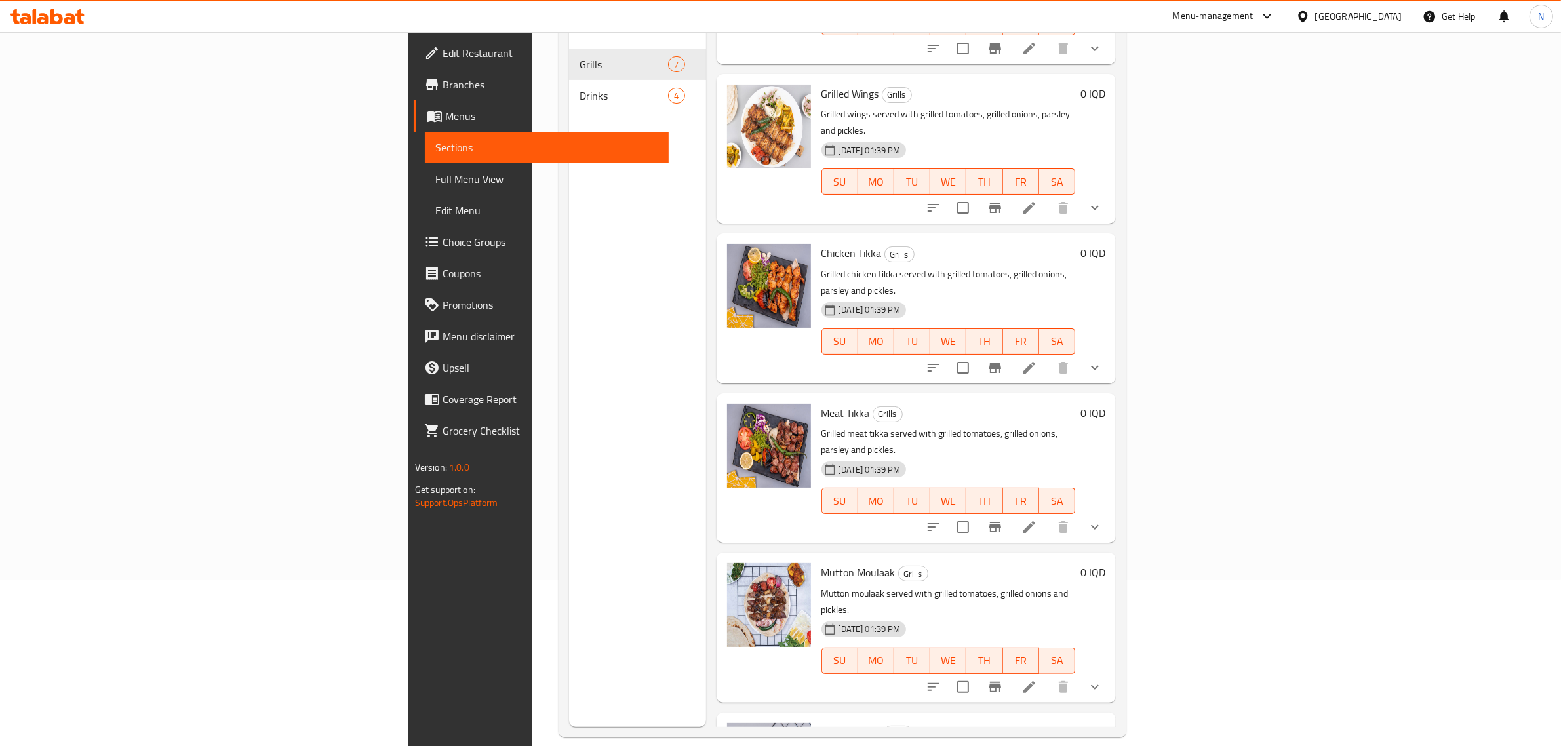
scroll to position [184, 0]
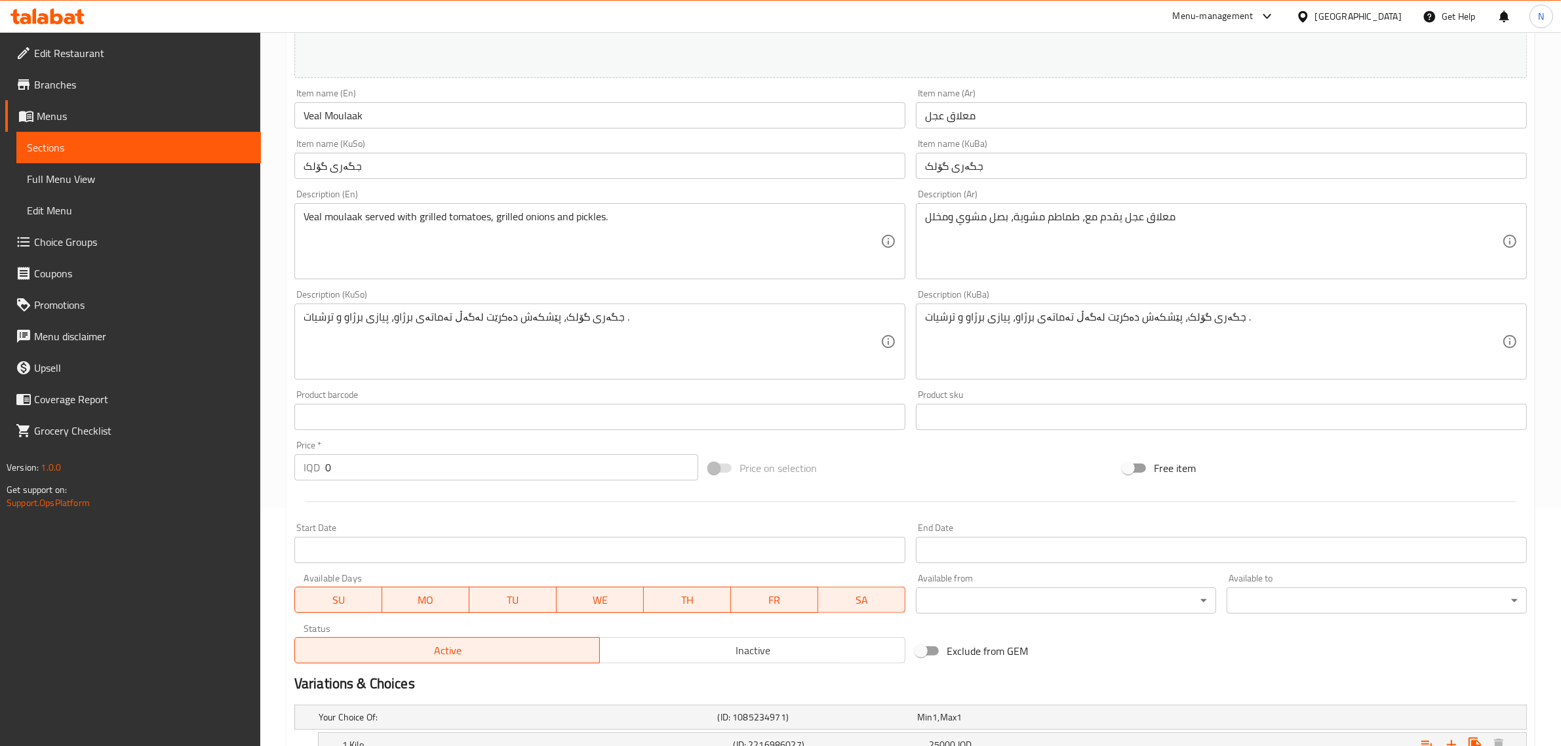
scroll to position [410, 0]
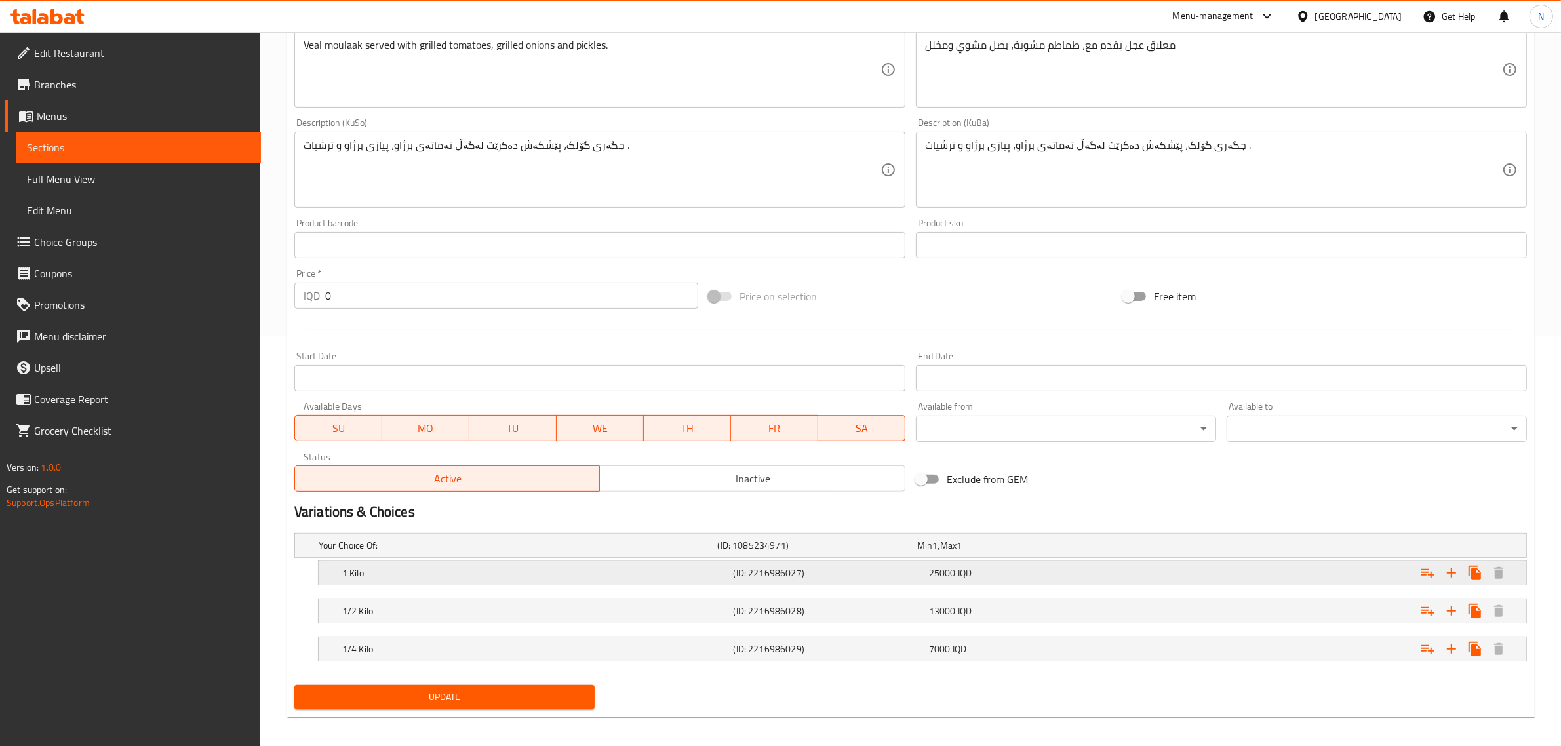
click at [1007, 571] on div "25000 IQD" at bounding box center [1024, 573] width 190 height 13
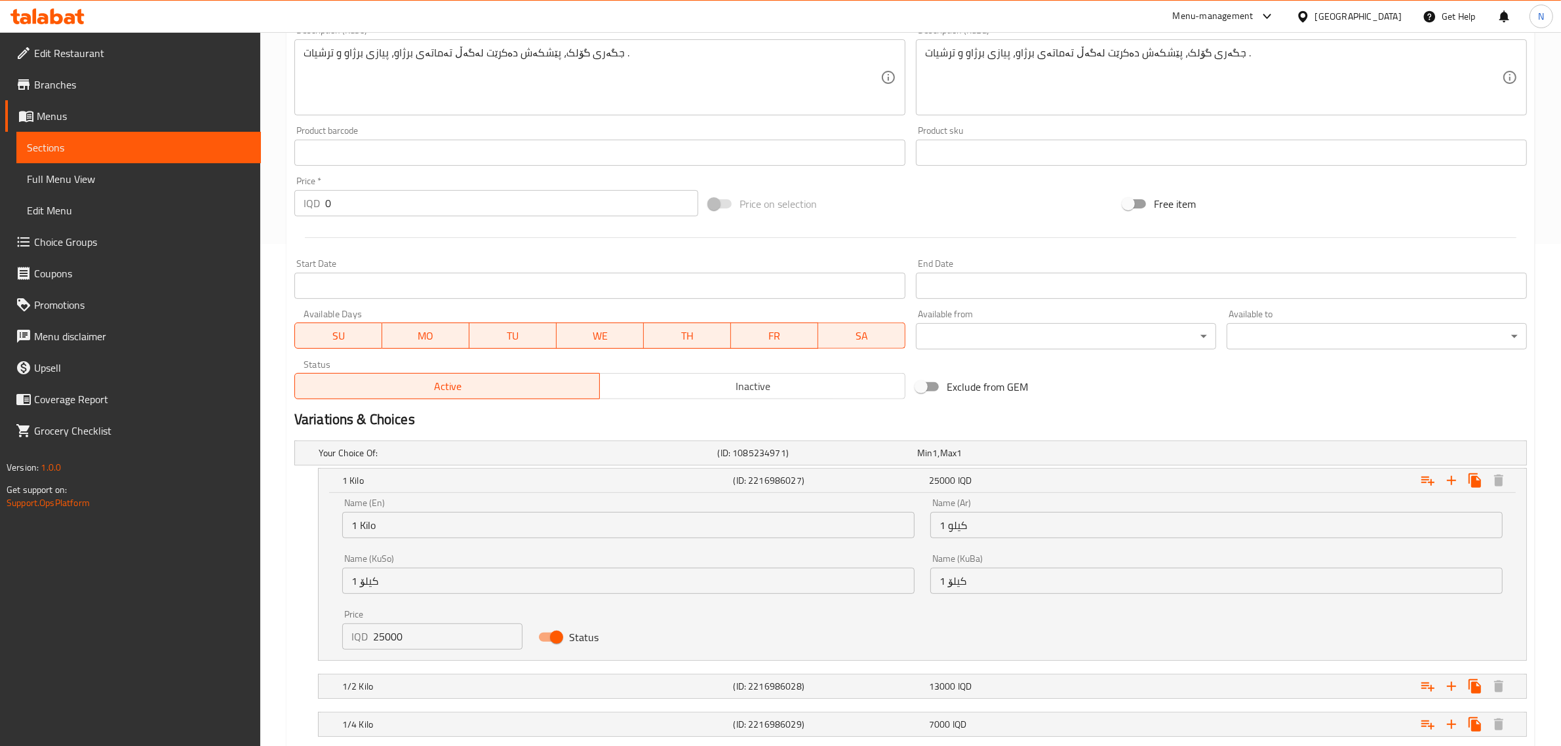
scroll to position [586, 0]
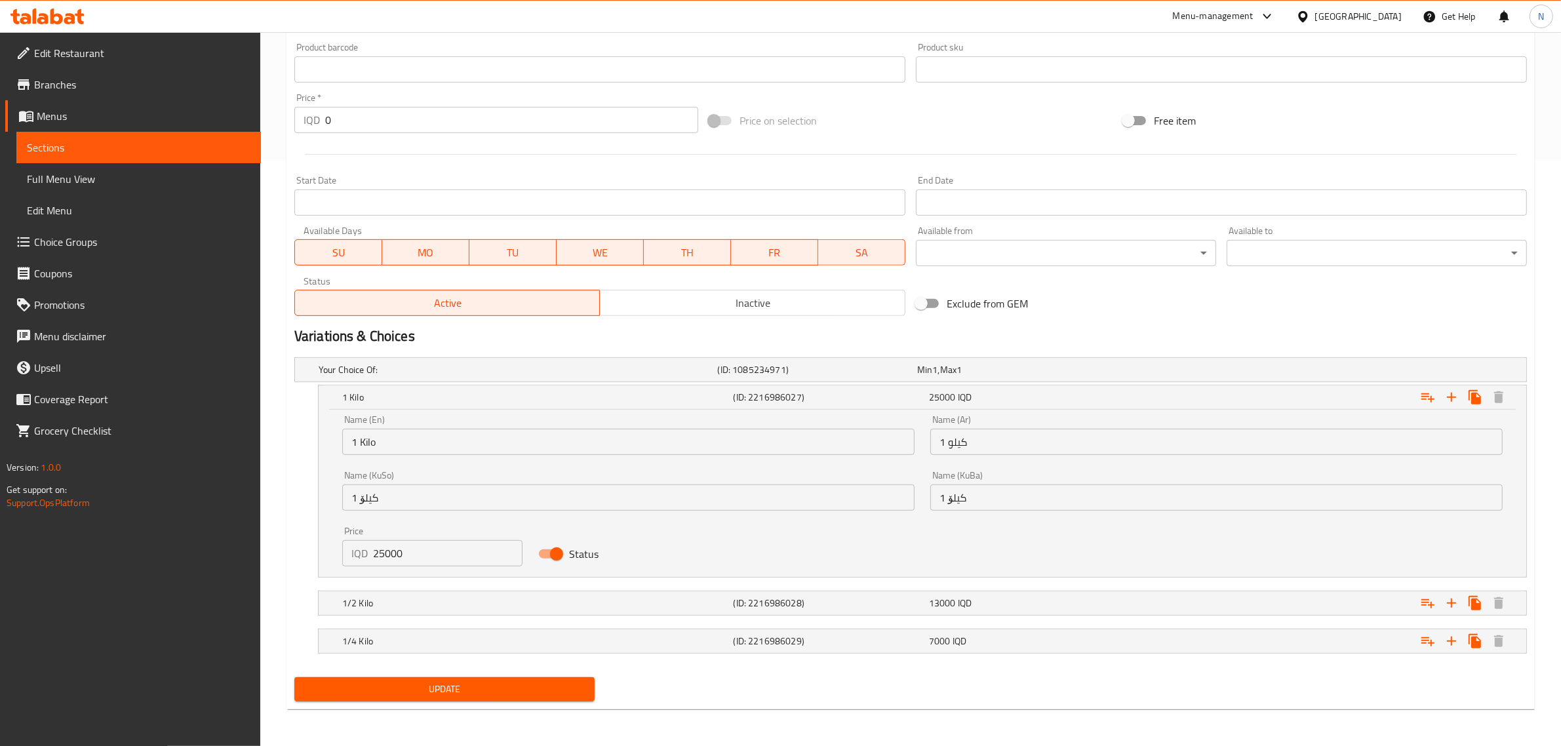
drag, startPoint x: 384, startPoint y: 546, endPoint x: 316, endPoint y: 555, distance: 68.8
click at [316, 555] on div "1 Kilo (ID: 2216986027) 25000 IQD Name (En) 1 Kilo Name (En) Name (Ar) 1 كيلو N…" at bounding box center [910, 481] width 1233 height 193
type input "30000"
click at [590, 609] on h5 "1/2 Kilo" at bounding box center [535, 603] width 386 height 13
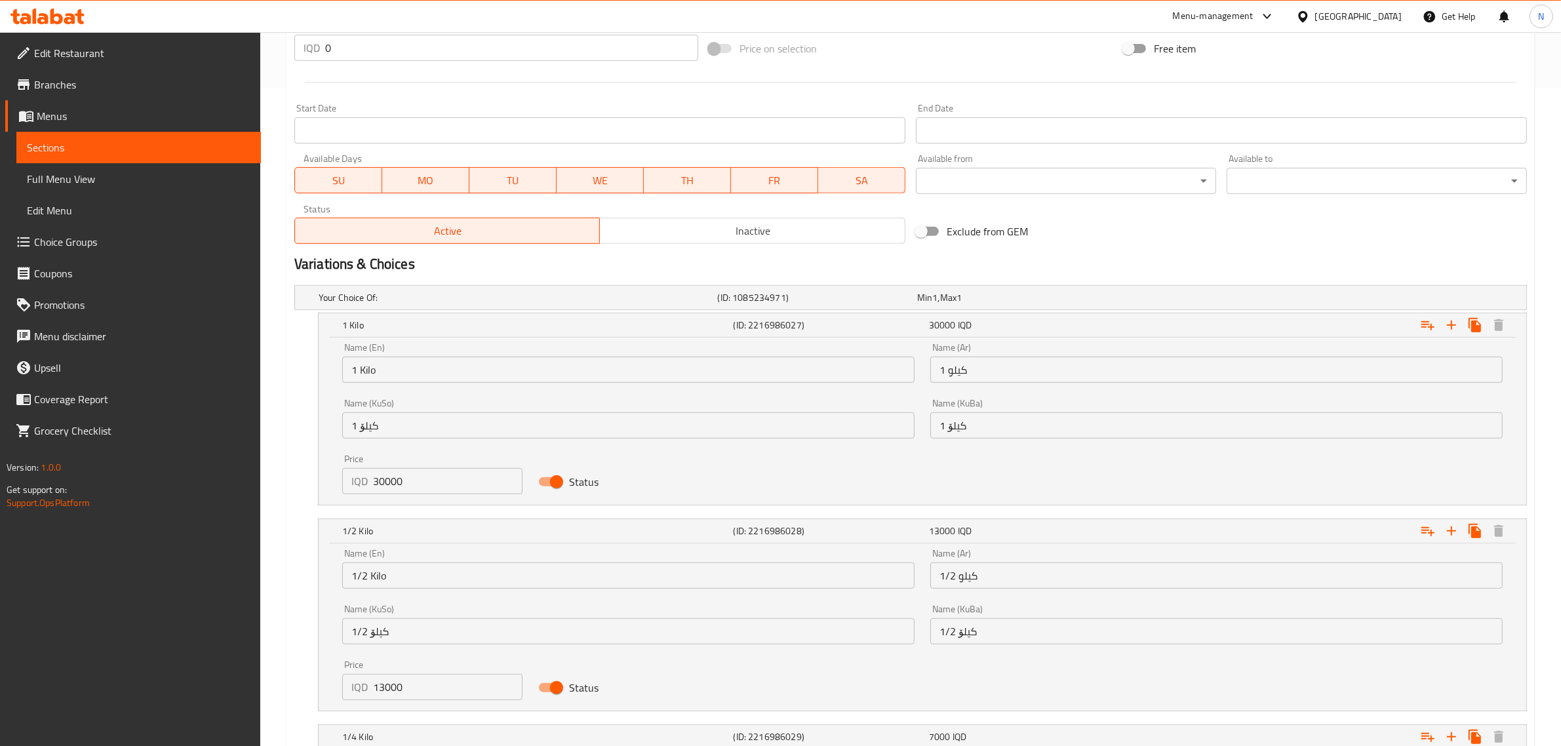
scroll to position [752, 0]
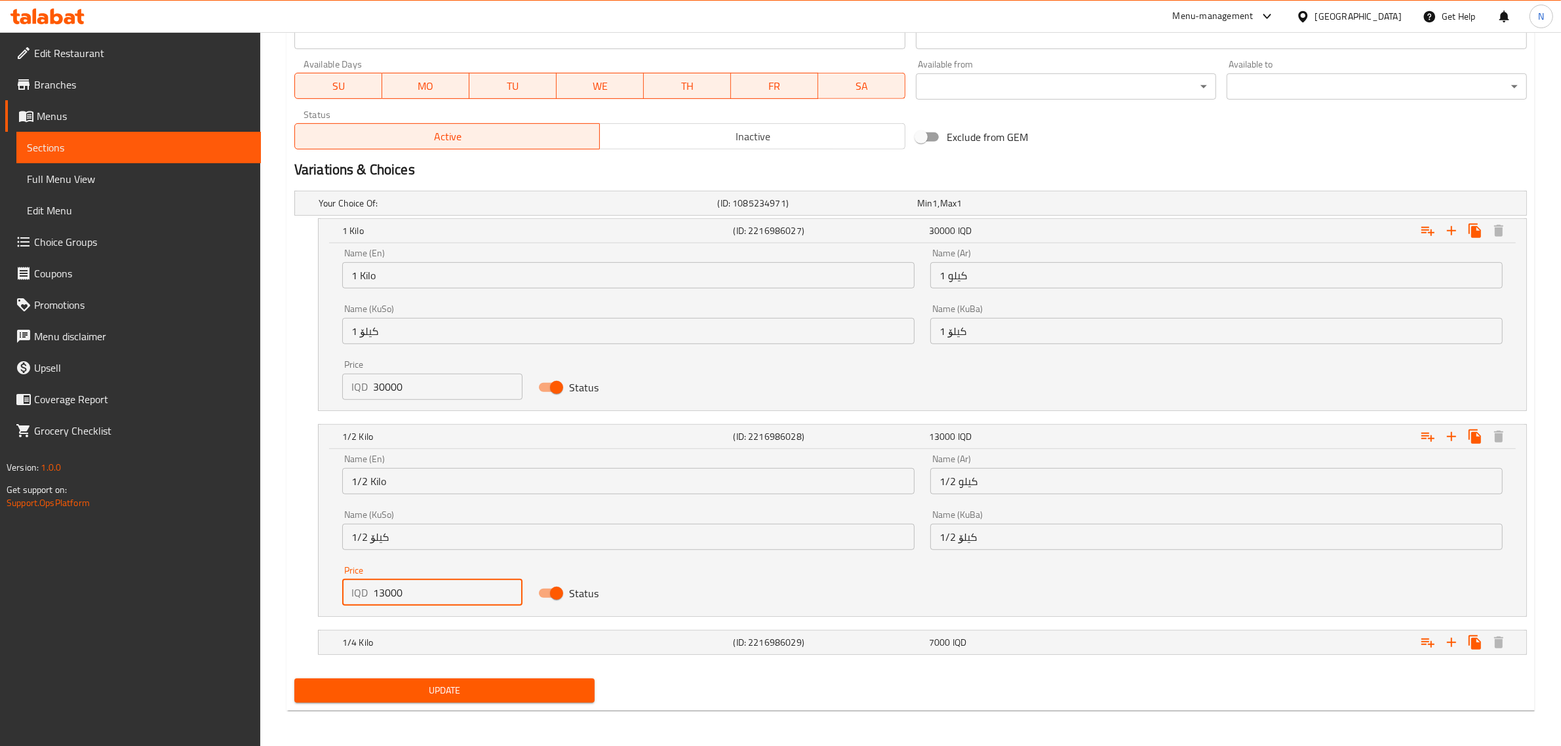
drag, startPoint x: 376, startPoint y: 587, endPoint x: 382, endPoint y: 594, distance: 9.7
click at [382, 594] on input "13000" at bounding box center [448, 593] width 150 height 26
type input "15000"
click at [996, 648] on div "7000 IQD" at bounding box center [1024, 642] width 190 height 13
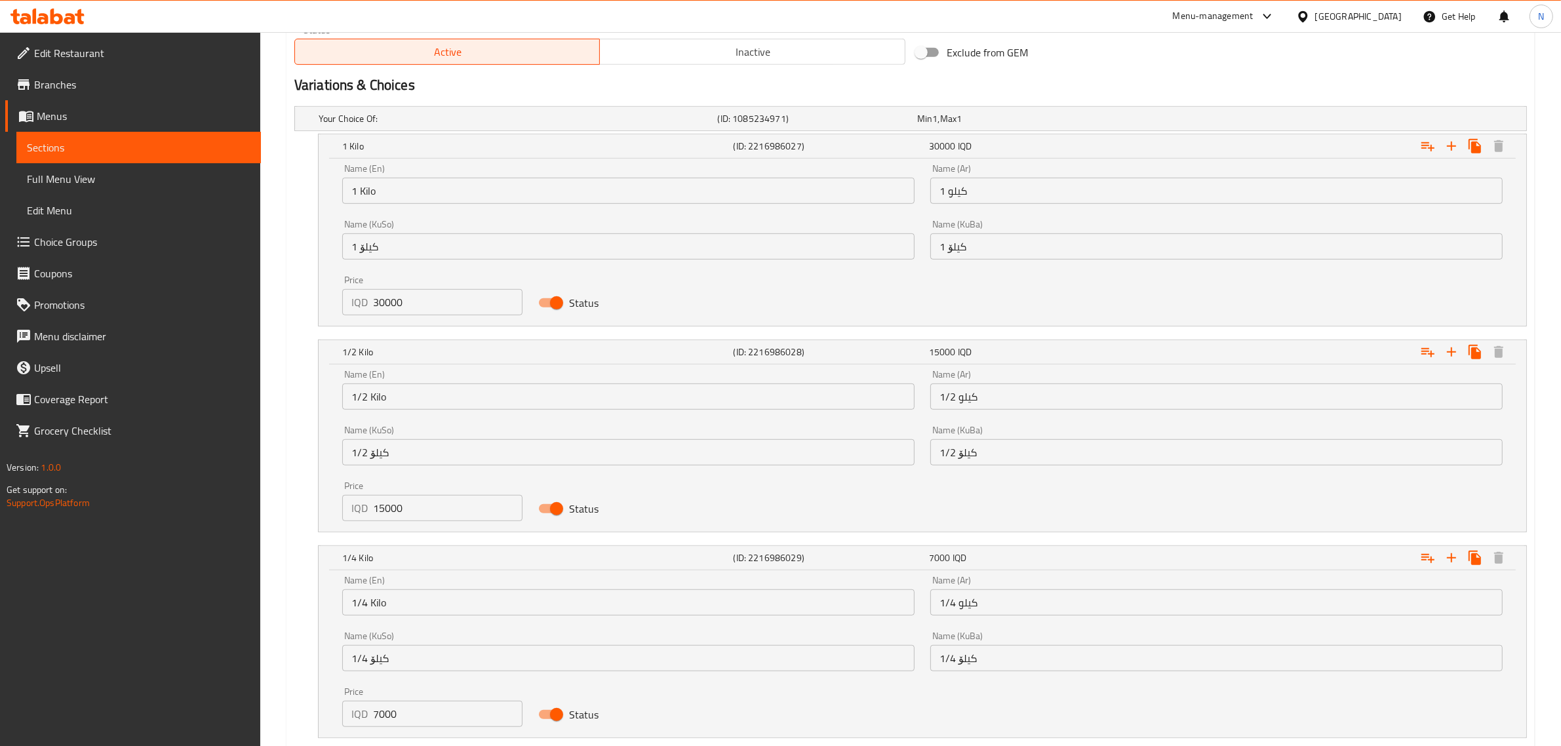
scroll to position [919, 0]
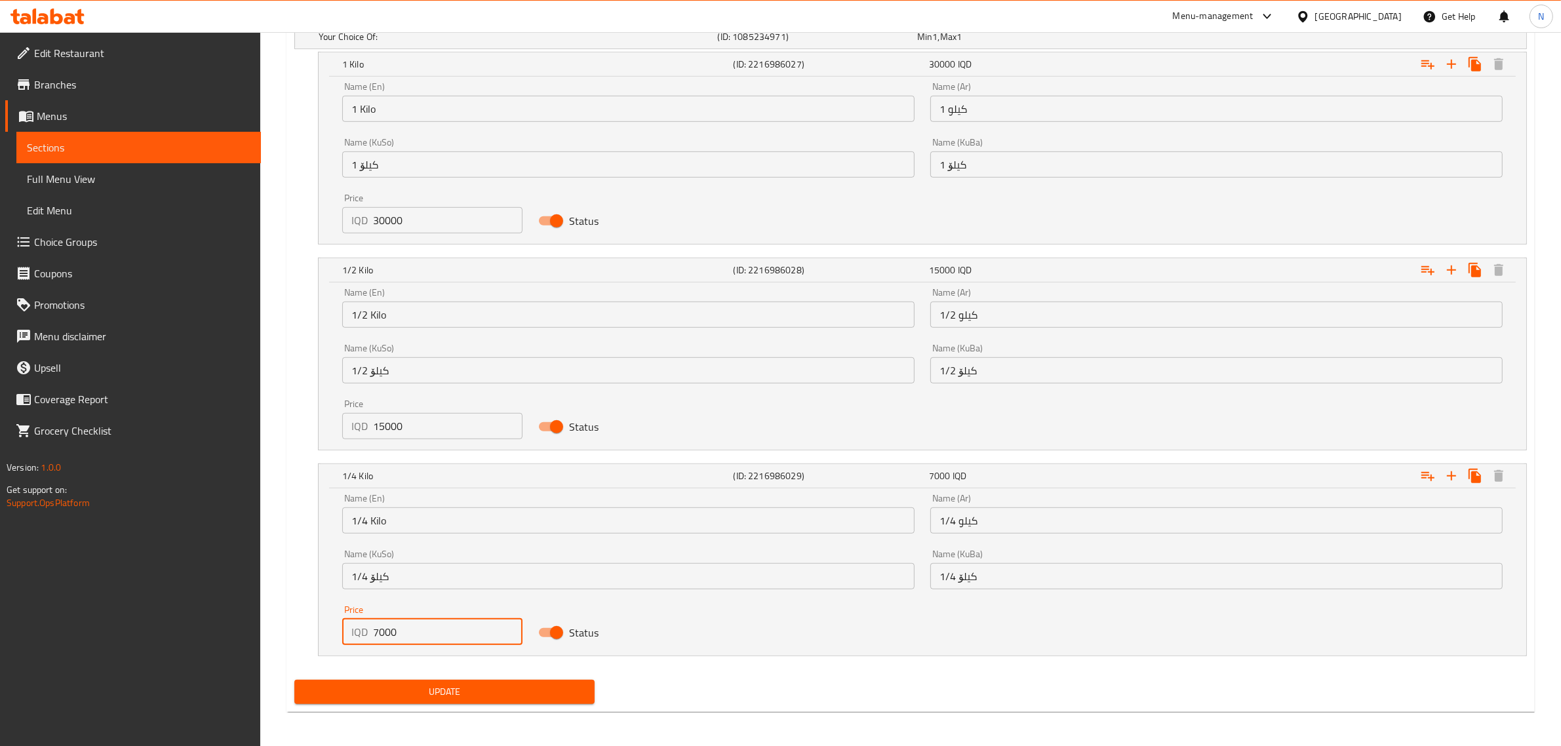
drag, startPoint x: 378, startPoint y: 633, endPoint x: 352, endPoint y: 647, distance: 29.6
click at [352, 647] on div "Price IQD 7000 Price" at bounding box center [432, 625] width 196 height 56
type input "8000"
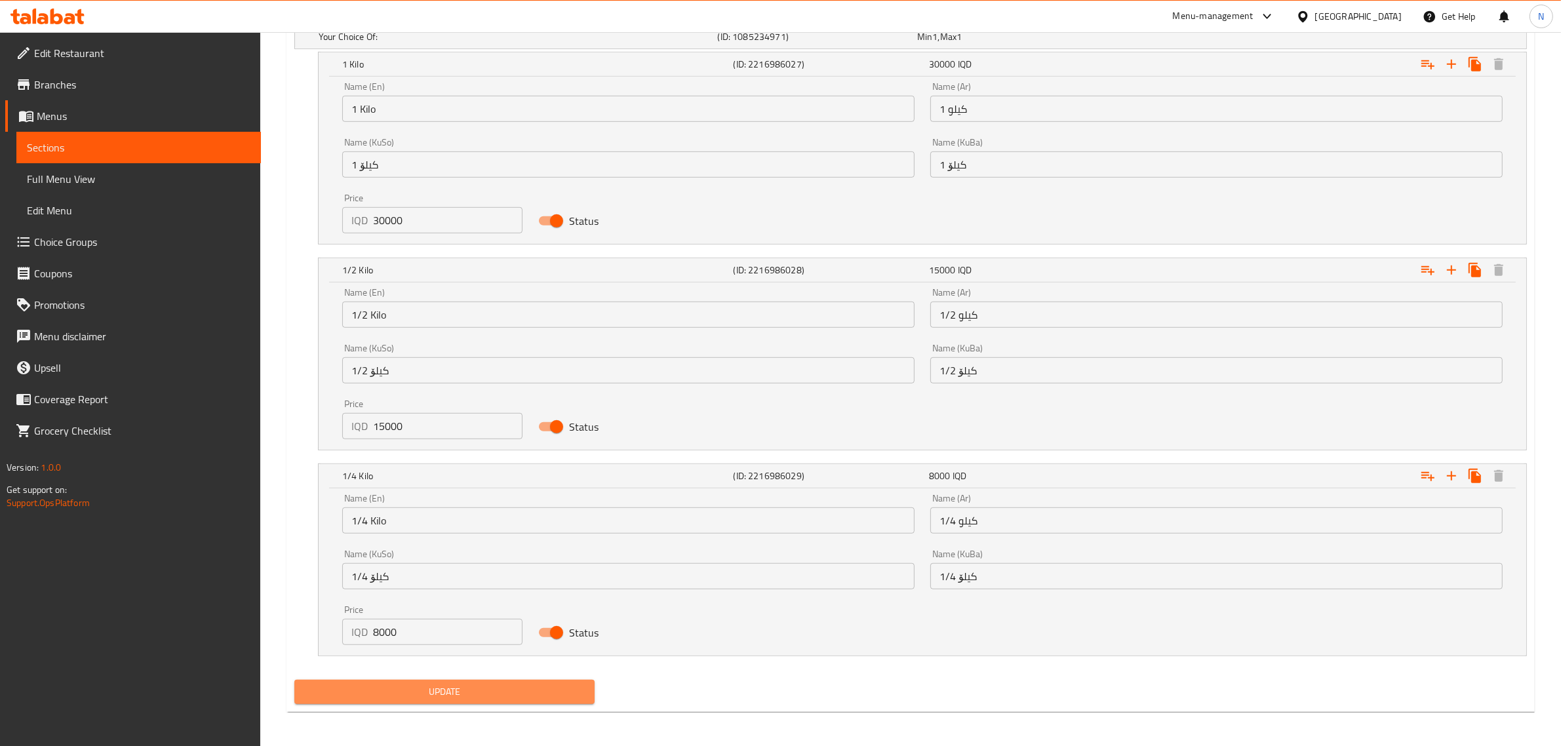
click at [424, 686] on span "Update" at bounding box center [444, 692] width 279 height 16
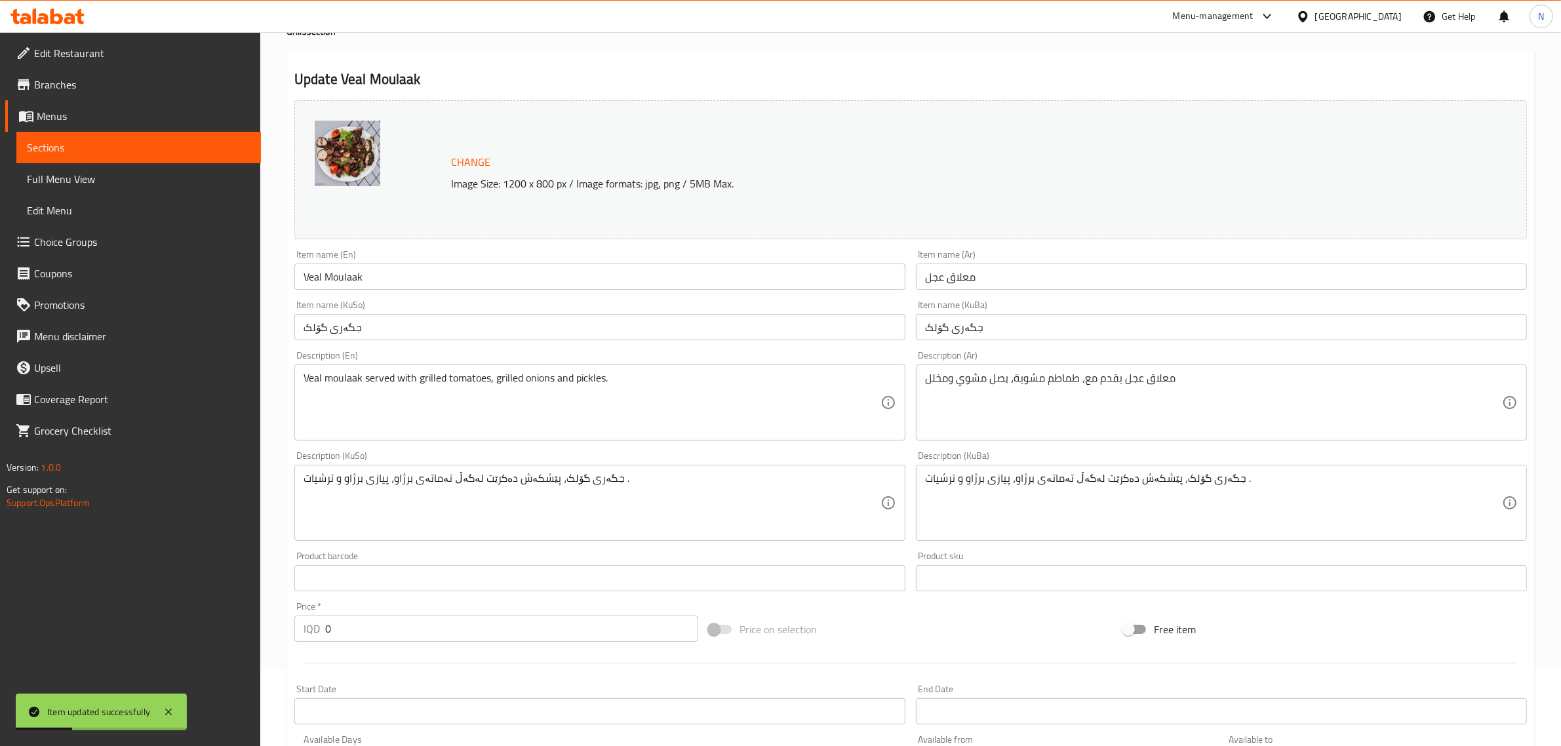
scroll to position [0, 0]
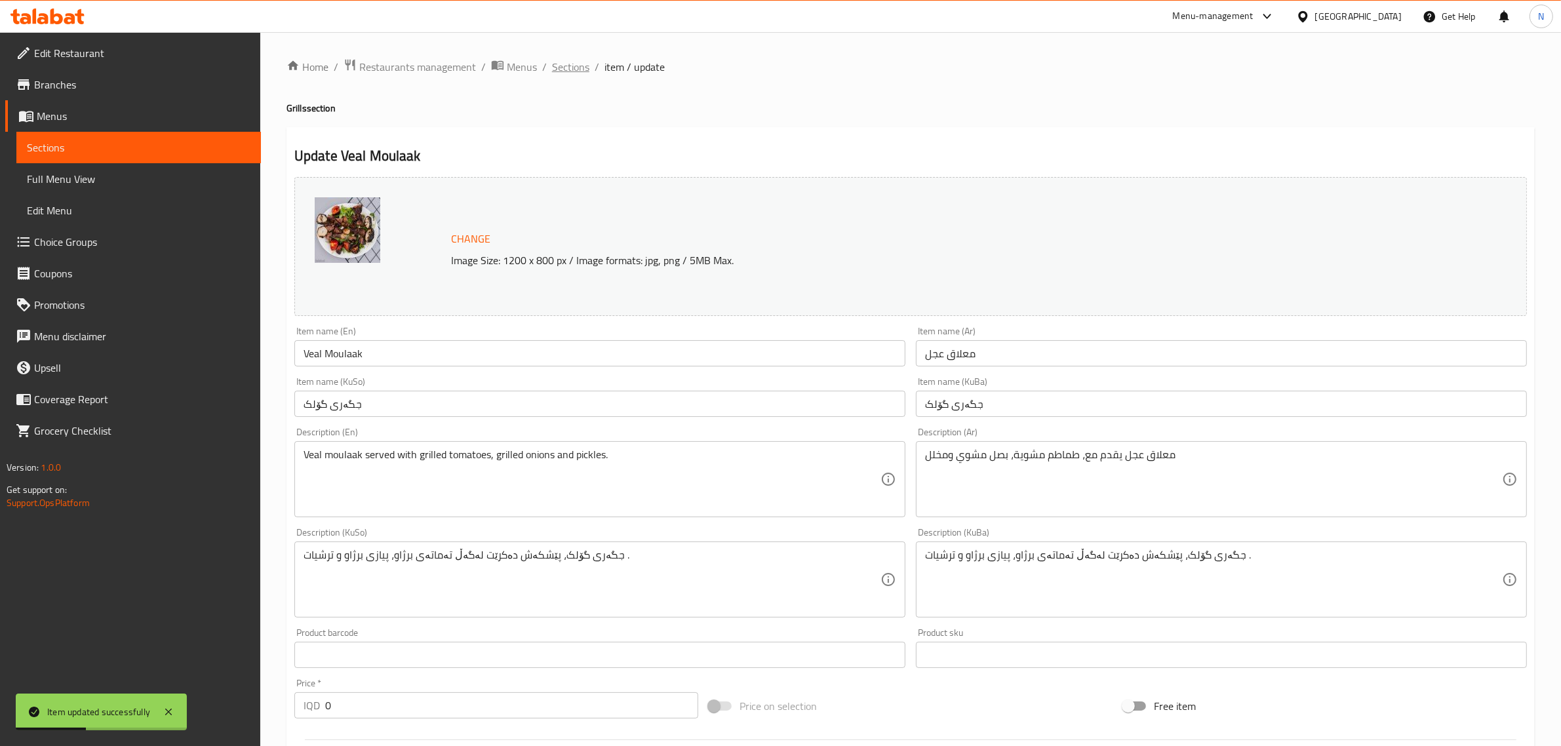
click at [568, 69] on span "Sections" at bounding box center [570, 67] width 37 height 16
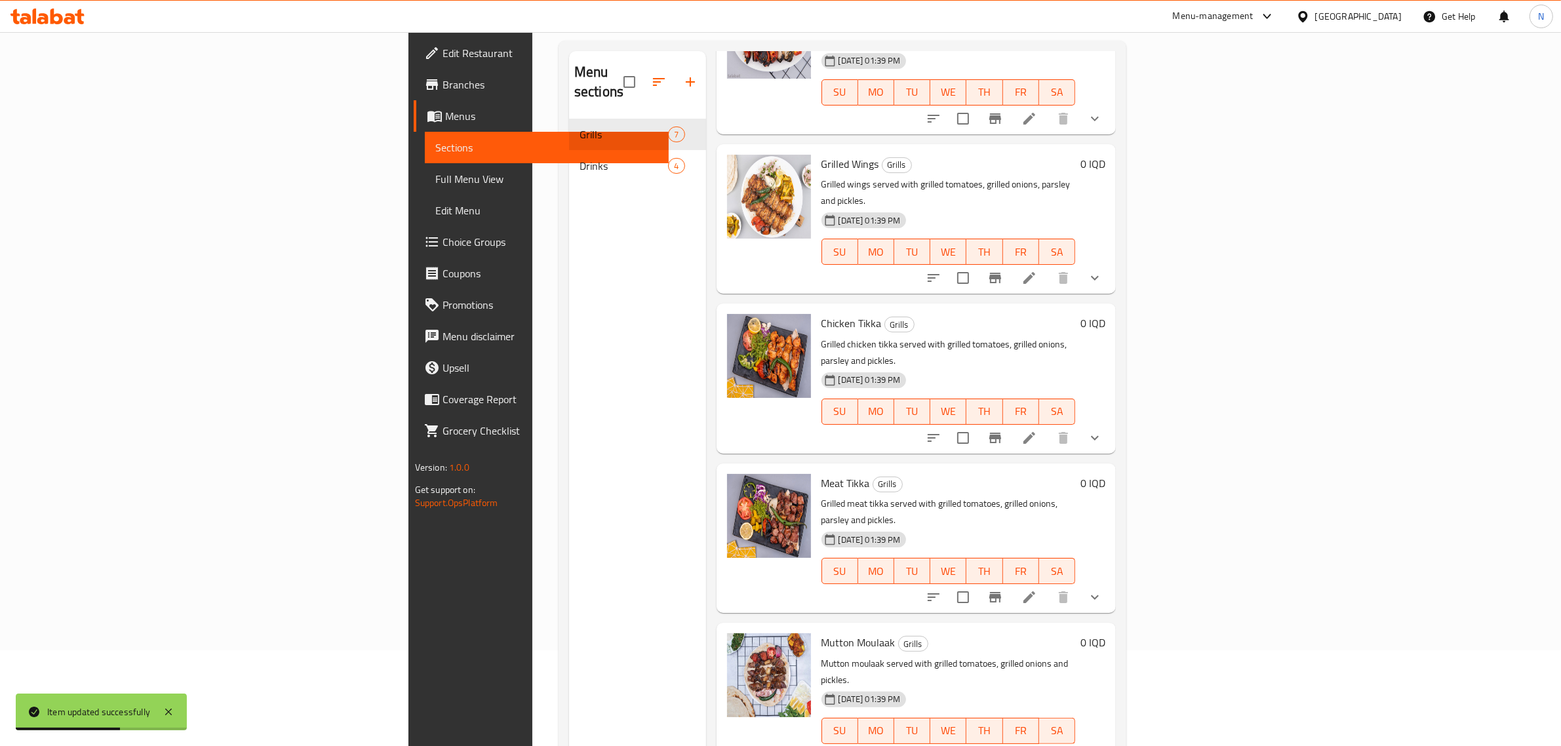
scroll to position [184, 0]
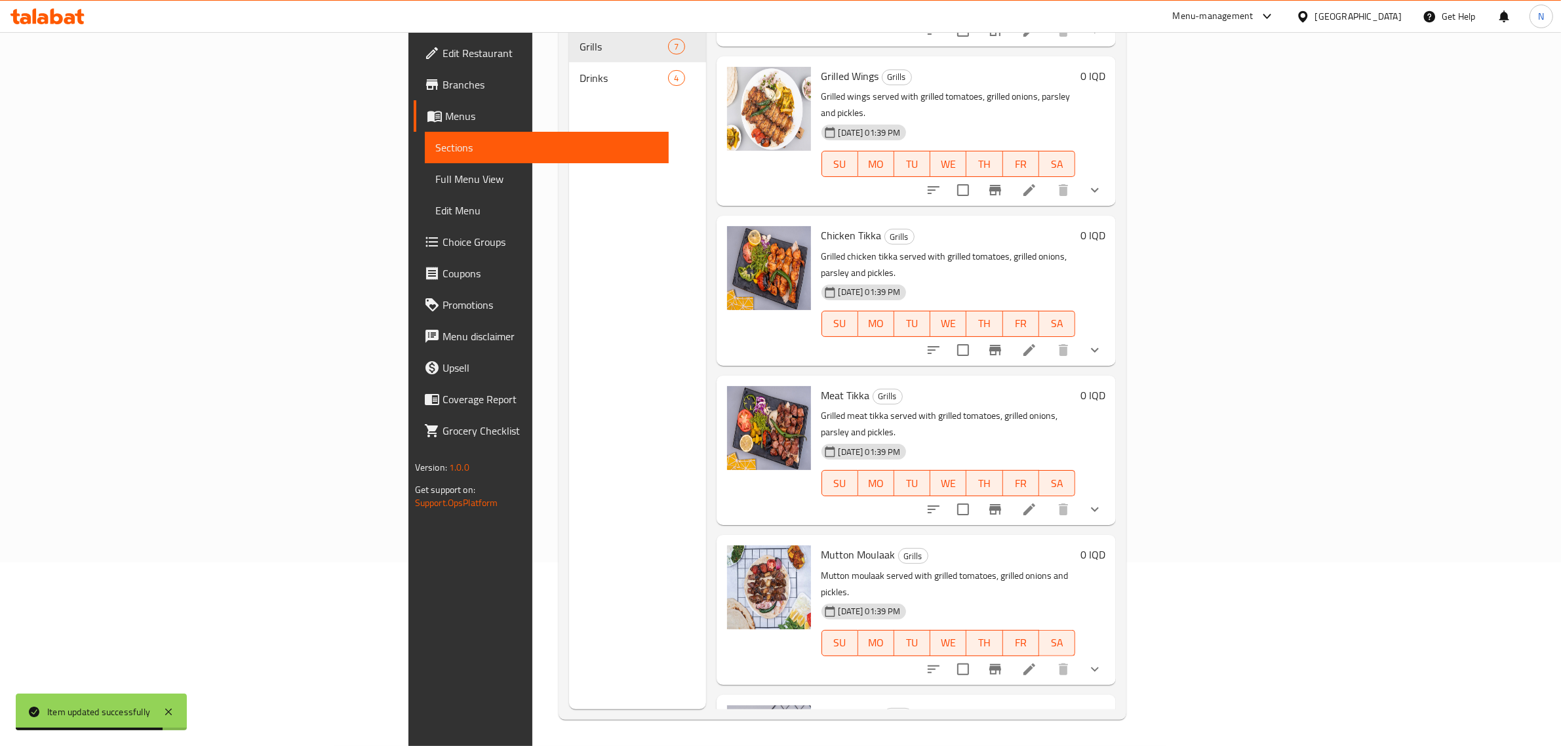
click at [1048, 498] on li at bounding box center [1029, 510] width 37 height 24
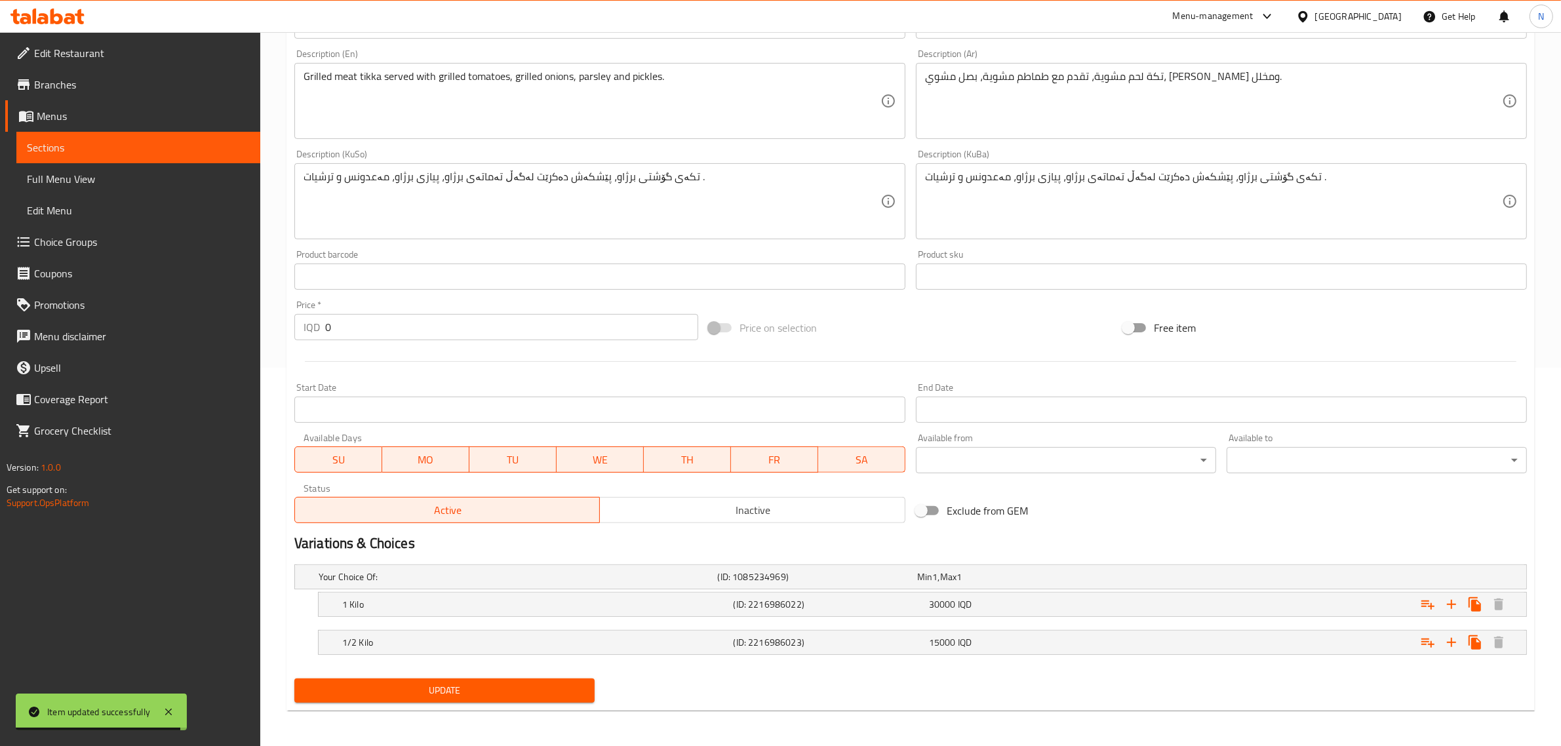
scroll to position [379, 0]
click at [863, 592] on div "1 Kilo (ID: 2216986022) 30000 IQD" at bounding box center [927, 604] width 1174 height 29
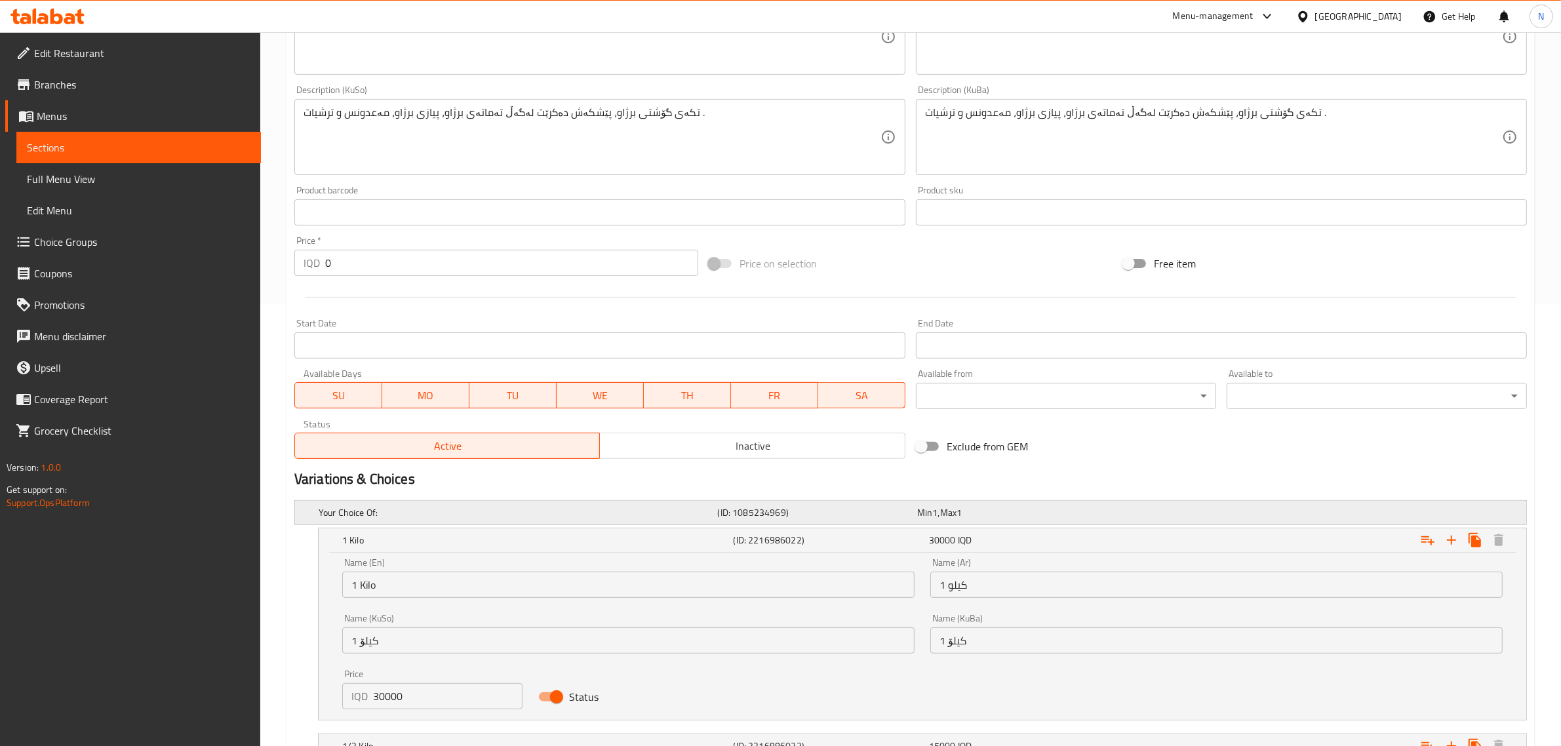
scroll to position [461, 0]
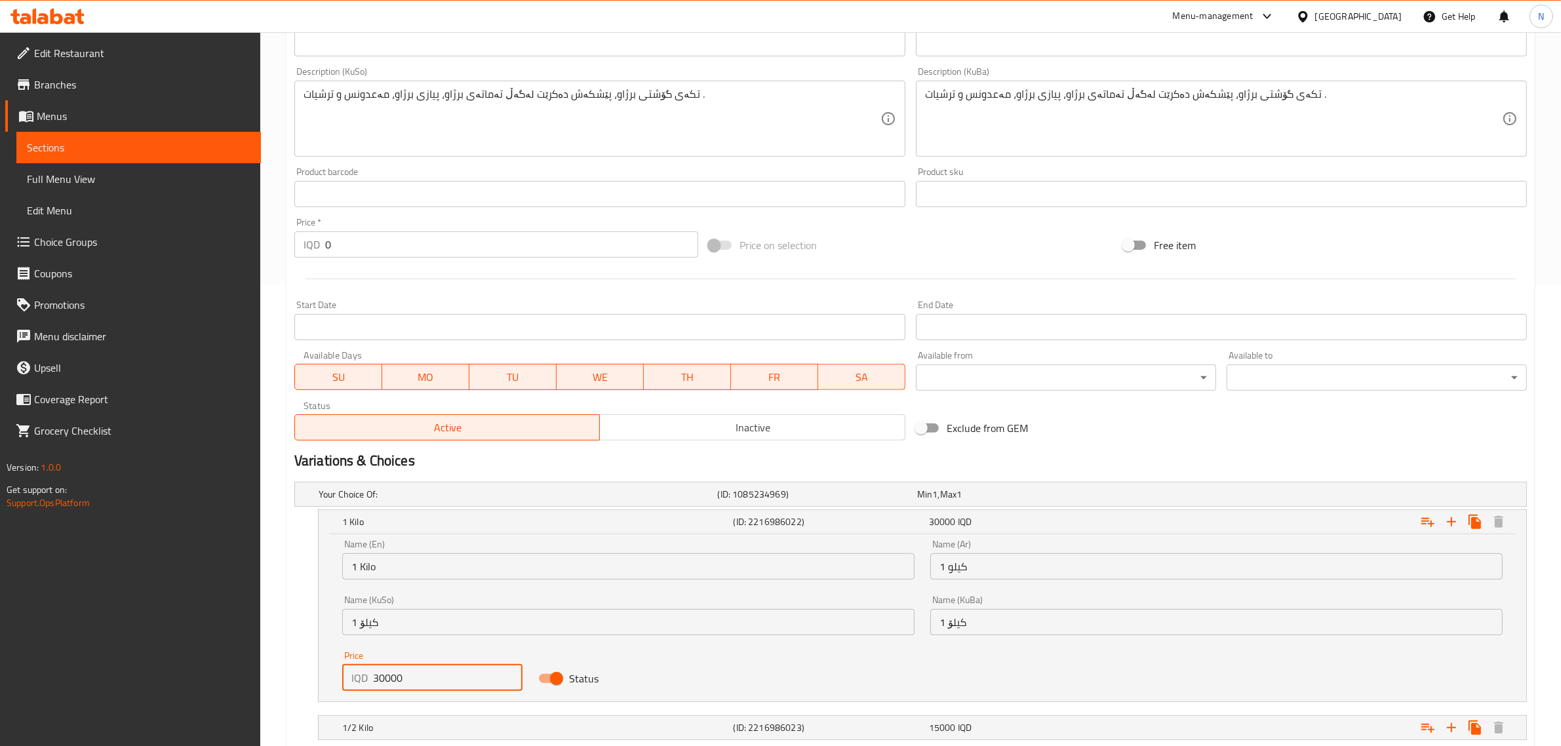
drag, startPoint x: 377, startPoint y: 684, endPoint x: 348, endPoint y: 696, distance: 31.8
click at [348, 696] on div "Price IQD 30000 Price" at bounding box center [432, 671] width 196 height 56
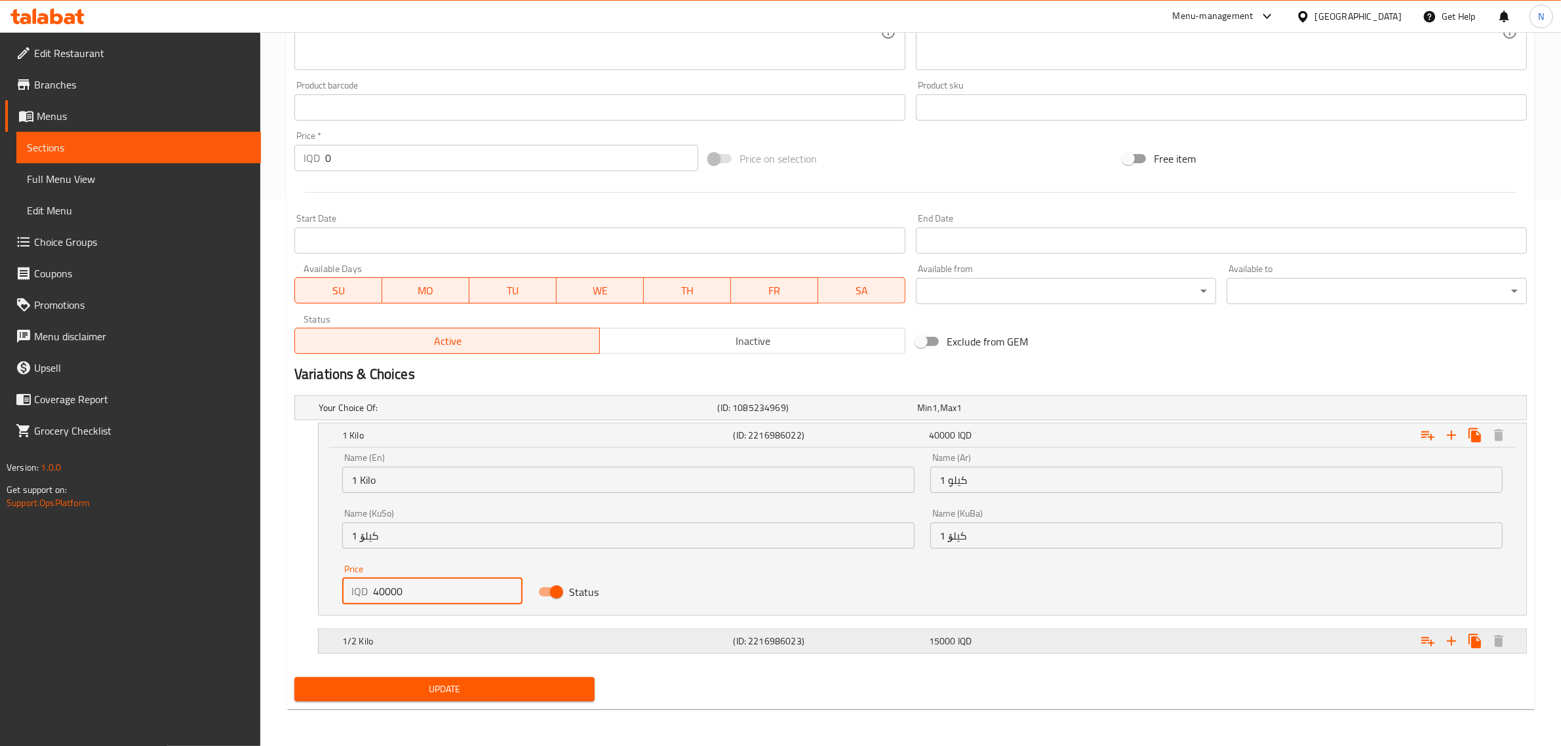
type input "40000"
click at [574, 637] on h5 "1/2 Kilo" at bounding box center [535, 641] width 386 height 13
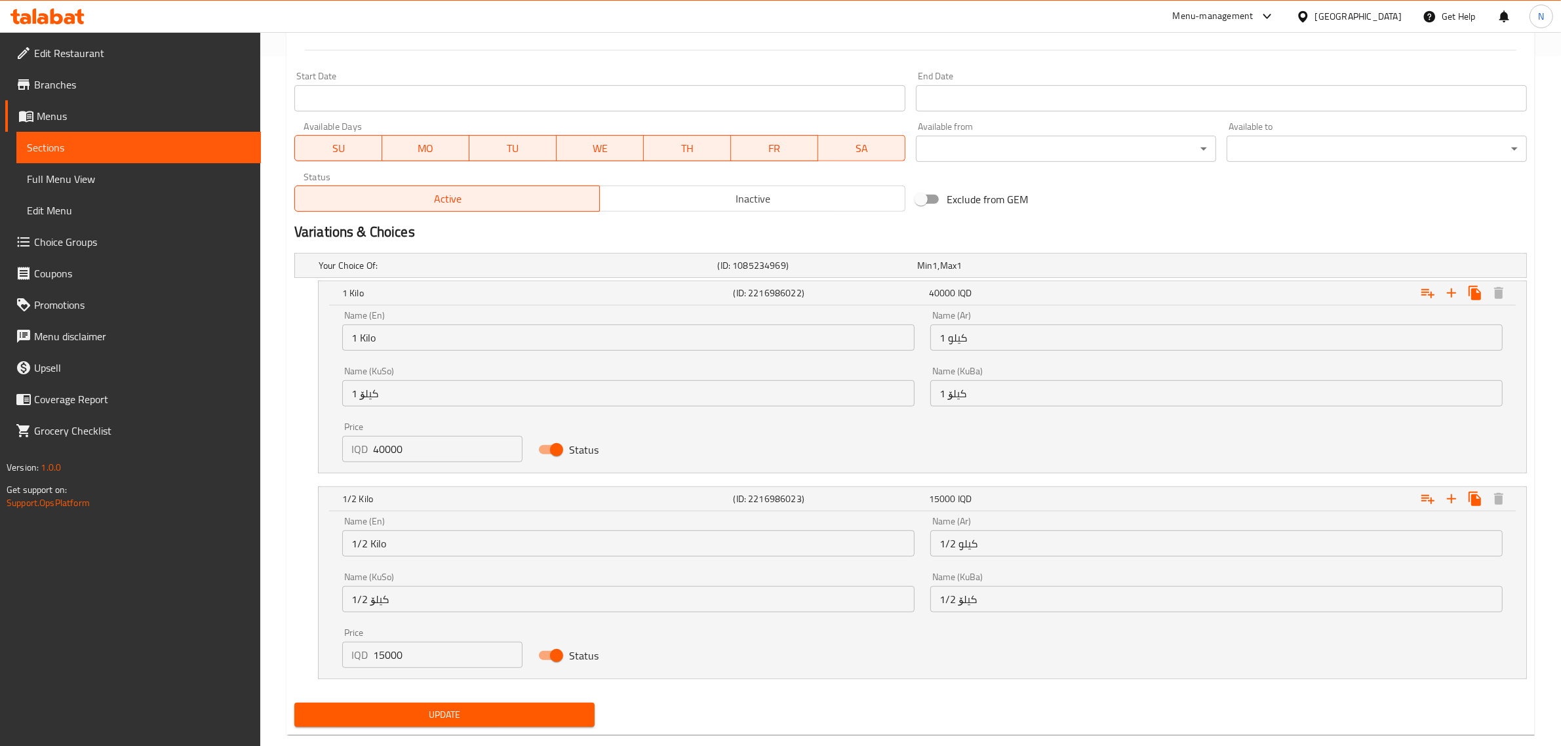
scroll to position [715, 0]
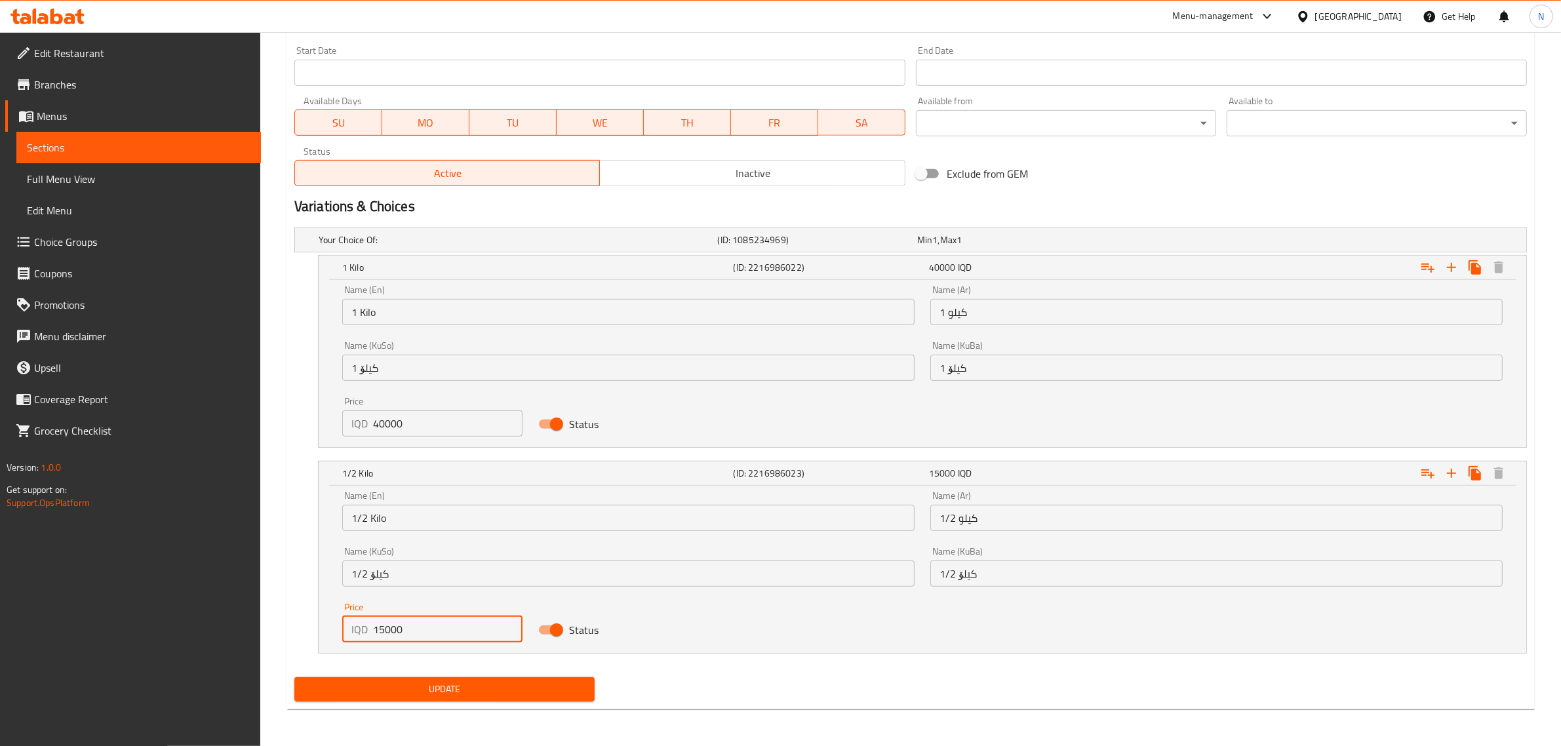
drag, startPoint x: 384, startPoint y: 634, endPoint x: 276, endPoint y: 641, distance: 107.8
click at [276, 641] on div "Home / Restaurants management / Menus / Sections / item / update Grills section…" at bounding box center [910, 32] width 1301 height 1430
type input "20000"
click at [538, 693] on span "Update" at bounding box center [444, 689] width 279 height 16
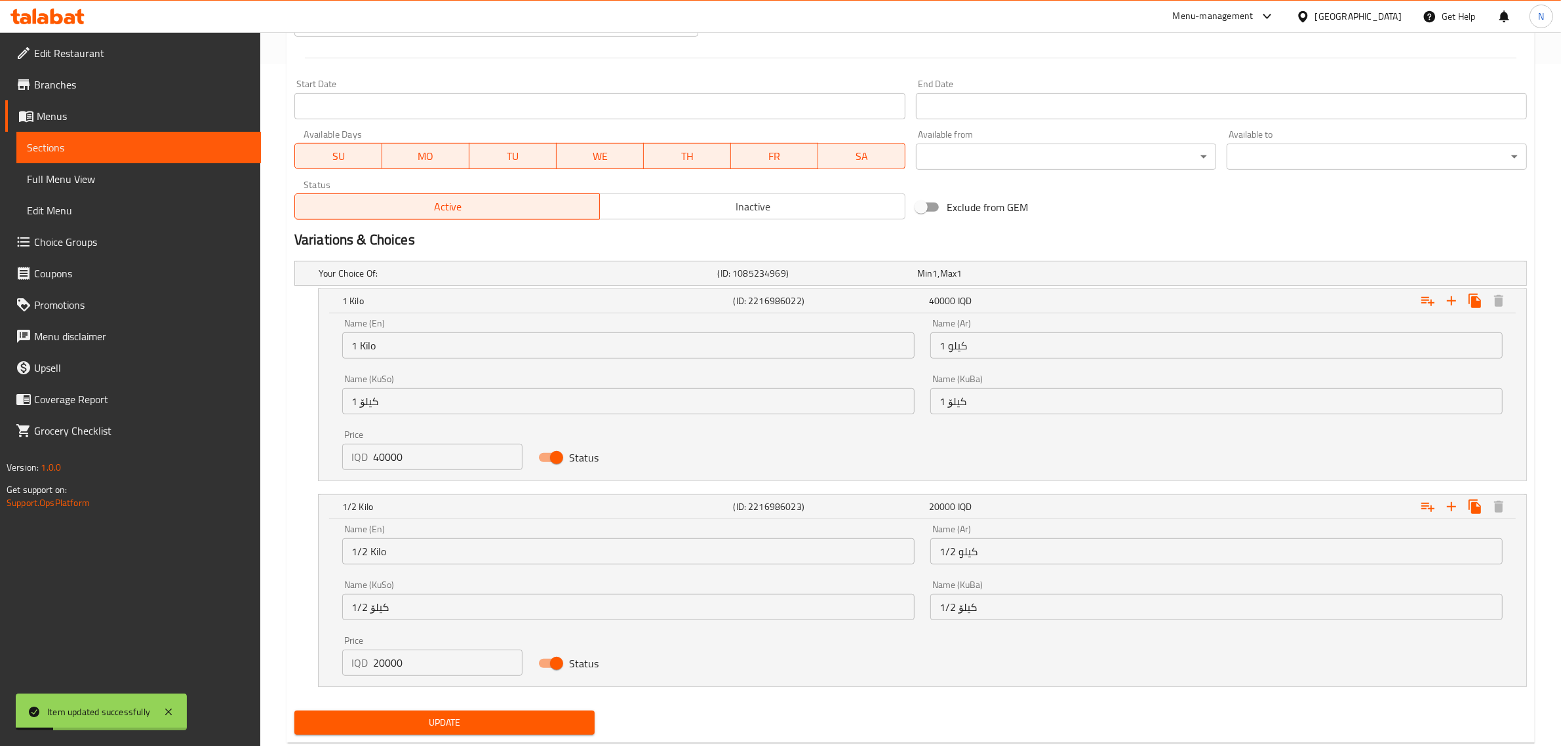
scroll to position [0, 0]
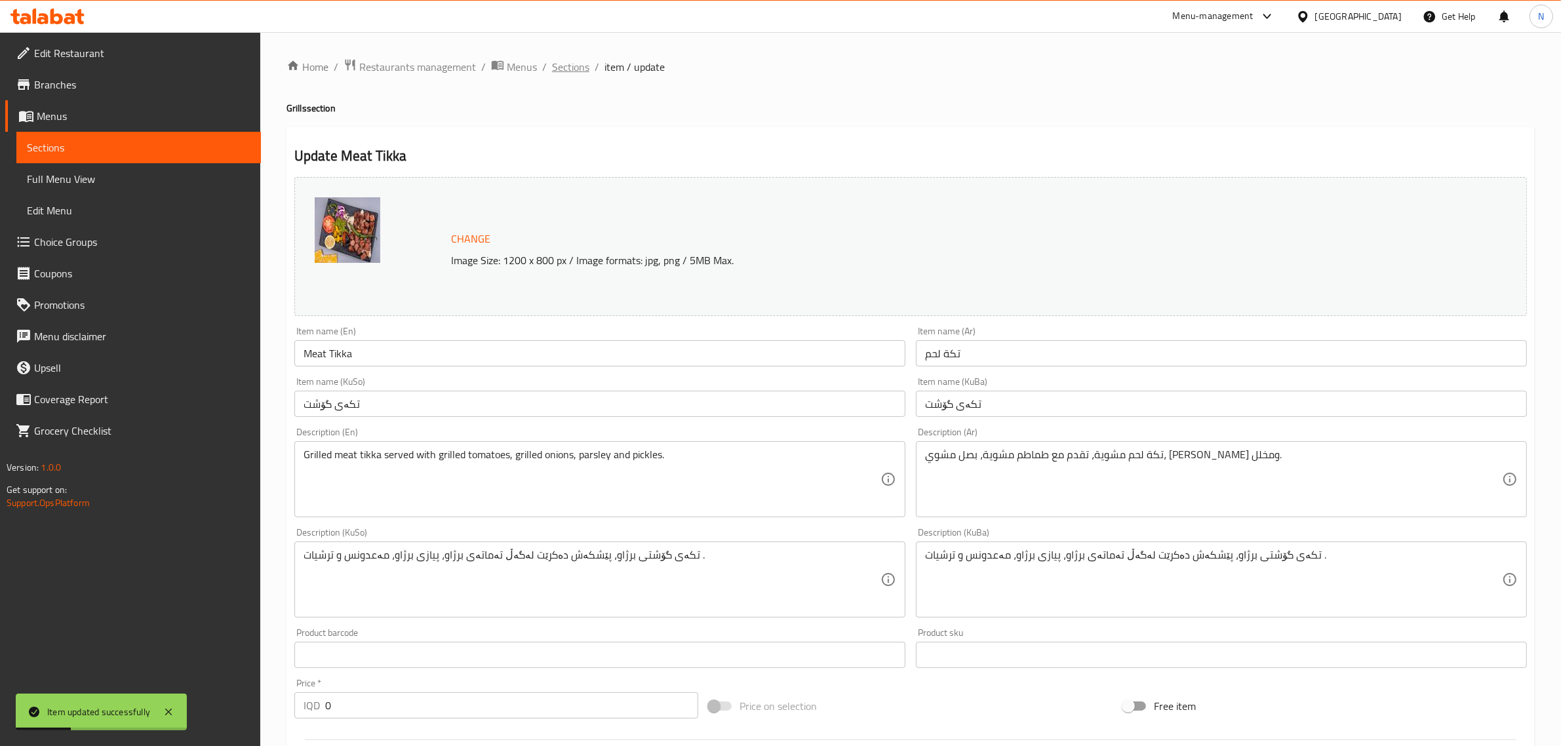
click at [581, 64] on span "Sections" at bounding box center [570, 67] width 37 height 16
